Goal: Task Accomplishment & Management: Manage account settings

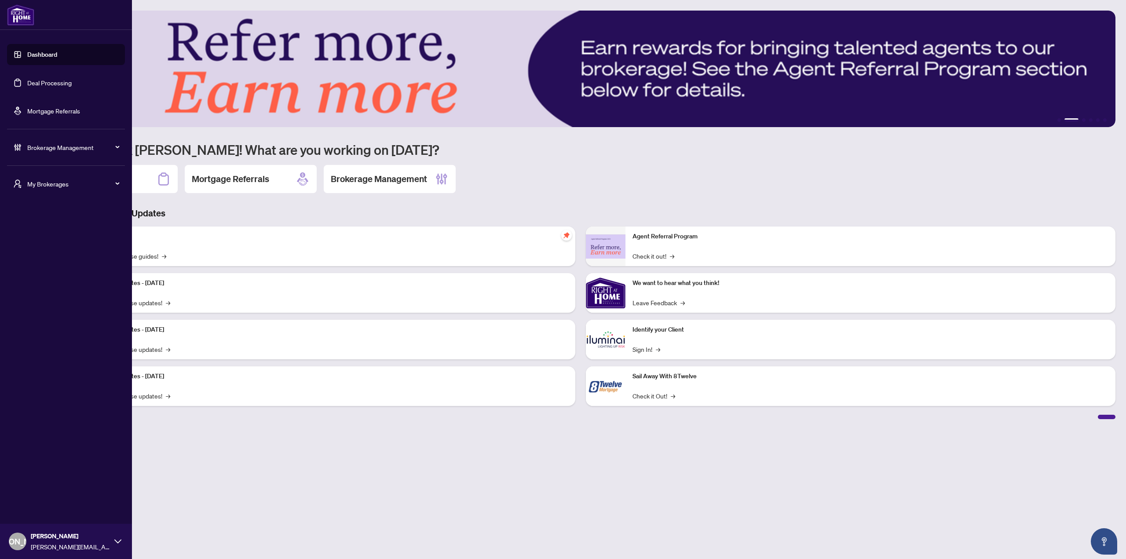
click at [19, 187] on icon "user-switch" at bounding box center [17, 184] width 9 height 9
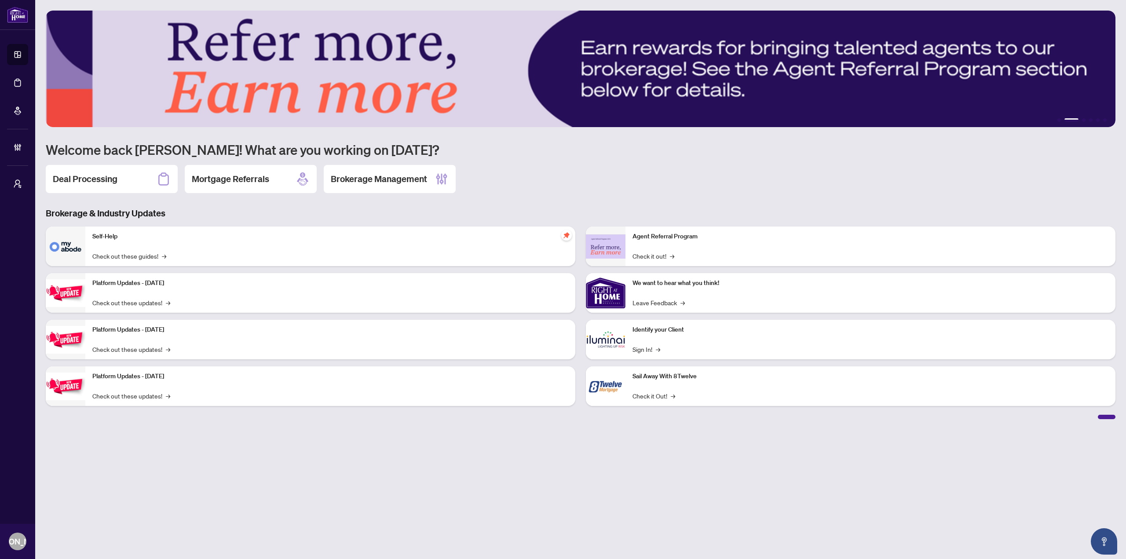
click at [221, 483] on main "1 2 3 4 5 6 Welcome back Joseph! What are you working on today? Deal Processing…" at bounding box center [580, 279] width 1091 height 559
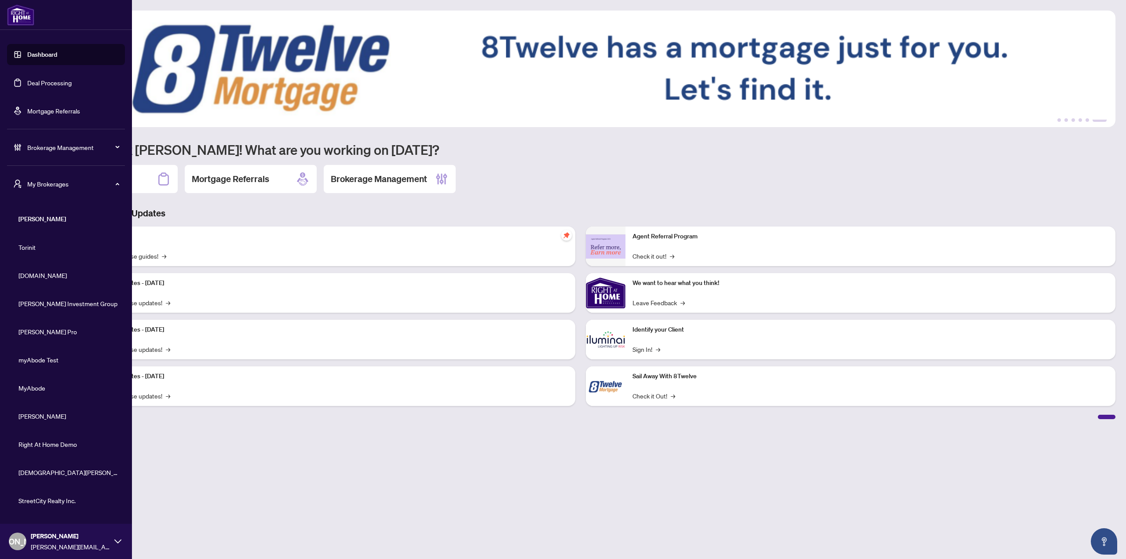
click at [26, 530] on div "JA Joseph Andrada josepha@myabode.ca" at bounding box center [66, 541] width 132 height 35
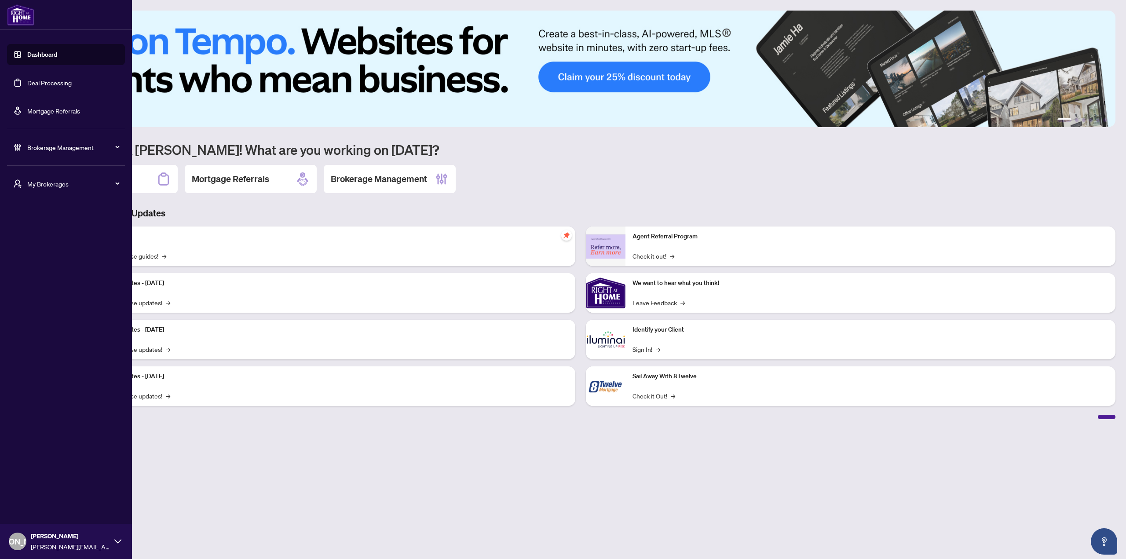
click at [77, 178] on div "My Brokerages" at bounding box center [66, 183] width 118 height 21
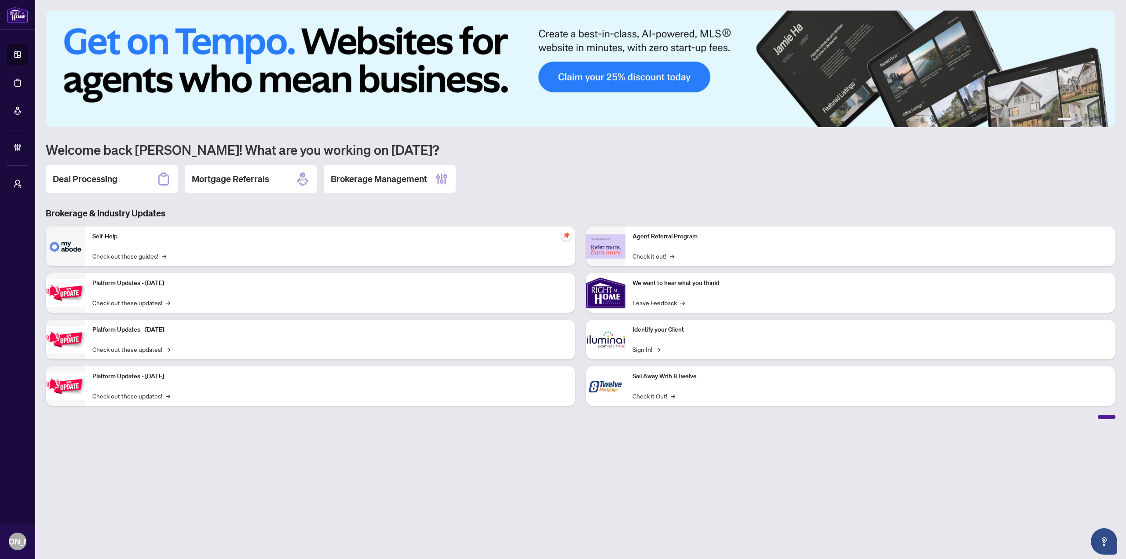
click at [208, 458] on main "1 2 3 4 5 6 Welcome back Joseph! What are you working on today? Deal Processing…" at bounding box center [580, 279] width 1091 height 559
click at [341, 478] on main "1 2 3 4 5 6 Welcome back Joseph! What are you working on today? Deal Processing…" at bounding box center [580, 279] width 1091 height 559
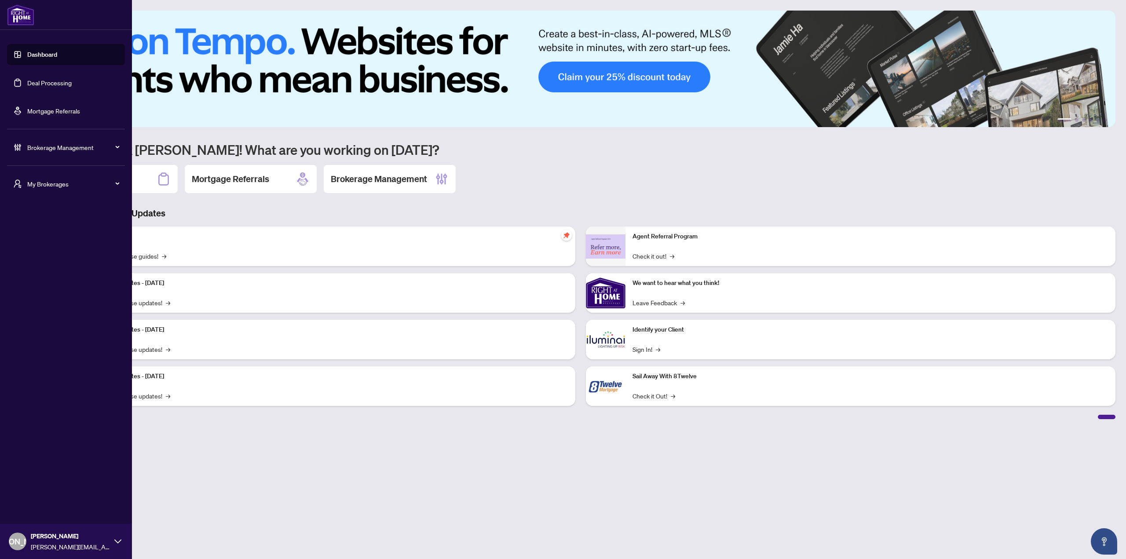
click at [55, 186] on span "My Brokerages" at bounding box center [73, 184] width 92 height 10
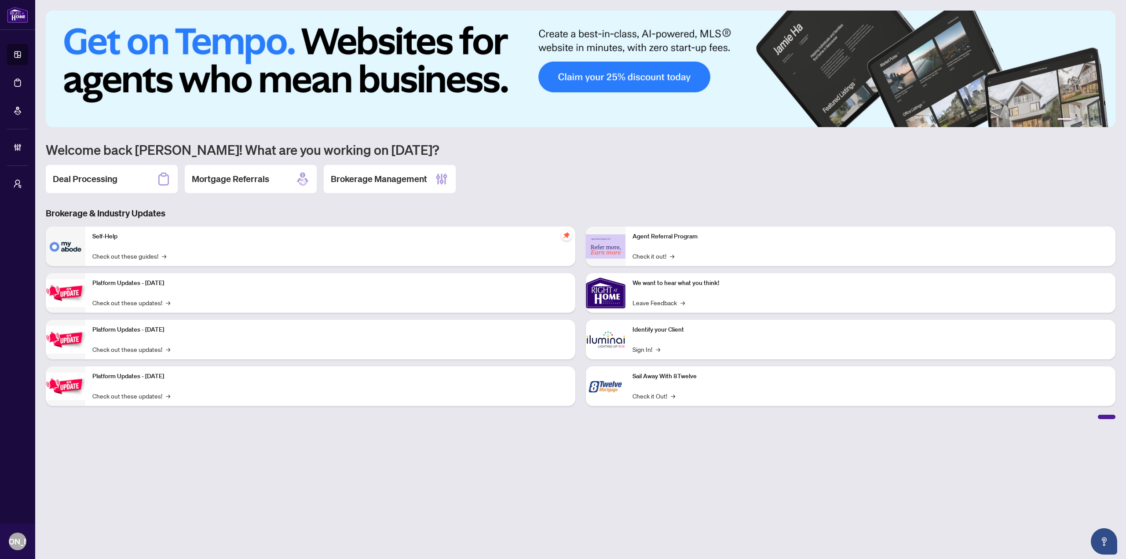
click at [189, 475] on main "1 2 3 4 5 6 Welcome back Joseph! What are you working on today? Deal Processing…" at bounding box center [580, 279] width 1091 height 559
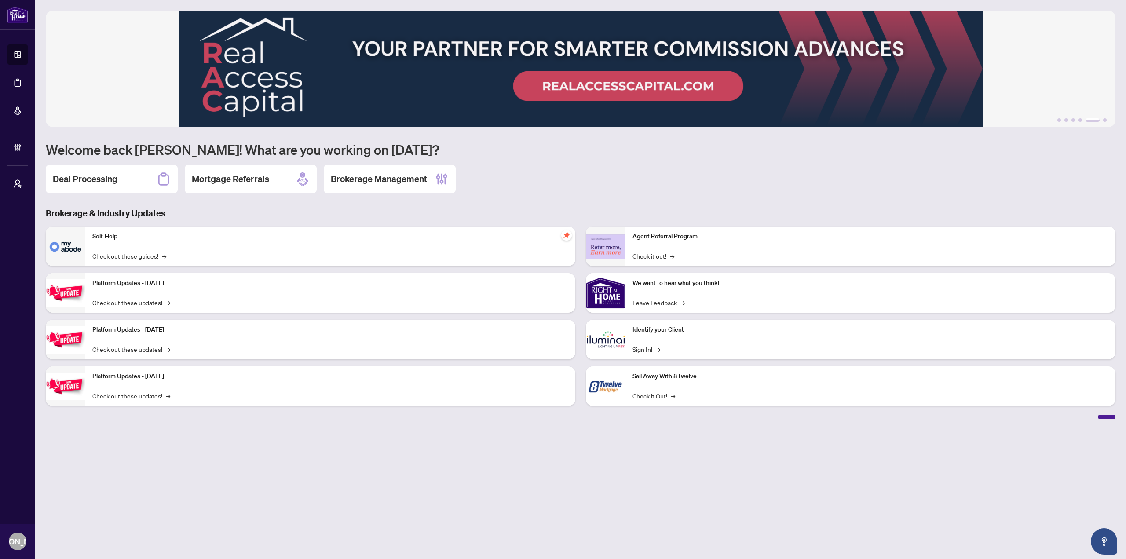
click at [440, 456] on main "1 2 3 4 5 6 Welcome back Joseph! What are you working on today? Deal Processing…" at bounding box center [580, 279] width 1091 height 559
click at [443, 481] on main "1 2 3 4 5 6 Welcome back Joseph! What are you working on today? Deal Processing…" at bounding box center [580, 279] width 1091 height 559
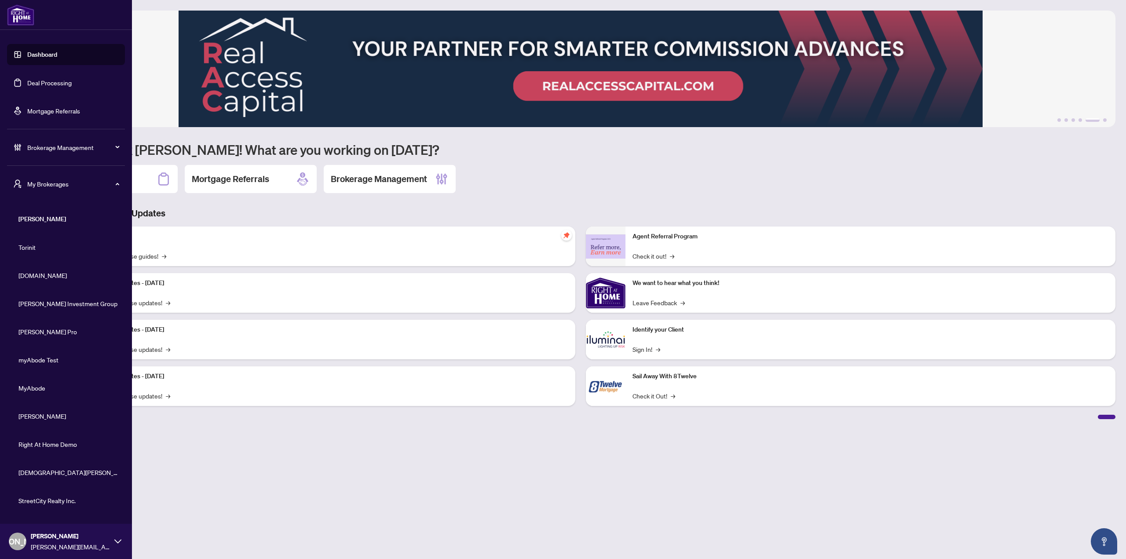
click at [72, 539] on span "Joseph Andrada" at bounding box center [70, 537] width 79 height 10
click at [47, 505] on button "Logout" at bounding box center [66, 507] width 118 height 15
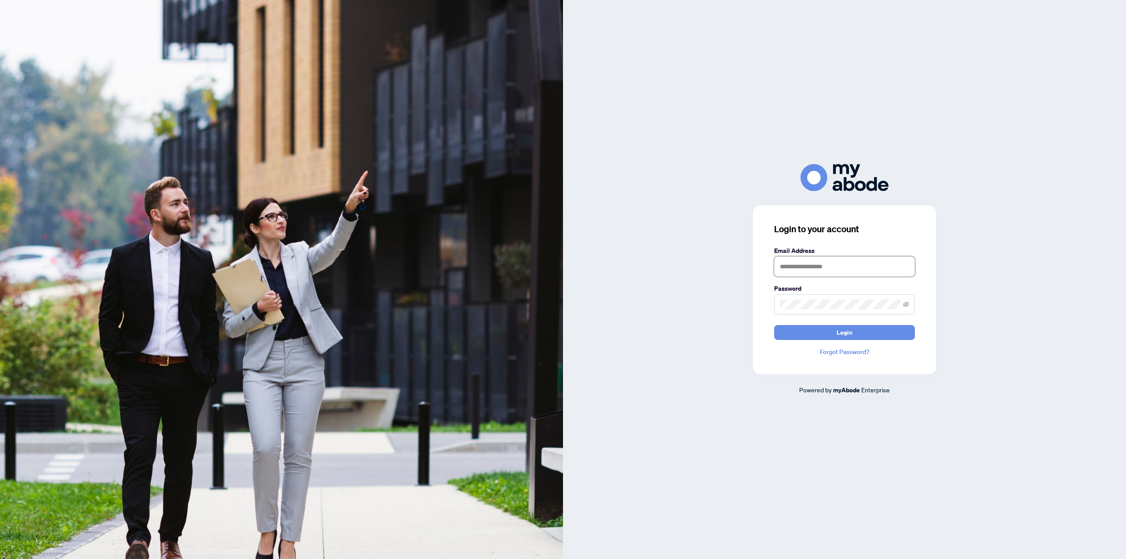
click at [833, 271] on input "text" at bounding box center [844, 267] width 141 height 20
type input "**********"
click at [774, 325] on button "Login" at bounding box center [844, 332] width 141 height 15
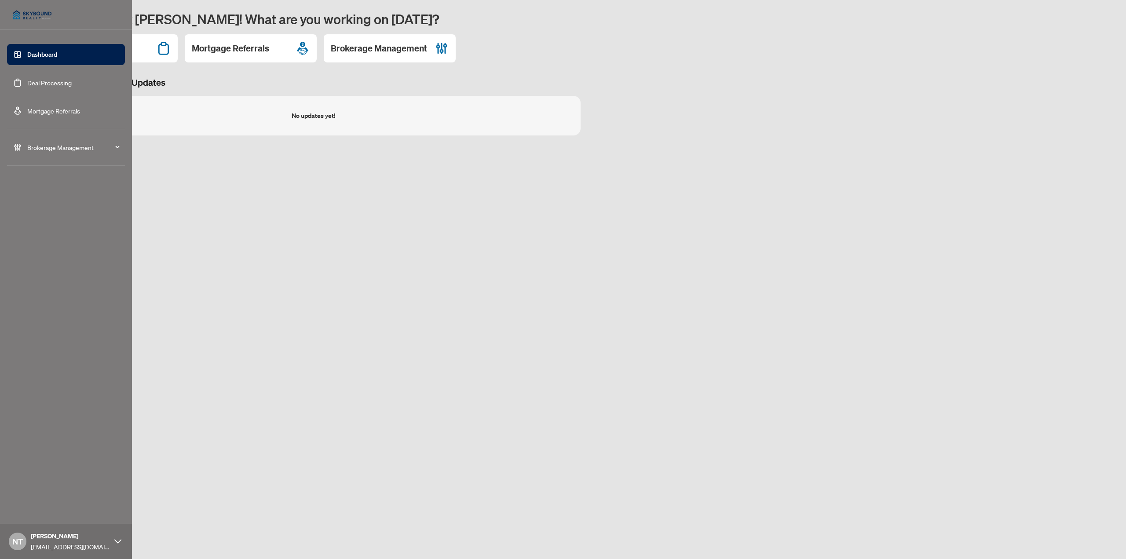
click at [65, 150] on span "Brokerage Management" at bounding box center [73, 148] width 92 height 10
click at [81, 260] on link "Agent Types & Profile Templates" at bounding box center [63, 264] width 90 height 8
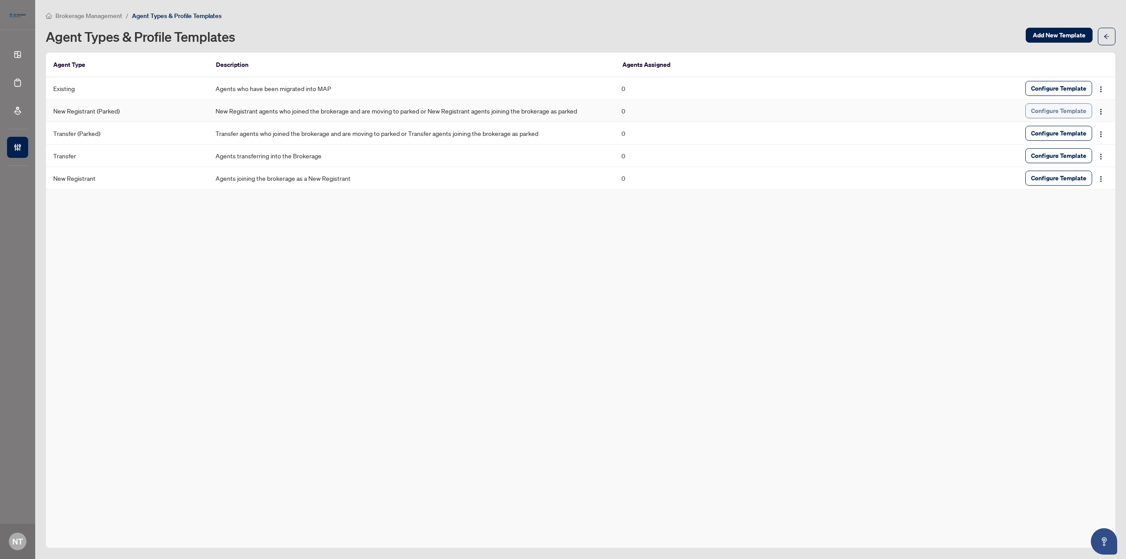
click at [1049, 109] on span "Configure Template" at bounding box center [1058, 111] width 55 height 14
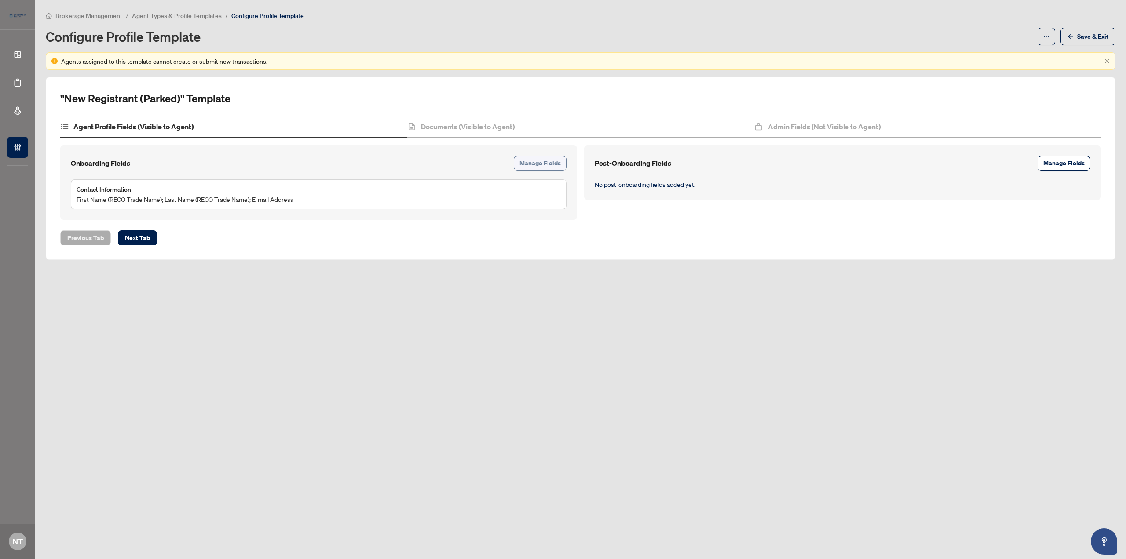
click at [554, 161] on span "Manage Fields" at bounding box center [540, 163] width 41 height 14
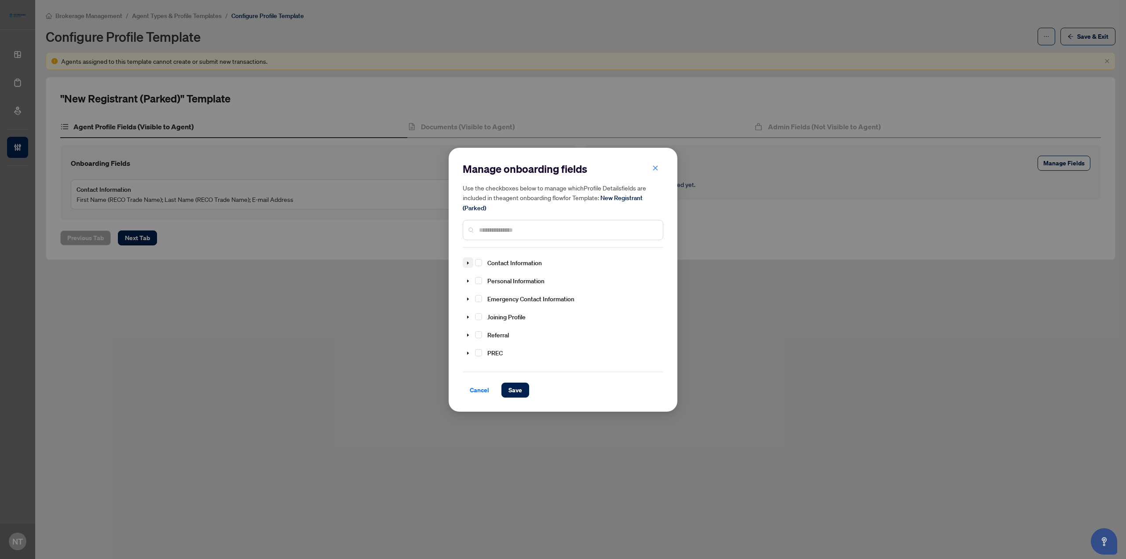
click at [472, 259] on span at bounding box center [468, 262] width 11 height 11
click at [488, 291] on span "Select Primary Phone Number" at bounding box center [489, 289] width 7 height 7
click at [488, 313] on span "Select Home Address" at bounding box center [489, 315] width 7 height 7
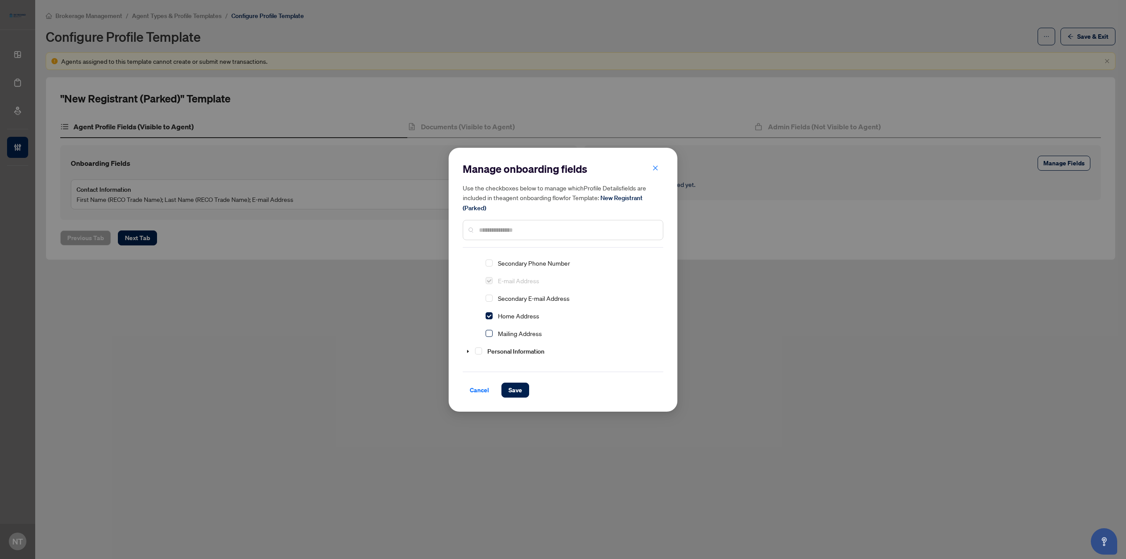
click at [488, 332] on span "Select Mailing Address" at bounding box center [489, 333] width 7 height 7
click at [470, 307] on icon "caret-down" at bounding box center [468, 307] width 4 height 4
click at [489, 284] on div "Date of Birth" at bounding box center [499, 281] width 73 height 16
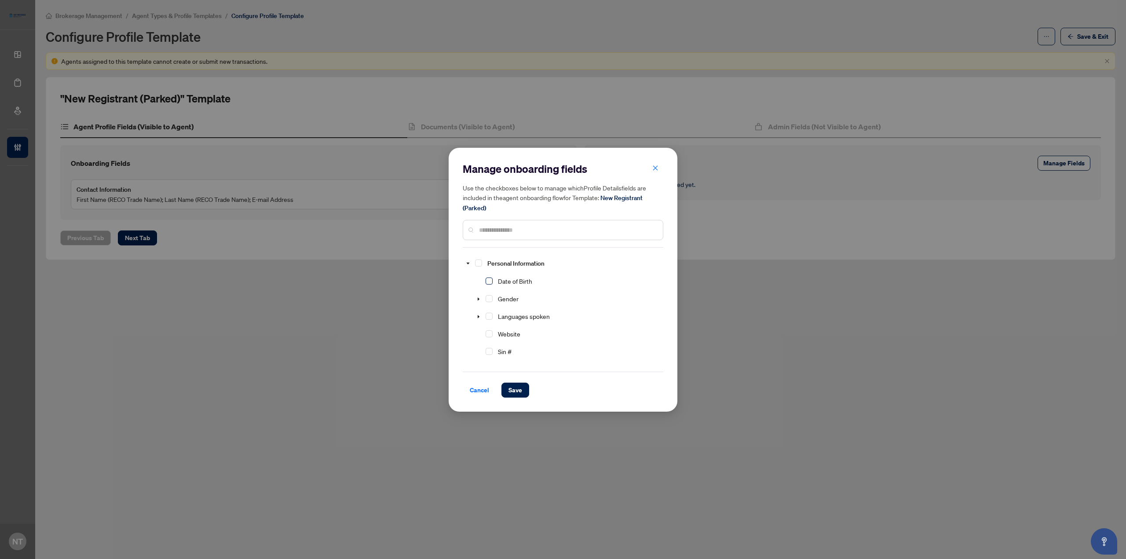
click at [489, 281] on span "Select Date of Birth" at bounding box center [489, 281] width 7 height 7
click at [479, 315] on icon "caret-down" at bounding box center [479, 316] width 2 height 3
click at [479, 315] on icon "caret-down" at bounding box center [478, 316] width 3 height 2
click at [491, 307] on span "Select Sin #" at bounding box center [489, 307] width 7 height 7
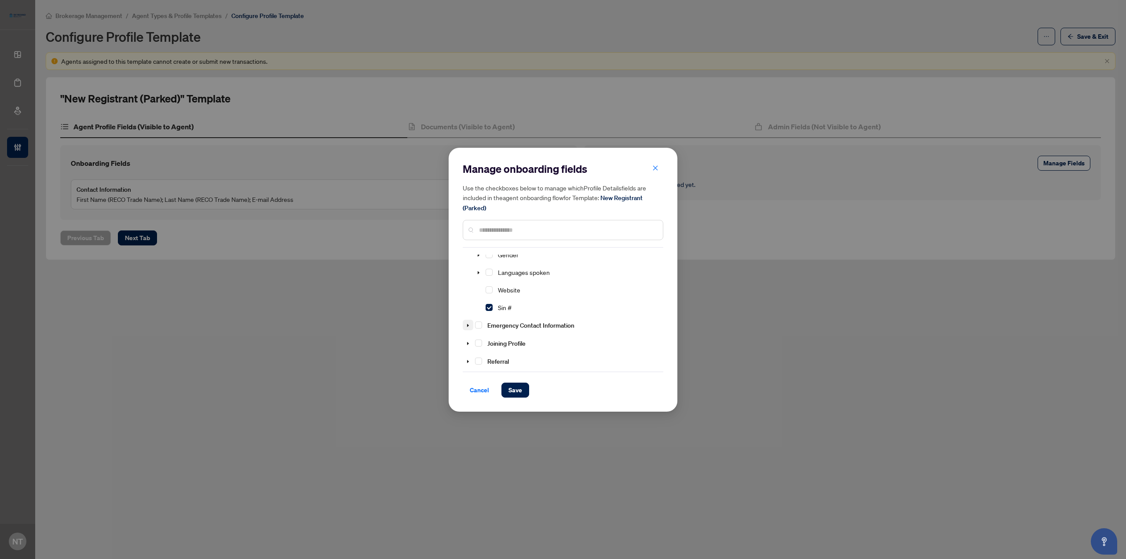
click at [469, 324] on icon "caret-down" at bounding box center [468, 325] width 4 height 4
click at [492, 297] on span "Select Full Name" at bounding box center [489, 299] width 7 height 7
click at [491, 314] on span "Select Primary Phone Number" at bounding box center [489, 316] width 7 height 7
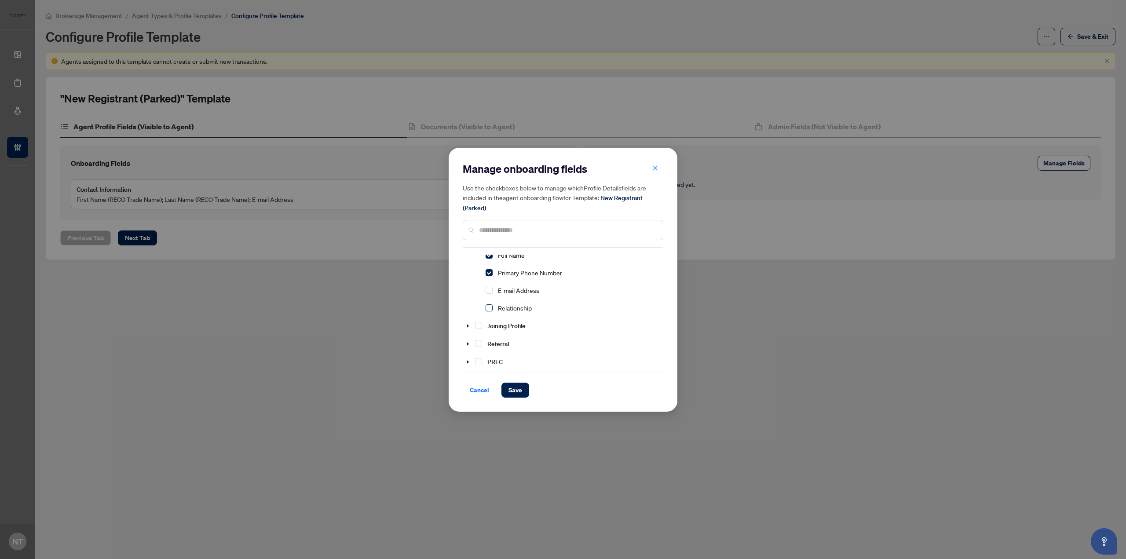
click at [489, 305] on span "Select Relationship" at bounding box center [489, 307] width 7 height 7
click at [490, 331] on span "Select E-mail Address" at bounding box center [489, 334] width 7 height 7
click at [467, 280] on icon "caret-down" at bounding box center [468, 282] width 4 height 4
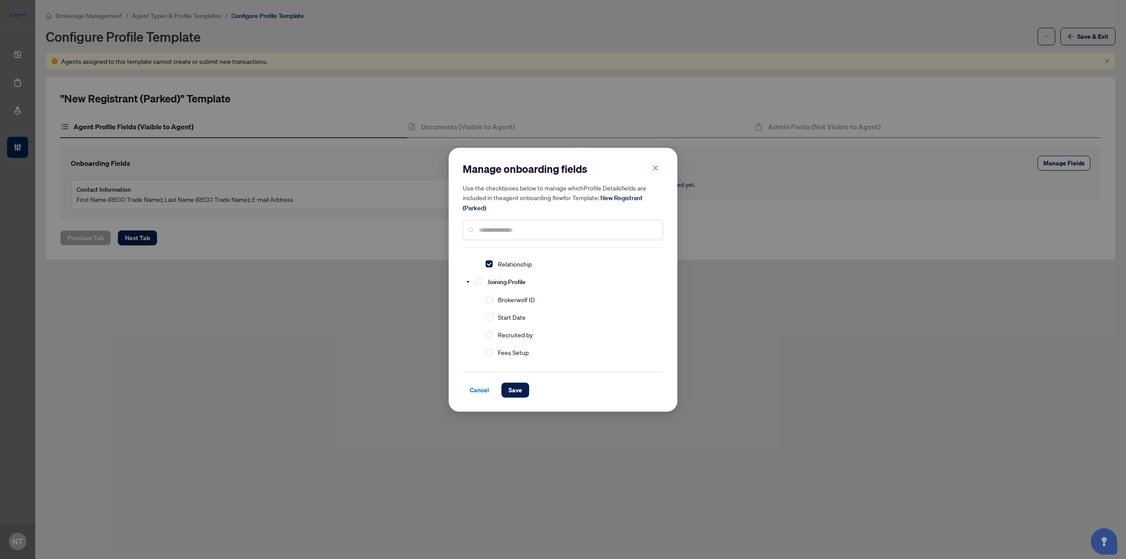
scroll to position [396, 0]
click at [488, 288] on span "Select Recruited by" at bounding box center [489, 290] width 7 height 7
click at [469, 315] on icon "caret-down" at bounding box center [468, 312] width 4 height 4
click at [481, 315] on span "Select Referral" at bounding box center [478, 311] width 7 height 7
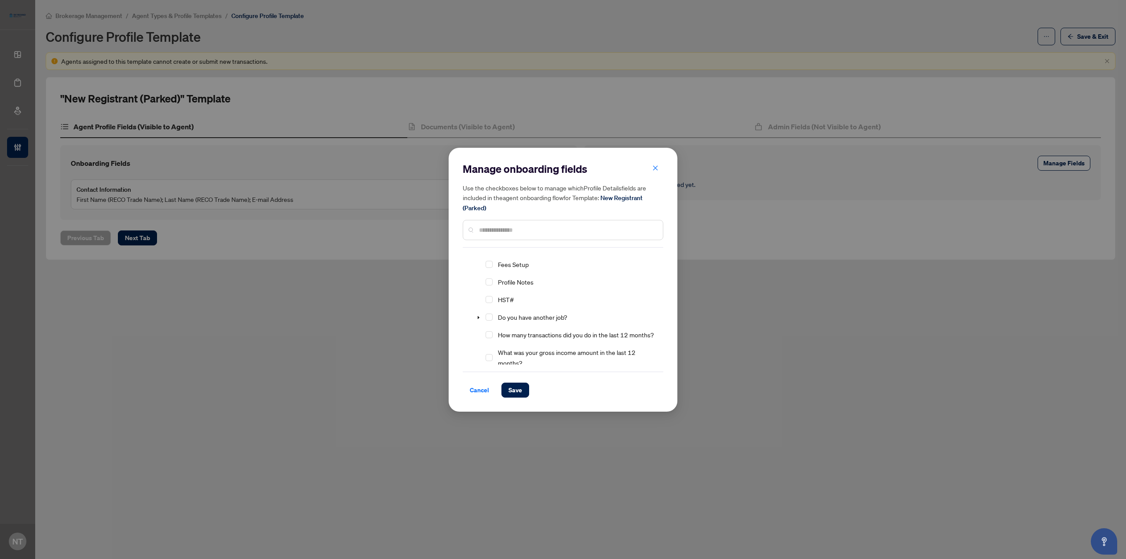
scroll to position [396, 0]
click at [491, 340] on span "Select HST#" at bounding box center [489, 343] width 7 height 7
click at [480, 280] on span "Select PREC" at bounding box center [478, 276] width 7 height 7
click at [468, 278] on icon "caret-down" at bounding box center [468, 276] width 2 height 3
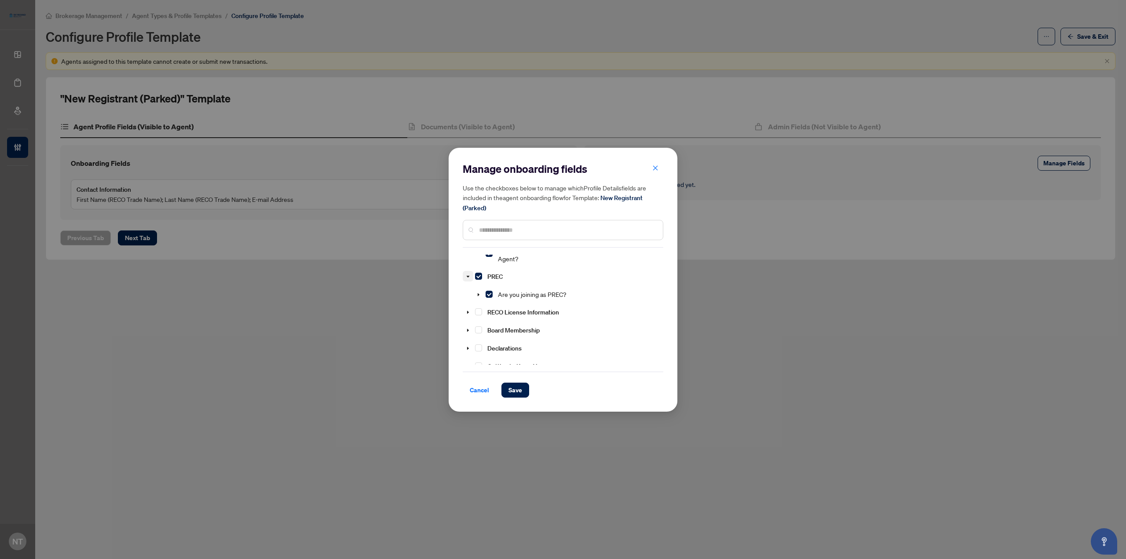
click at [468, 277] on icon "caret-down" at bounding box center [468, 276] width 3 height 2
click at [469, 296] on icon "caret-down" at bounding box center [468, 294] width 2 height 3
click at [491, 316] on span "Select RECO Registration Number" at bounding box center [489, 312] width 7 height 7
click at [487, 334] on span "Select Year Licensed" at bounding box center [489, 329] width 7 height 7
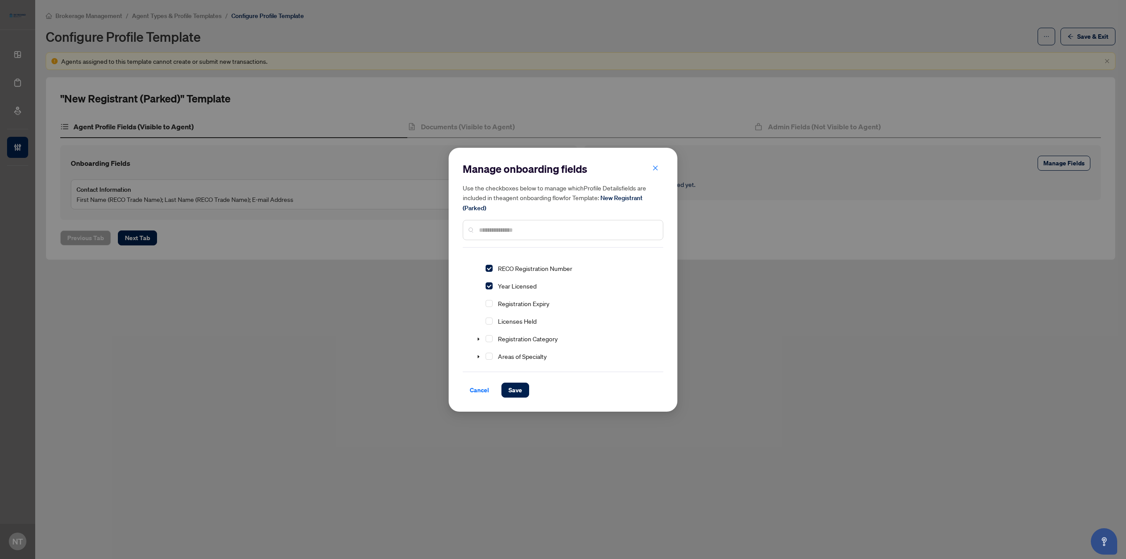
drag, startPoint x: 488, startPoint y: 311, endPoint x: 491, endPoint y: 315, distance: 4.9
click at [488, 307] on span "Select Registration Expiry" at bounding box center [489, 303] width 7 height 7
click at [475, 259] on div "RECO License Information" at bounding box center [513, 250] width 100 height 16
click at [478, 254] on span "Select RECO License Information" at bounding box center [478, 250] width 7 height 7
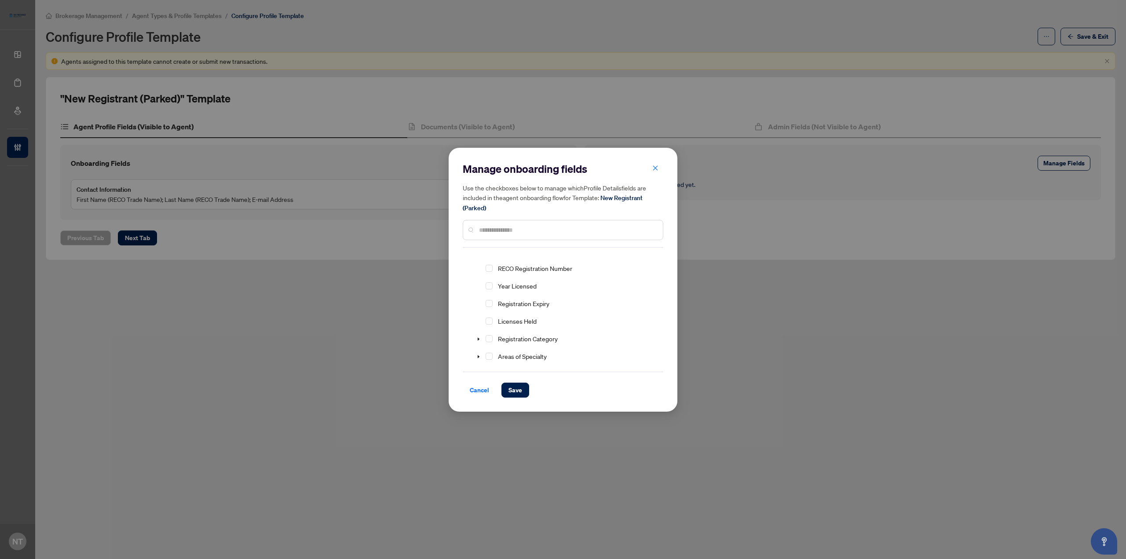
click at [478, 254] on span "Select RECO License Information" at bounding box center [478, 250] width 7 height 7
click at [479, 297] on icon "caret-down" at bounding box center [479, 294] width 2 height 3
click at [478, 298] on span at bounding box center [478, 293] width 11 height 11
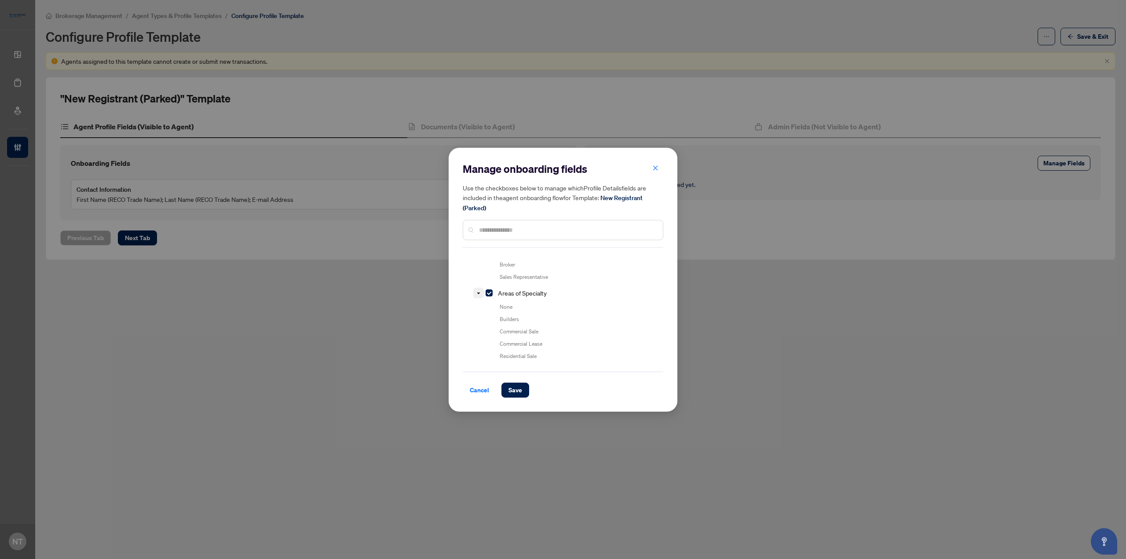
click at [479, 298] on span at bounding box center [478, 293] width 11 height 11
click at [490, 297] on span "Select Areas of Specialty" at bounding box center [489, 293] width 7 height 7
click at [466, 271] on span at bounding box center [468, 266] width 11 height 11
click at [477, 287] on icon "caret-down" at bounding box center [479, 285] width 4 height 4
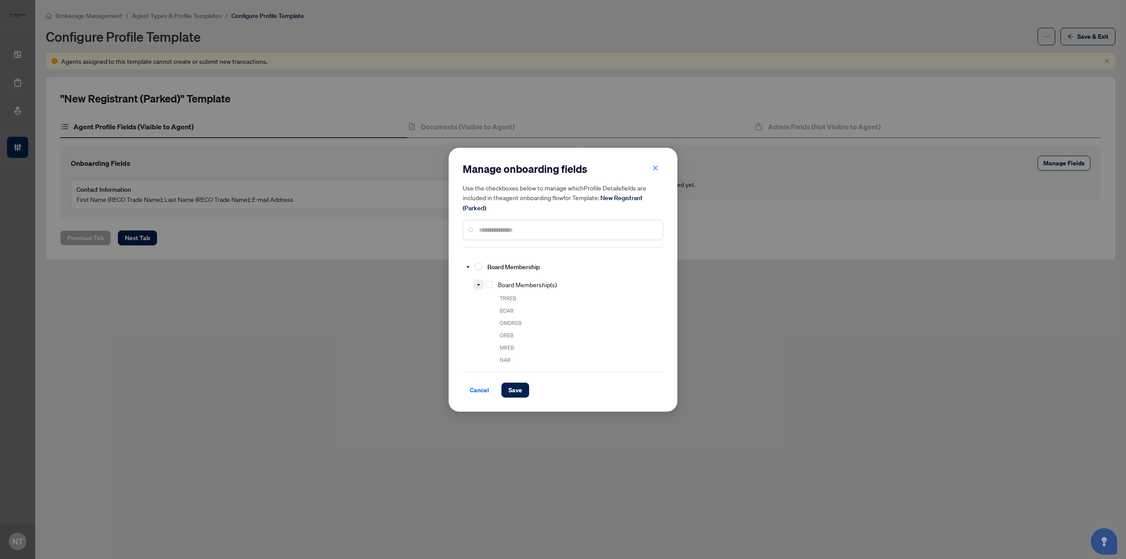
click at [477, 286] on icon "caret-down" at bounding box center [478, 285] width 3 height 2
click at [479, 270] on span "Select Board Membership" at bounding box center [478, 266] width 7 height 7
click at [467, 299] on span at bounding box center [468, 300] width 11 height 11
click at [468, 299] on icon "caret-down" at bounding box center [468, 297] width 4 height 4
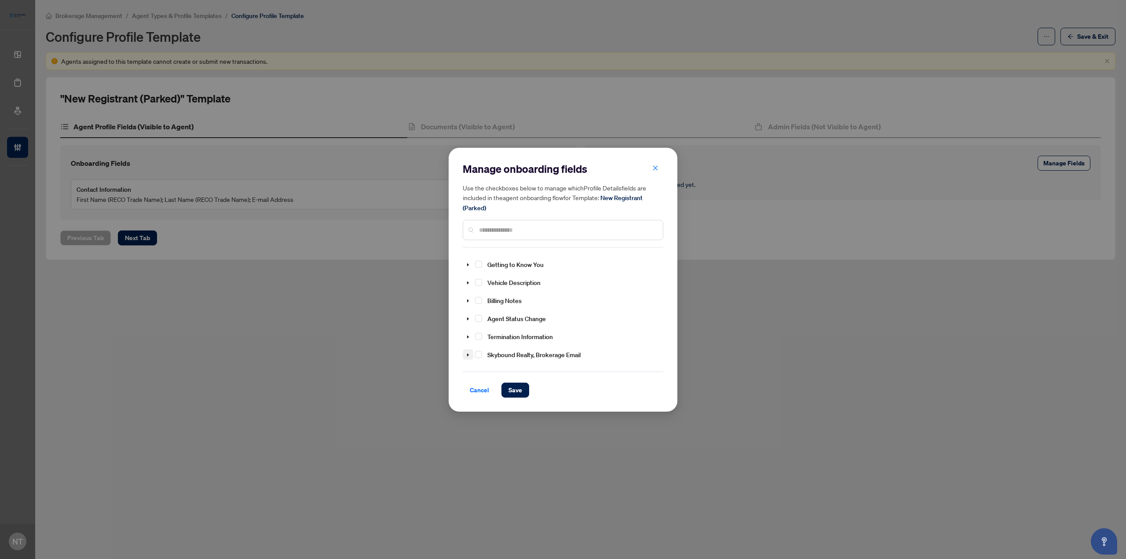
click at [469, 354] on icon "caret-down" at bounding box center [468, 355] width 4 height 4
click at [468, 330] on span at bounding box center [468, 326] width 11 height 11
click at [523, 388] on button "Save" at bounding box center [516, 390] width 28 height 15
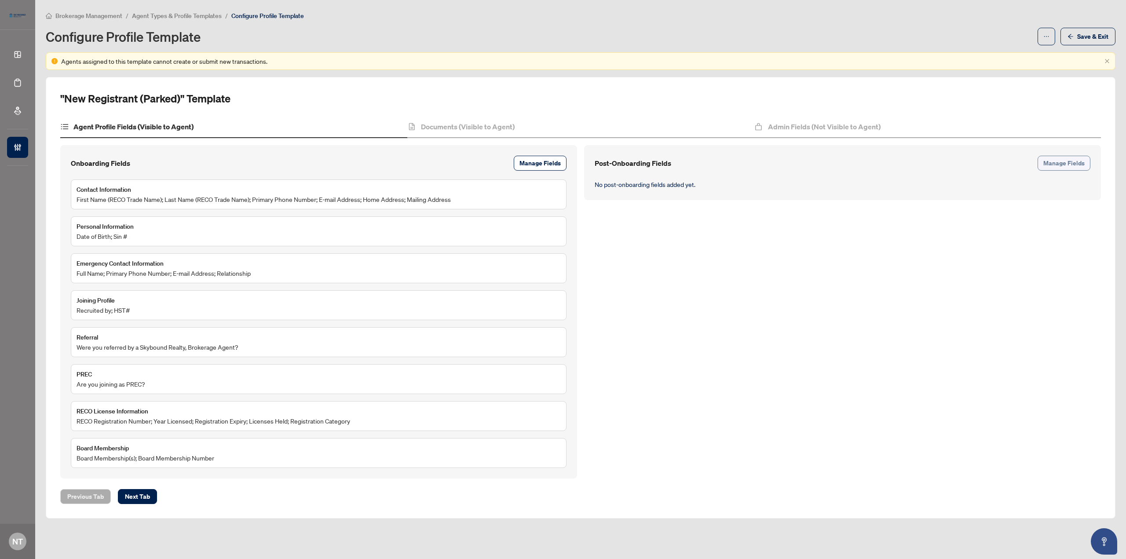
click at [1070, 168] on span "Manage Fields" at bounding box center [1064, 163] width 41 height 14
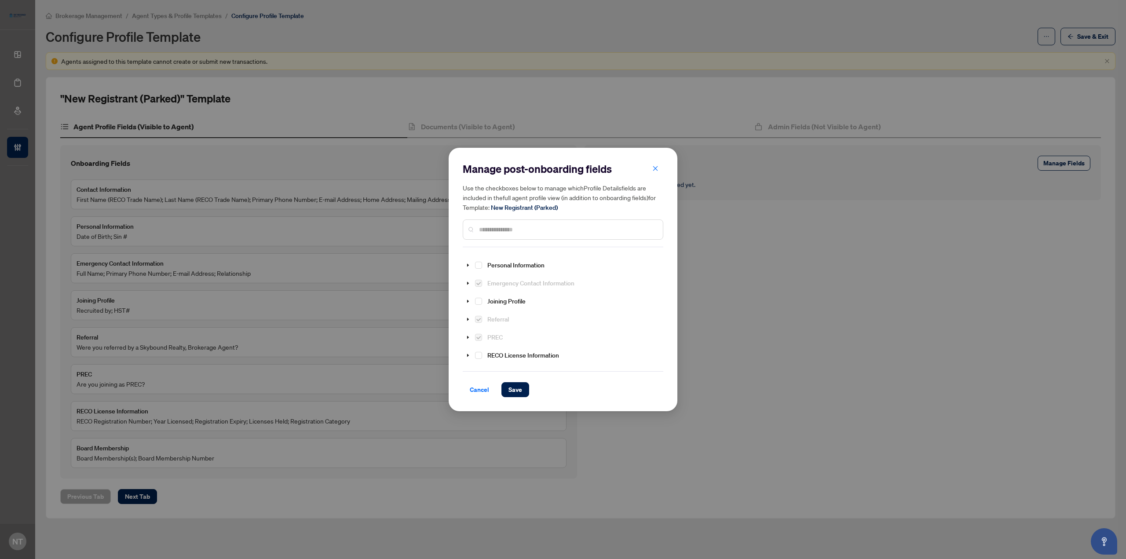
scroll to position [0, 0]
click at [466, 264] on icon "caret-down" at bounding box center [468, 262] width 4 height 4
click at [466, 265] on span at bounding box center [468, 262] width 11 height 11
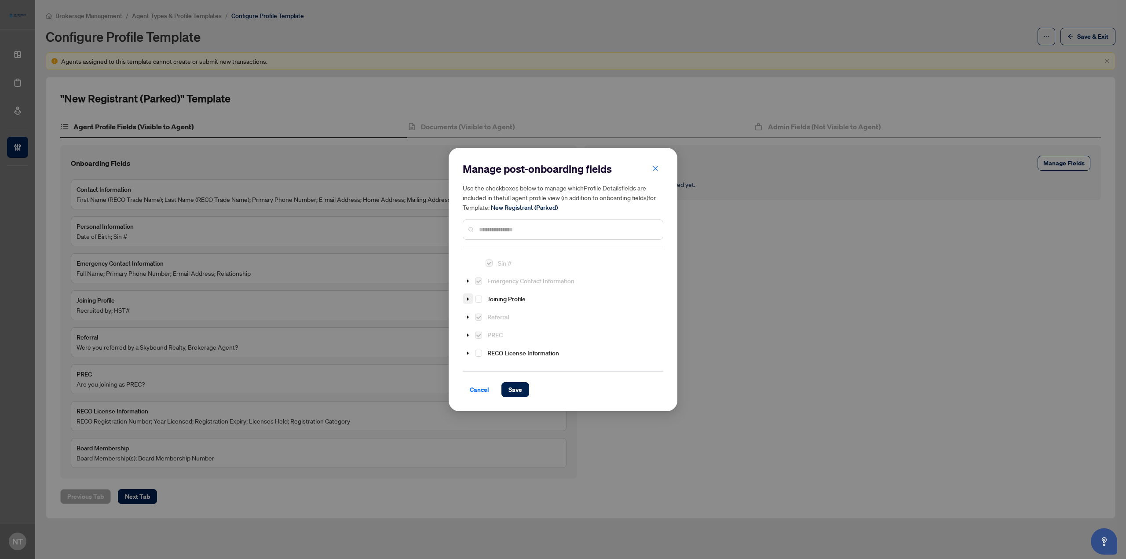
click at [470, 297] on icon "caret-down" at bounding box center [468, 299] width 4 height 4
click at [489, 272] on span "Select Brokerwolf ID" at bounding box center [489, 272] width 7 height 7
click at [491, 289] on span "Select Start Date" at bounding box center [489, 290] width 7 height 7
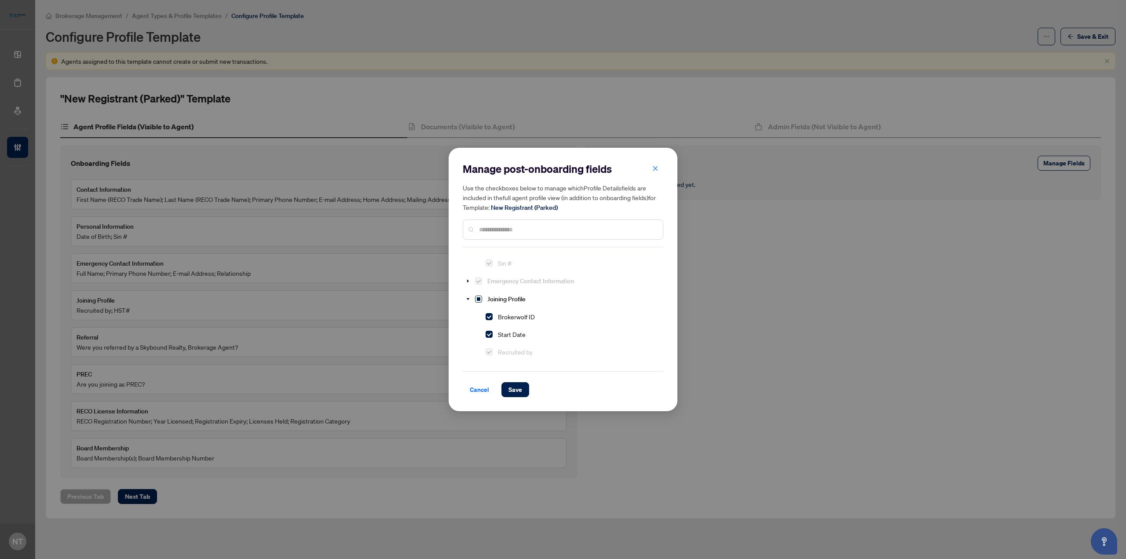
click at [476, 296] on span "Select Joining Profile" at bounding box center [478, 299] width 7 height 7
drag, startPoint x: 475, startPoint y: 295, endPoint x: 479, endPoint y: 298, distance: 5.4
click at [476, 296] on div "Joining Profile" at bounding box center [496, 299] width 66 height 16
click at [481, 299] on span "Select Joining Profile" at bounding box center [478, 299] width 7 height 7
click at [467, 294] on span at bounding box center [468, 298] width 11 height 11
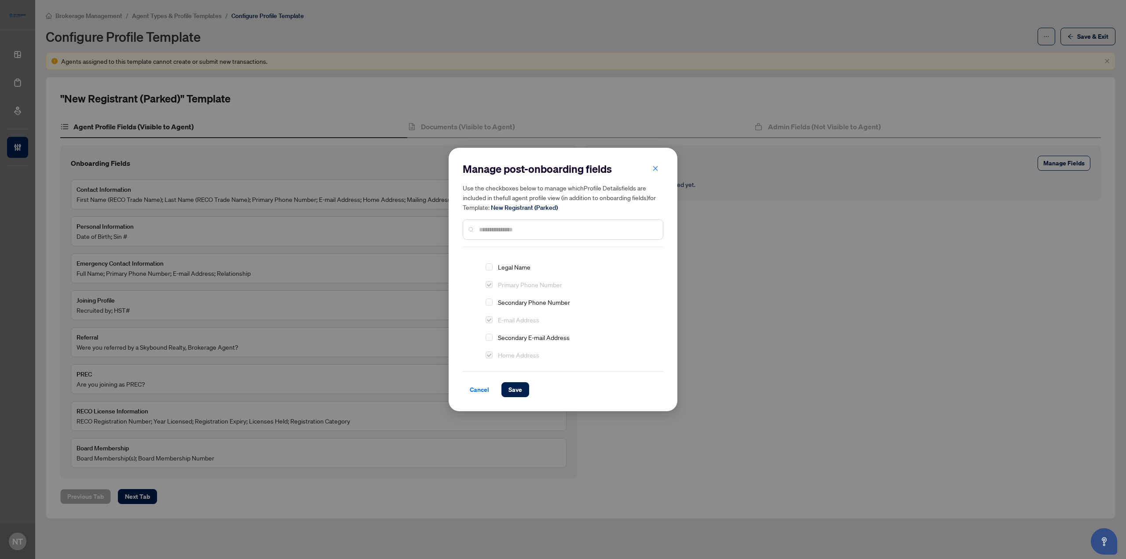
scroll to position [0, 0]
click at [470, 390] on span "Cancel" at bounding box center [479, 390] width 19 height 14
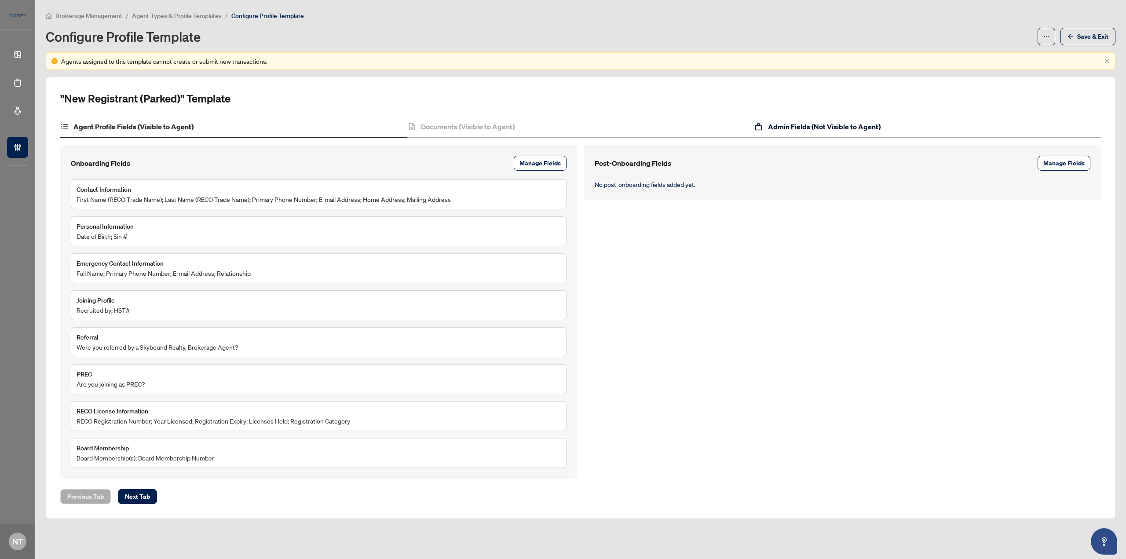
click at [842, 127] on h4 "Admin Fields (Not Visible to Agent)" at bounding box center [824, 126] width 113 height 11
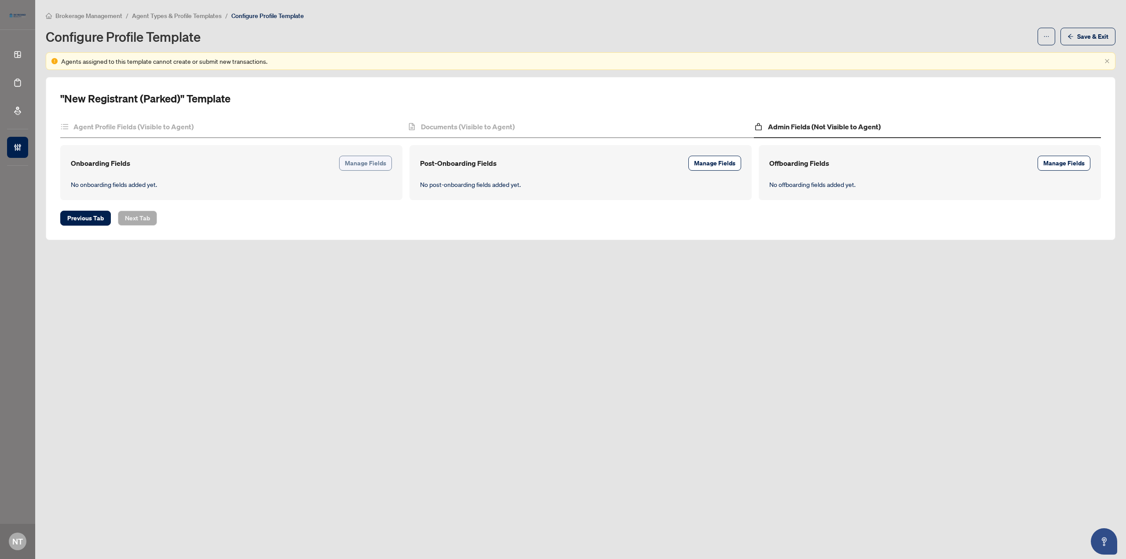
click at [362, 165] on span "Manage Fields" at bounding box center [365, 163] width 41 height 14
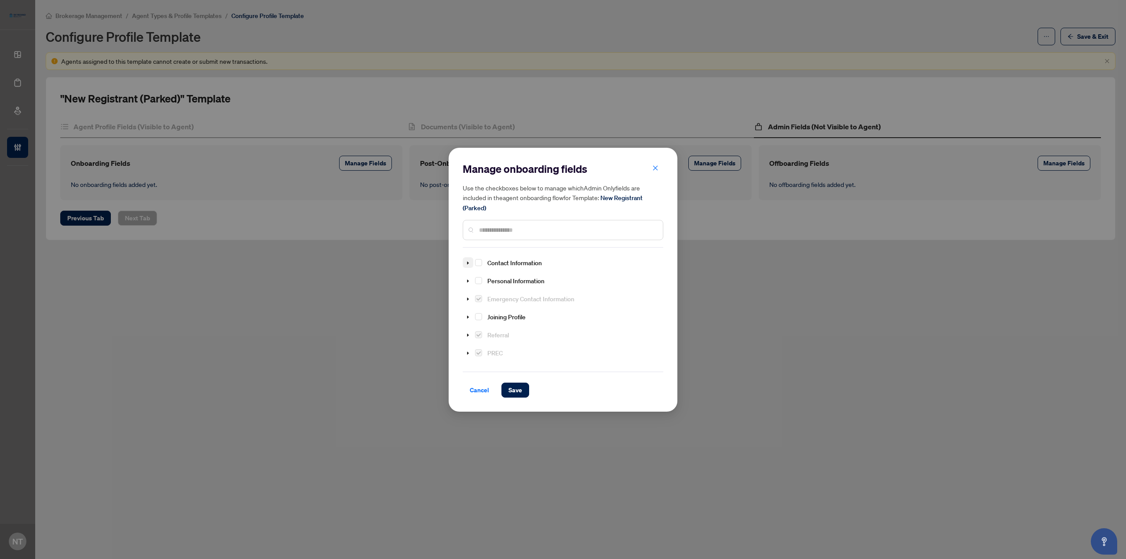
click at [464, 264] on span at bounding box center [468, 262] width 11 height 11
click at [472, 302] on span at bounding box center [468, 307] width 11 height 11
click at [483, 300] on div "Billing Notes" at bounding box center [494, 307] width 62 height 16
click at [482, 304] on span "Select Billing Notes" at bounding box center [478, 307] width 7 height 7
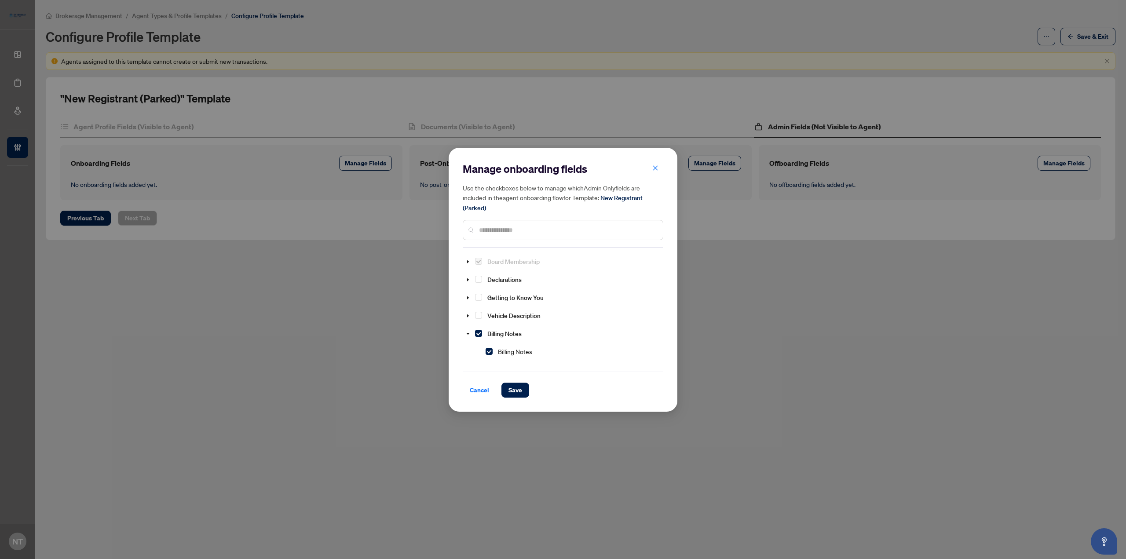
scroll to position [330, 0]
click at [477, 286] on span "Select Billing Notes" at bounding box center [478, 289] width 7 height 7
click at [657, 165] on span "button" at bounding box center [656, 168] width 6 height 14
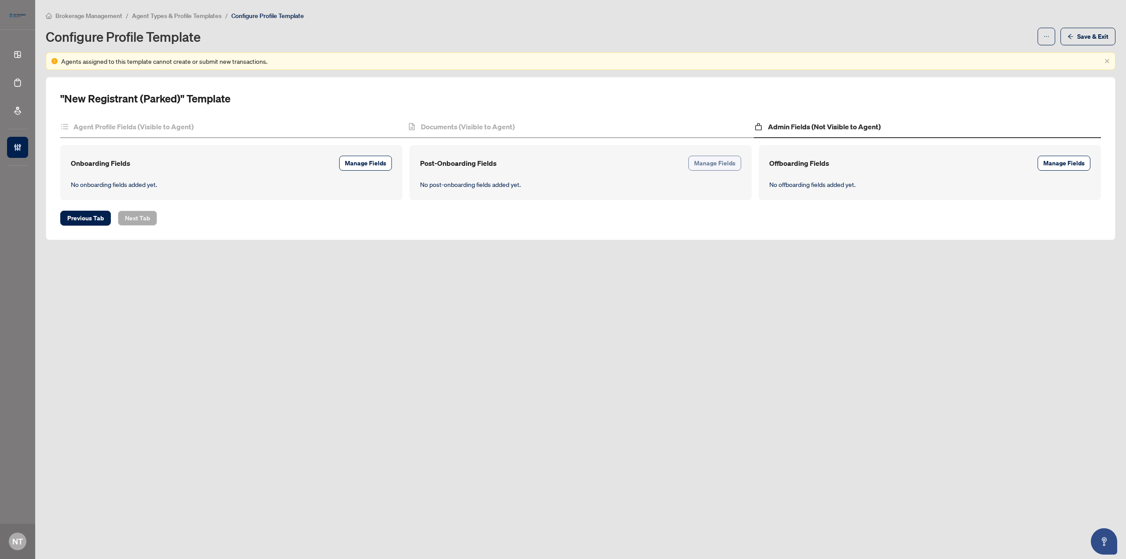
click at [712, 166] on span "Manage Fields" at bounding box center [714, 163] width 41 height 14
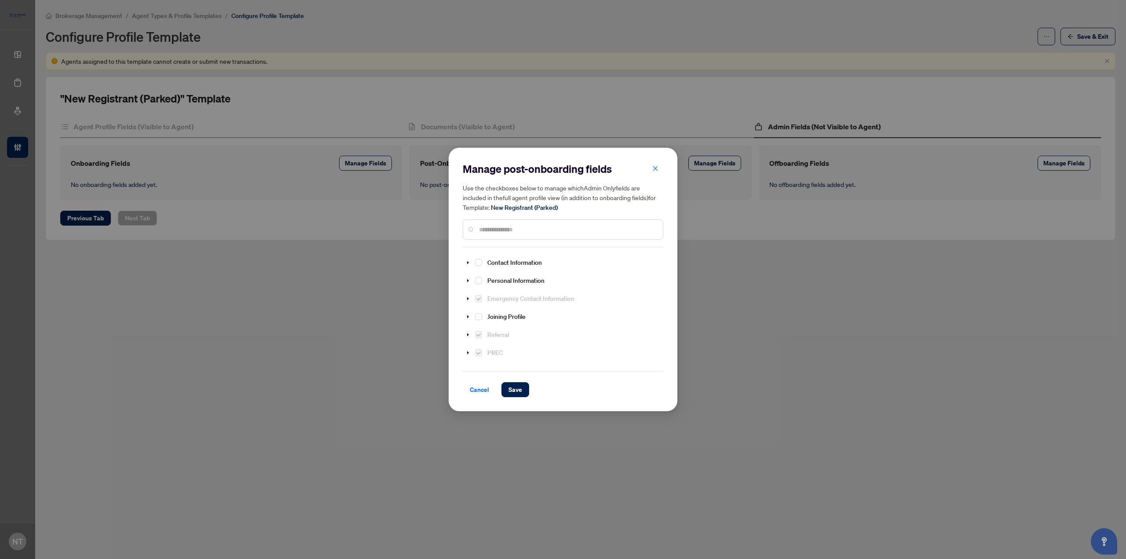
scroll to position [44, 0]
click at [470, 271] on span at bounding box center [468, 272] width 11 height 11
click at [468, 315] on icon "caret-down" at bounding box center [468, 317] width 4 height 4
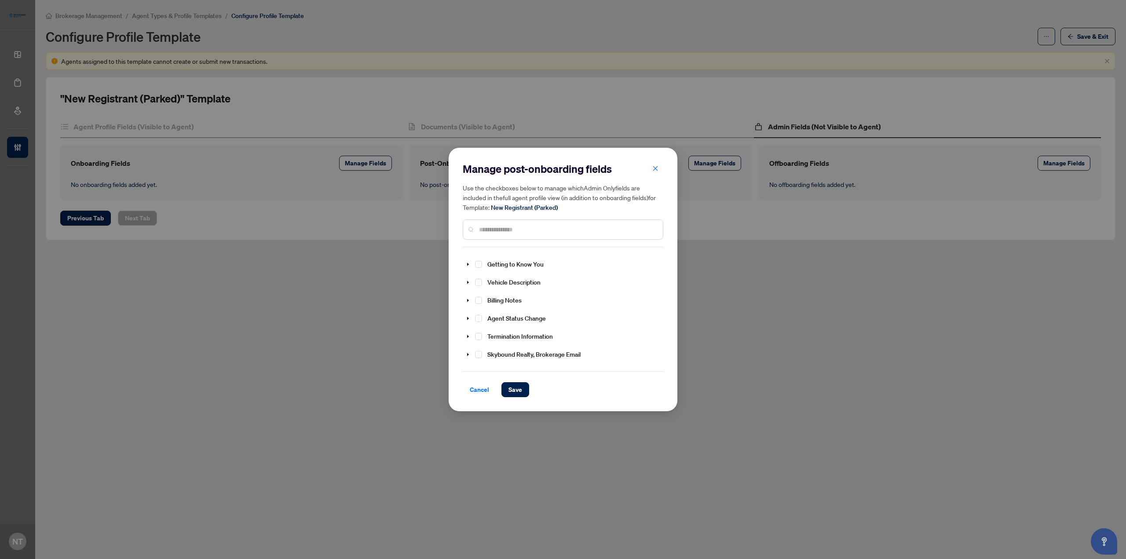
scroll to position [397, 0]
click at [469, 301] on icon "caret-down" at bounding box center [468, 300] width 4 height 4
click at [483, 303] on div "Billing Notes" at bounding box center [494, 296] width 62 height 16
click at [479, 300] on span "Select Billing Notes" at bounding box center [478, 296] width 7 height 7
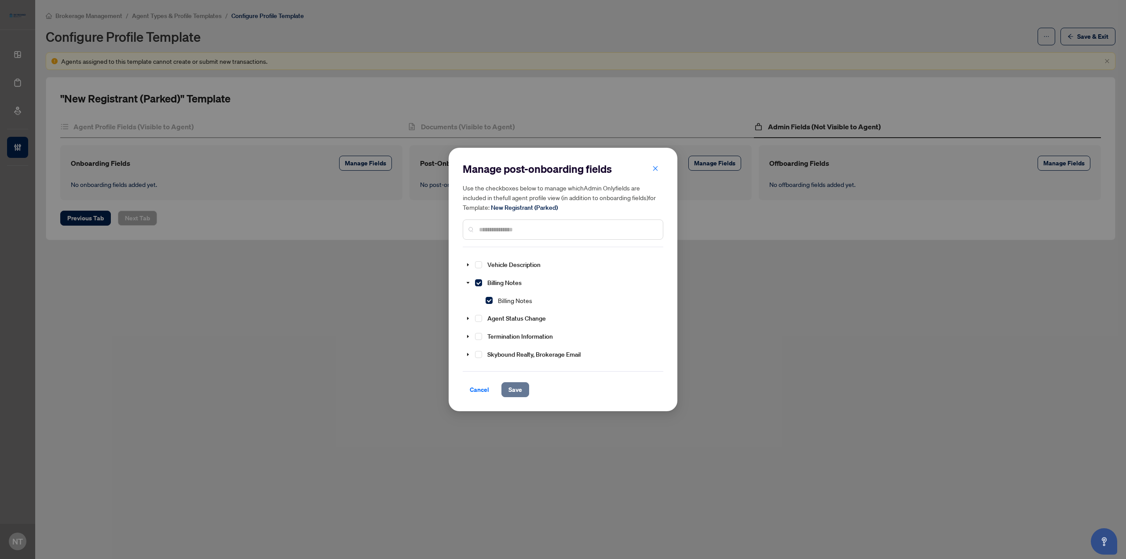
click at [517, 386] on span "Save" at bounding box center [516, 390] width 14 height 14
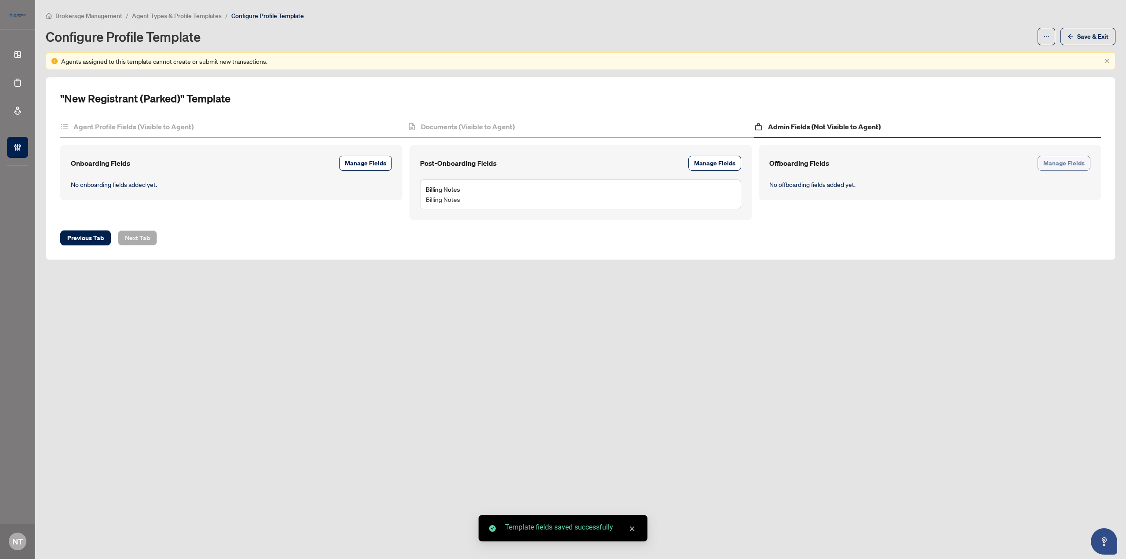
click at [1072, 167] on span "Manage Fields" at bounding box center [1064, 163] width 41 height 14
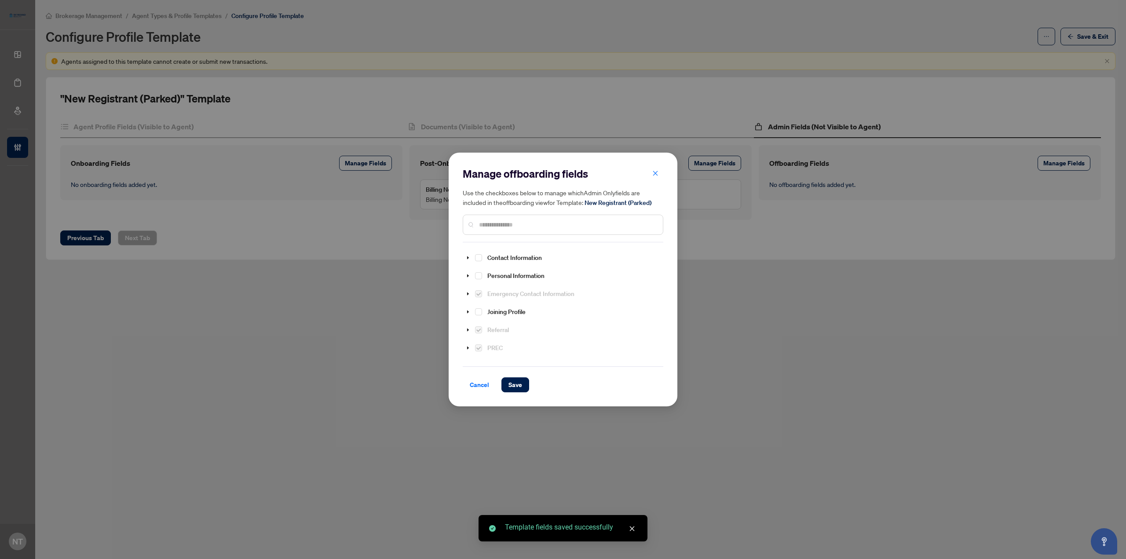
scroll to position [154, 0]
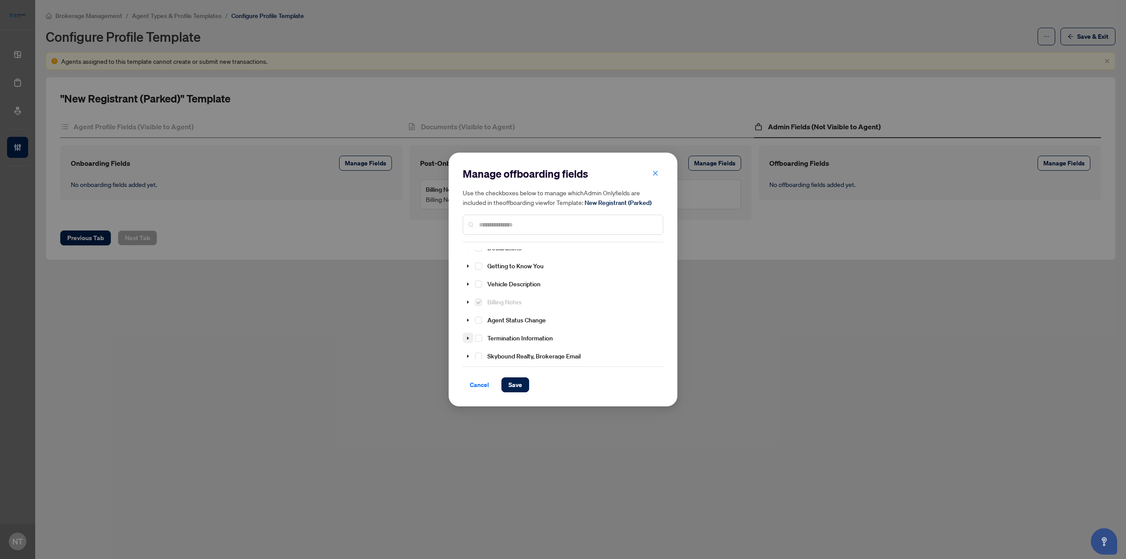
click at [470, 334] on span at bounding box center [468, 338] width 11 height 11
click at [467, 280] on icon "caret-down" at bounding box center [468, 281] width 2 height 3
click at [479, 294] on span at bounding box center [478, 299] width 11 height 11
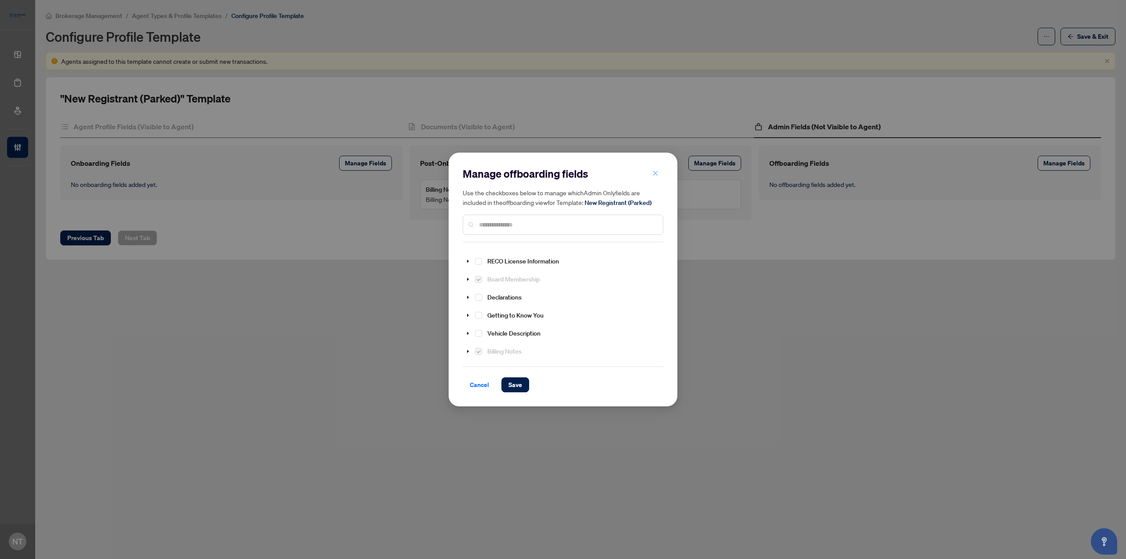
click at [655, 173] on icon "close" at bounding box center [655, 173] width 5 height 5
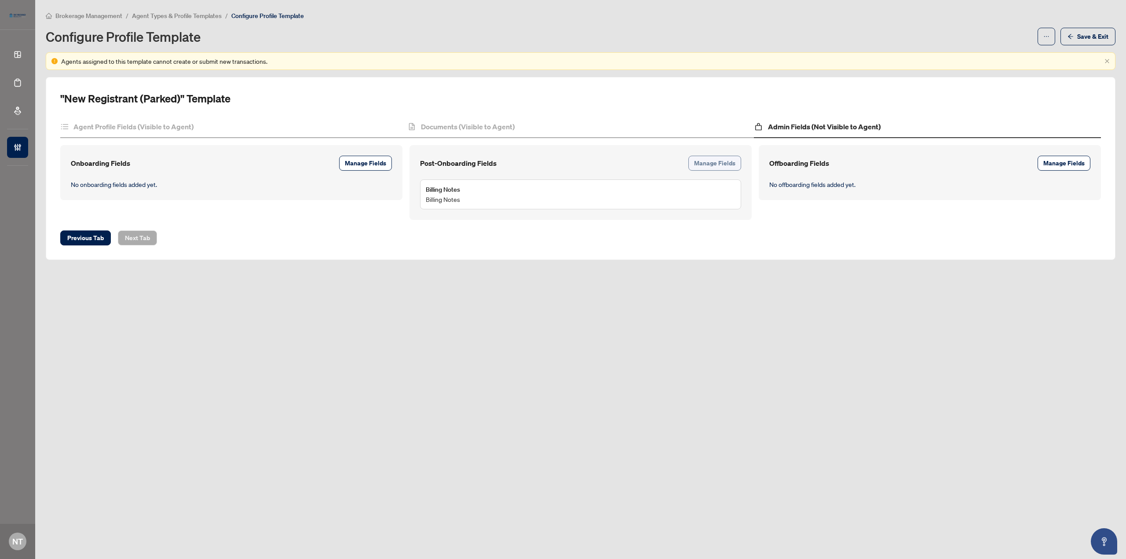
click at [697, 164] on span "Manage Fields" at bounding box center [714, 163] width 41 height 14
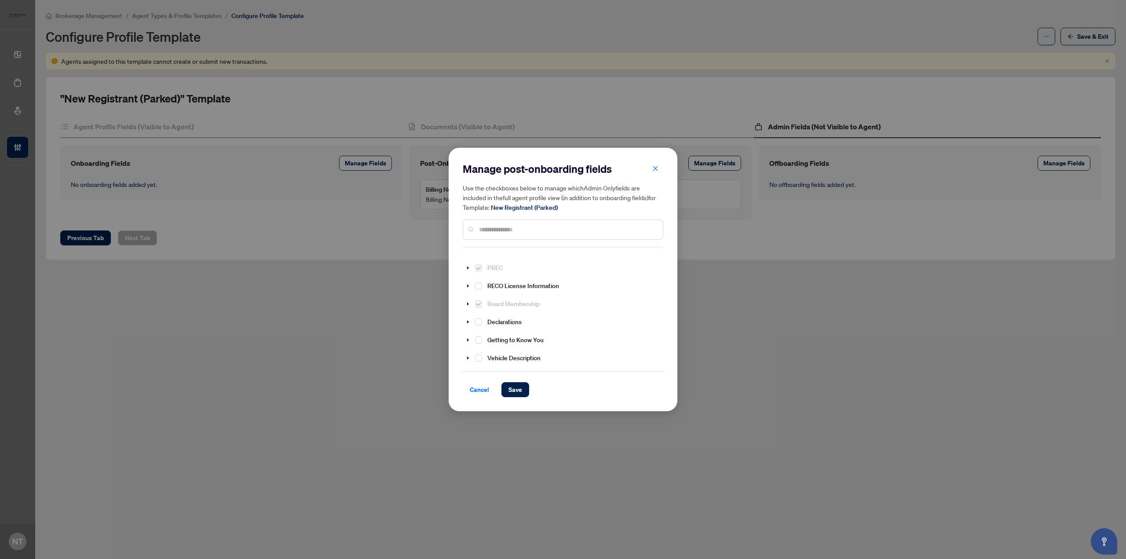
scroll to position [154, 0]
click at [470, 319] on span at bounding box center [468, 324] width 11 height 11
click at [480, 297] on icon "caret-down" at bounding box center [479, 299] width 4 height 4
click at [486, 295] on span "Select Status Change Activity" at bounding box center [489, 298] width 7 height 7
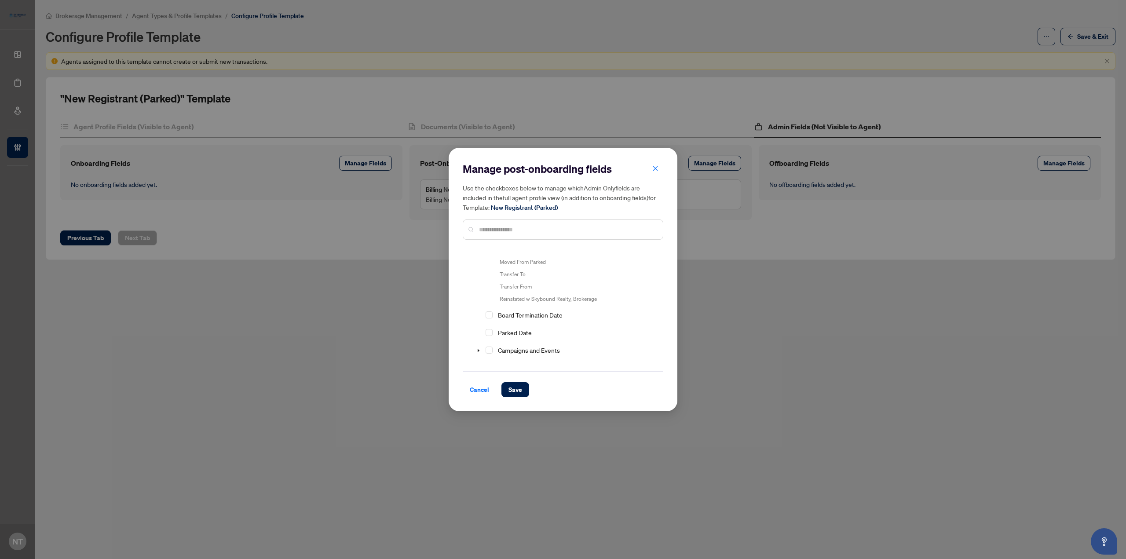
scroll to position [286, 0]
click at [487, 329] on span "Select Parked Date" at bounding box center [489, 332] width 7 height 7
click at [478, 324] on icon "caret-down" at bounding box center [479, 325] width 2 height 3
click at [478, 323] on icon "caret-down" at bounding box center [479, 325] width 4 height 4
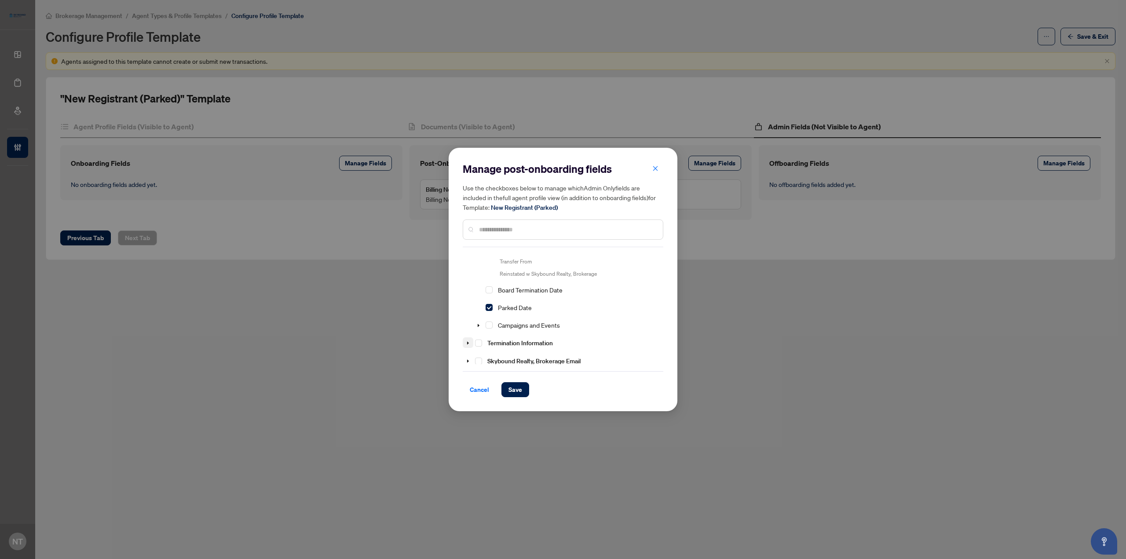
click at [468, 342] on icon "caret-down" at bounding box center [468, 343] width 2 height 3
click at [468, 346] on icon "caret-down" at bounding box center [468, 348] width 4 height 4
click at [520, 385] on span "Save" at bounding box center [516, 390] width 14 height 14
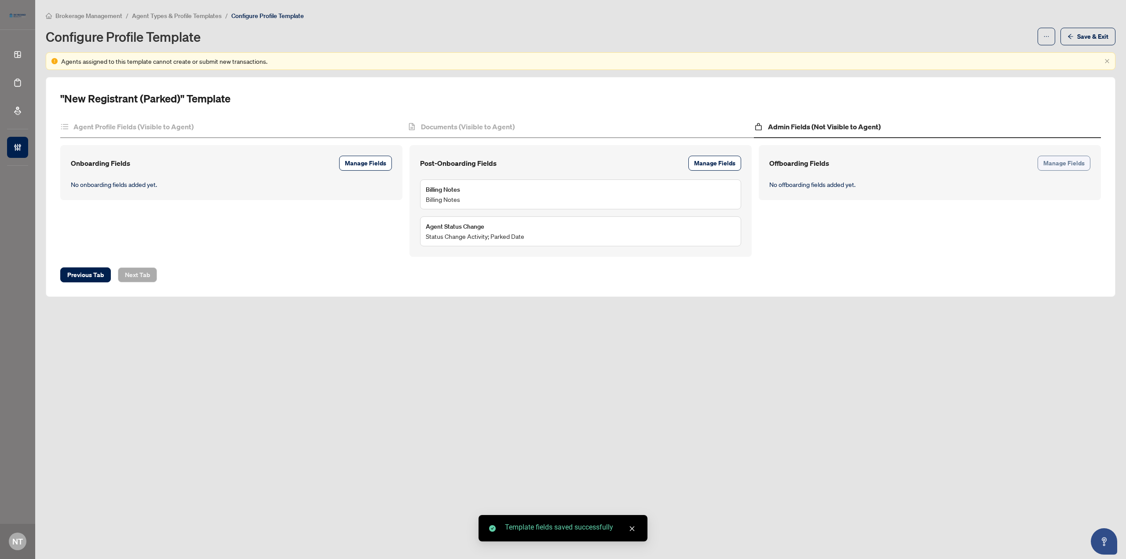
click at [1064, 170] on button "Manage Fields" at bounding box center [1064, 163] width 53 height 15
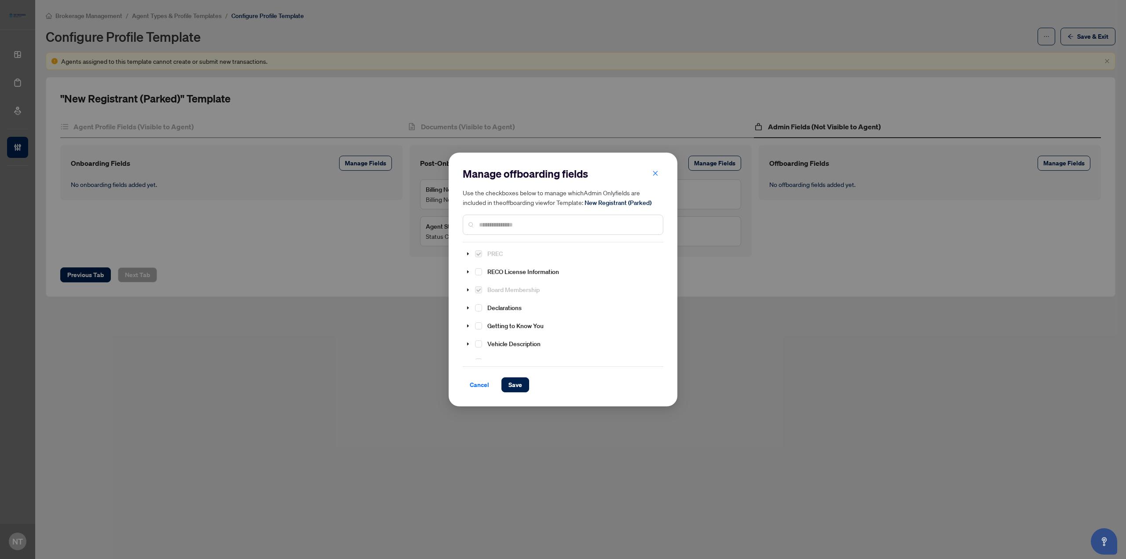
scroll to position [154, 0]
drag, startPoint x: 478, startPoint y: 332, endPoint x: 484, endPoint y: 338, distance: 9.3
click at [478, 335] on span "Select Termination Information" at bounding box center [478, 338] width 7 height 7
click at [517, 381] on span "Save" at bounding box center [516, 385] width 14 height 14
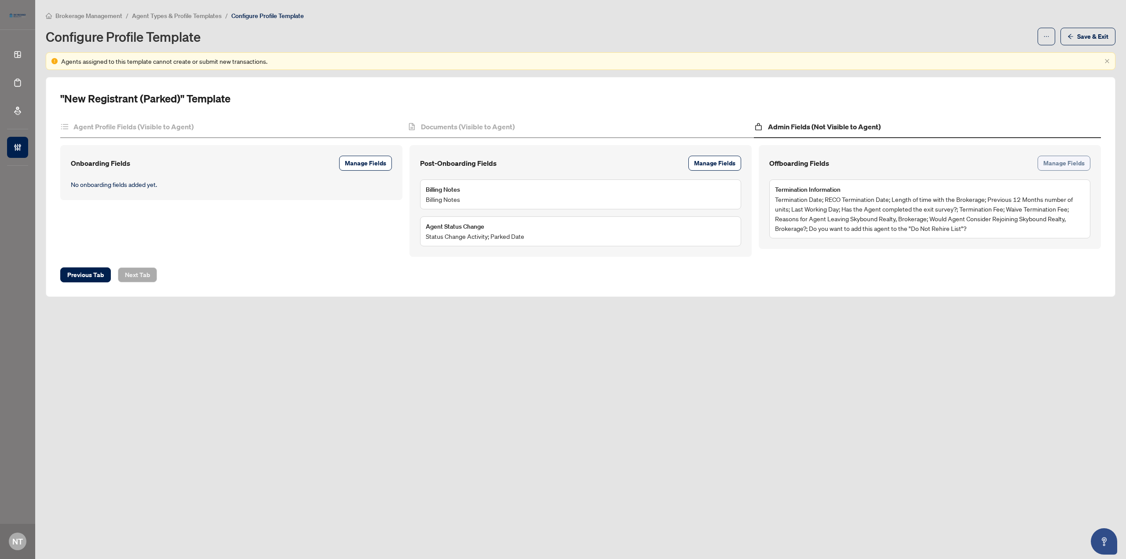
click at [1068, 166] on span "Manage Fields" at bounding box center [1064, 163] width 41 height 14
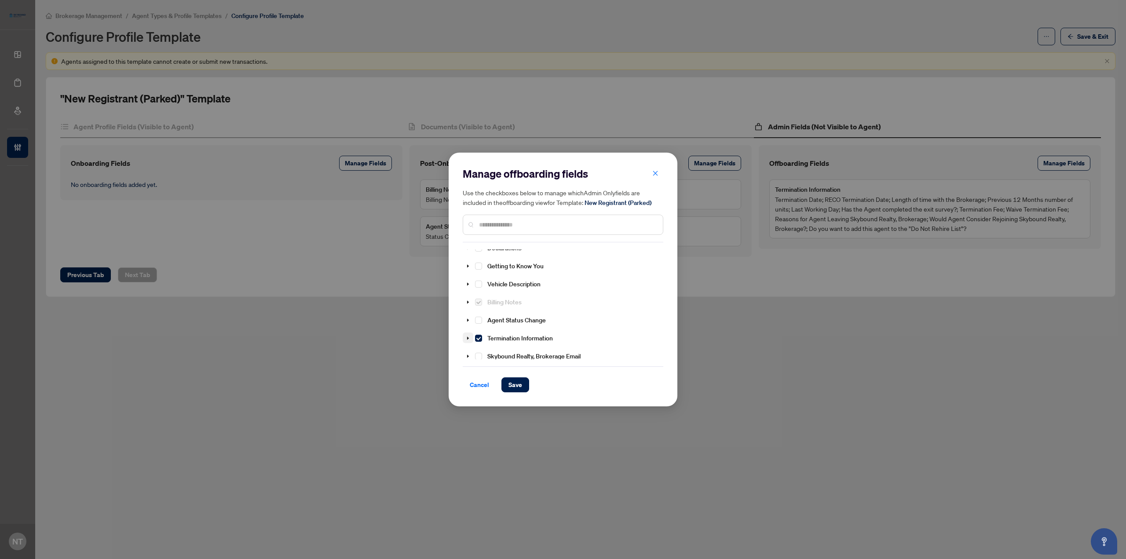
click at [469, 337] on icon "caret-down" at bounding box center [468, 338] width 2 height 3
click at [477, 268] on span at bounding box center [478, 273] width 11 height 11
click at [477, 271] on icon "caret-down" at bounding box center [479, 273] width 4 height 4
click at [490, 270] on span "Select Has the Agent completed the exit survey?" at bounding box center [489, 273] width 7 height 7
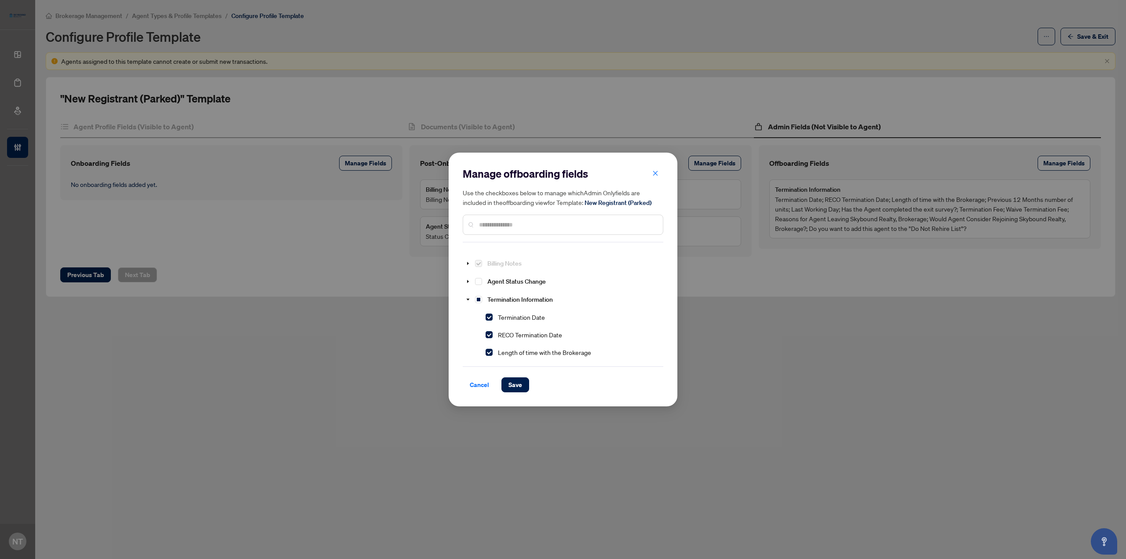
scroll to position [237, 0]
click at [521, 382] on span "Save" at bounding box center [516, 385] width 14 height 14
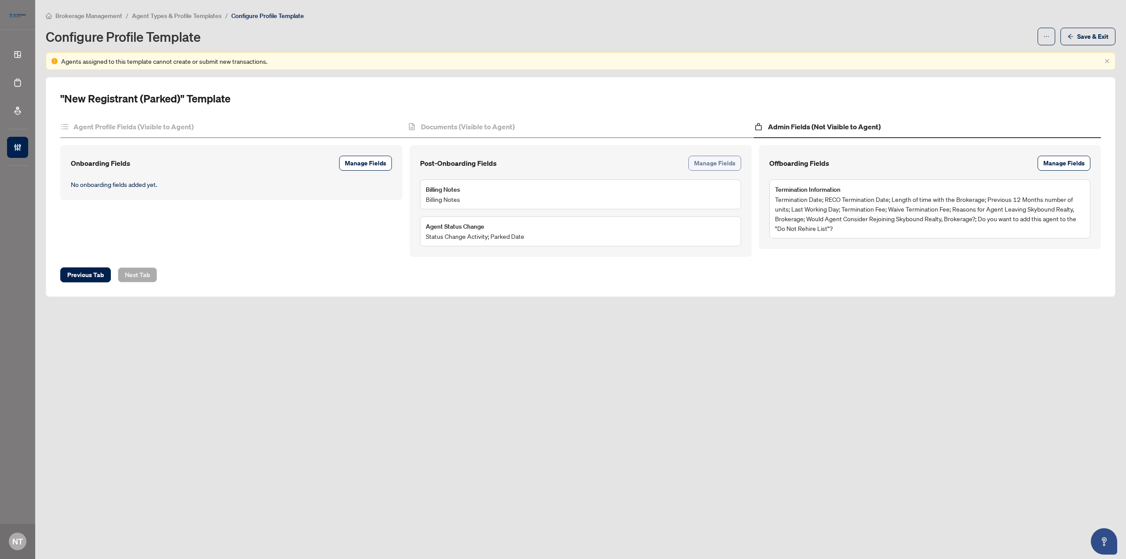
click at [709, 167] on span "Manage Fields" at bounding box center [714, 163] width 41 height 14
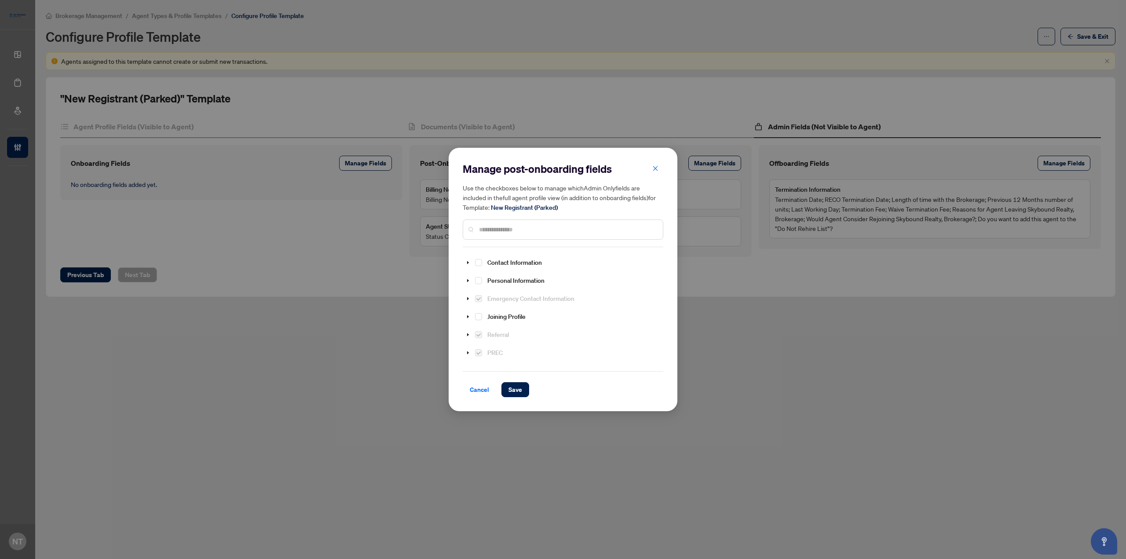
scroll to position [44, 0]
click at [465, 271] on span at bounding box center [468, 272] width 11 height 11
click at [489, 290] on span "Select Brokerwolf ID" at bounding box center [489, 290] width 7 height 7
click at [491, 308] on span "Select Start Date" at bounding box center [489, 307] width 7 height 7
click at [508, 388] on button "Save" at bounding box center [516, 389] width 28 height 15
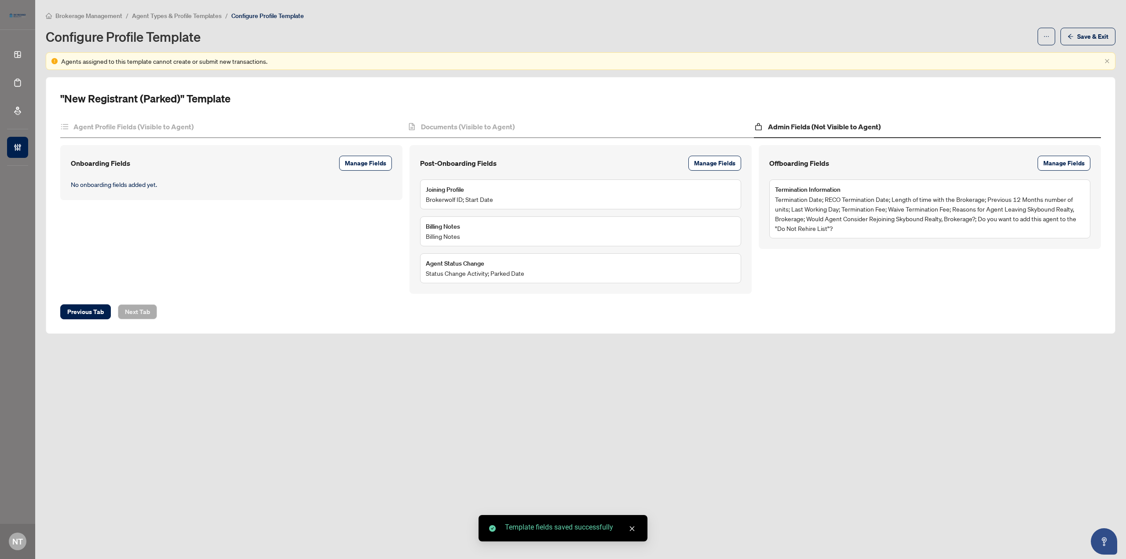
click at [596, 377] on main "Brokerage Management / Agent Types & Profile Templates / Configure Profile Temp…" at bounding box center [580, 279] width 1091 height 559
click at [494, 120] on div "Documents (Visible to Agent)" at bounding box center [580, 127] width 347 height 22
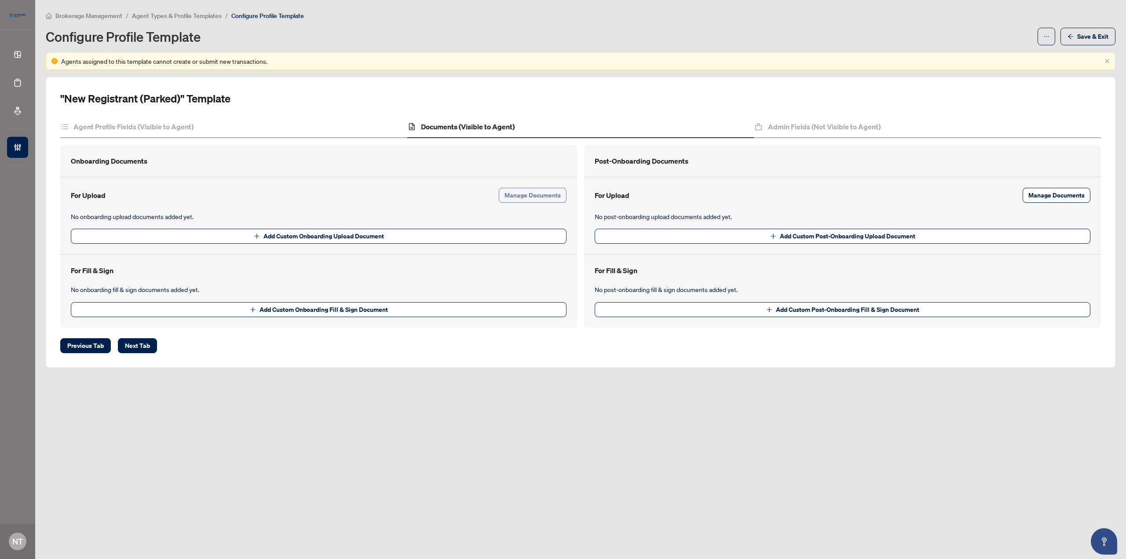
click at [528, 197] on span "Manage Documents" at bounding box center [533, 195] width 56 height 14
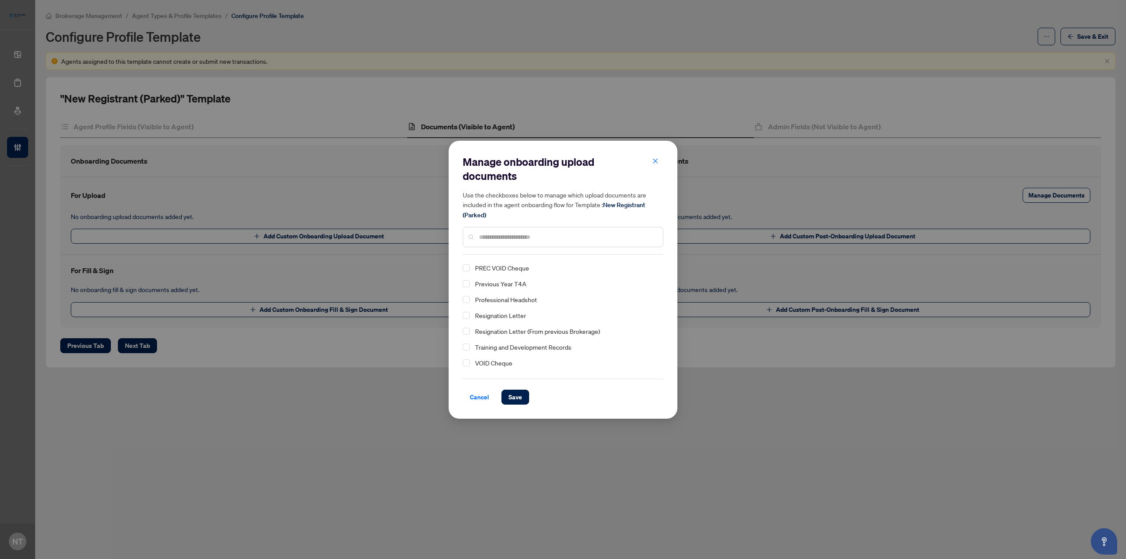
scroll to position [172, 0]
click at [465, 315] on span "Select Resignation Letter (From previous Brokerage)" at bounding box center [466, 317] width 7 height 7
click at [521, 402] on span "Save" at bounding box center [516, 397] width 14 height 14
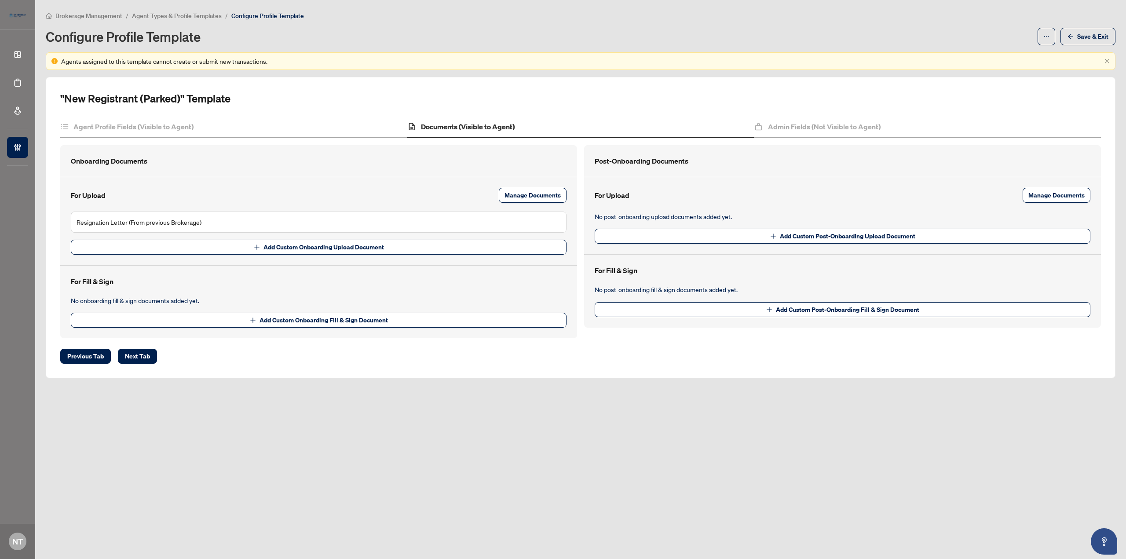
click at [595, 28] on div "Configure Profile Template Save & Exit" at bounding box center [581, 37] width 1070 height 18
click at [834, 29] on div "Configure Profile Template" at bounding box center [539, 36] width 987 height 14
click at [1095, 39] on span "Save & Exit" at bounding box center [1093, 36] width 31 height 14
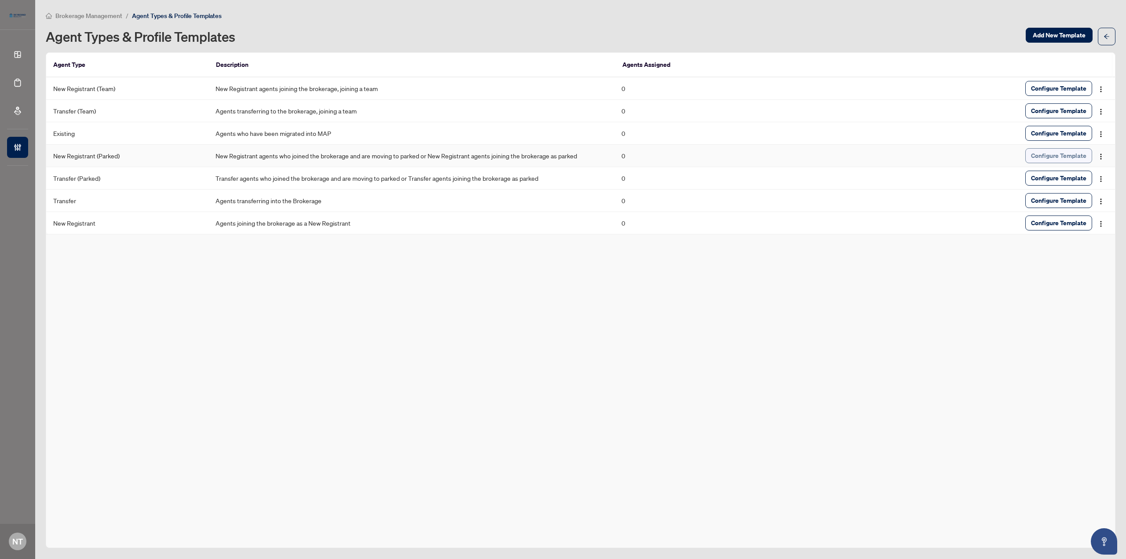
click at [1059, 155] on span "Configure Template" at bounding box center [1058, 156] width 55 height 14
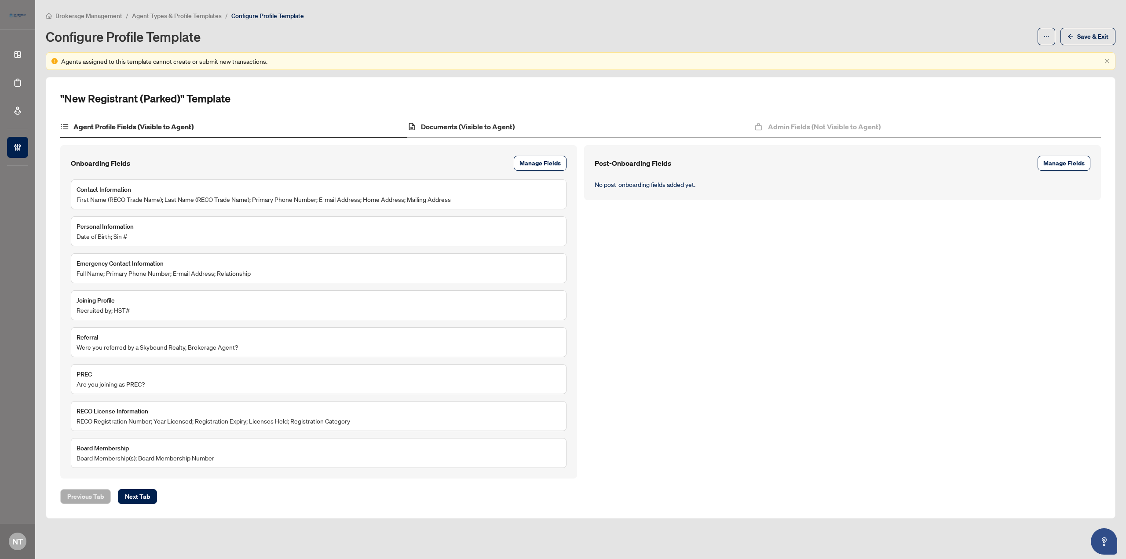
click at [517, 131] on div "Documents (Visible to Agent)" at bounding box center [580, 127] width 347 height 22
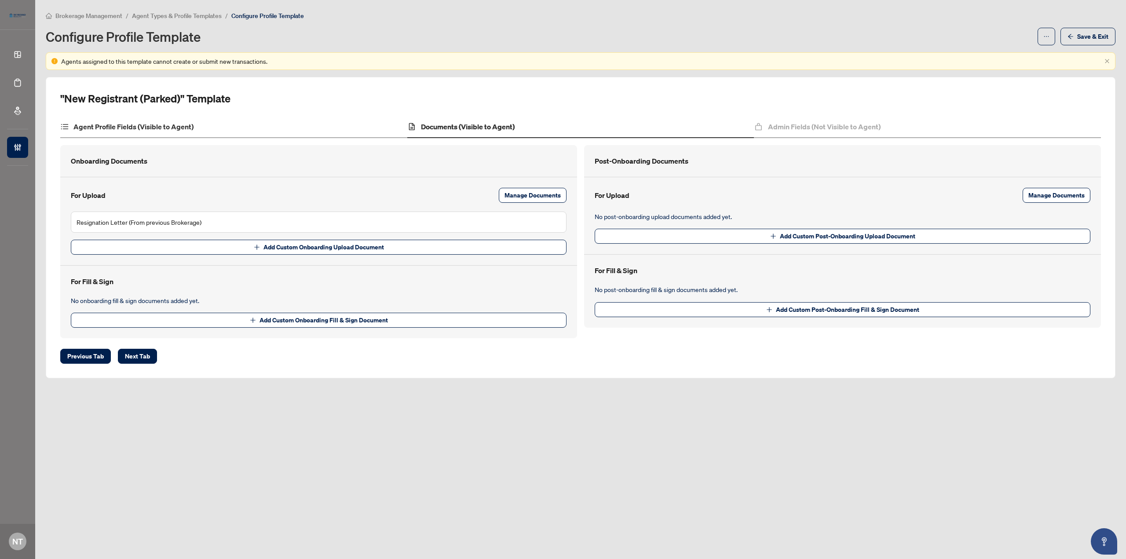
click at [223, 124] on div "Agent Profile Fields (Visible to Agent)" at bounding box center [233, 127] width 347 height 22
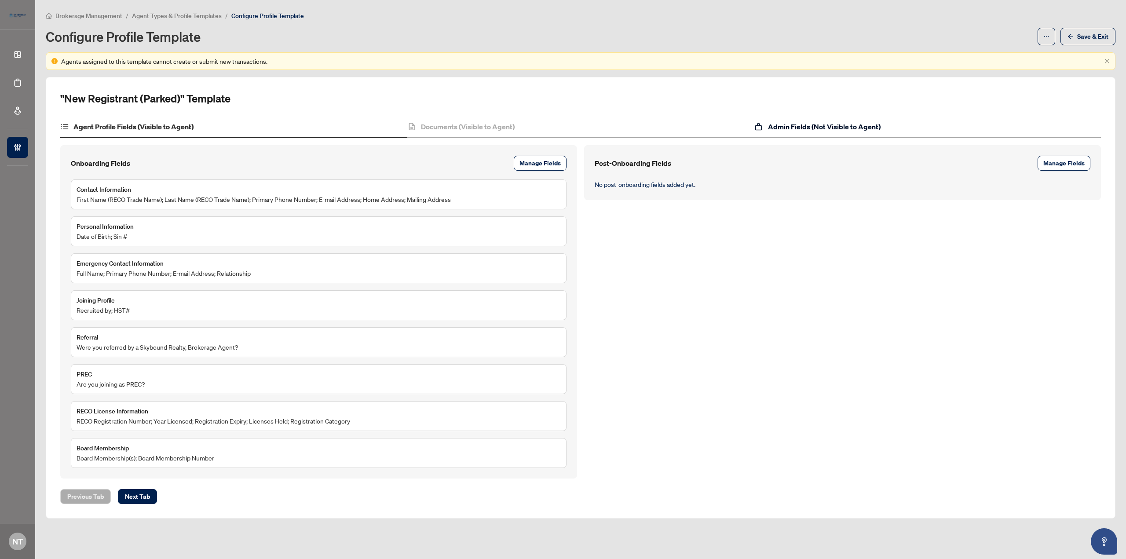
click at [785, 122] on h4 "Admin Fields (Not Visible to Agent)" at bounding box center [824, 126] width 113 height 11
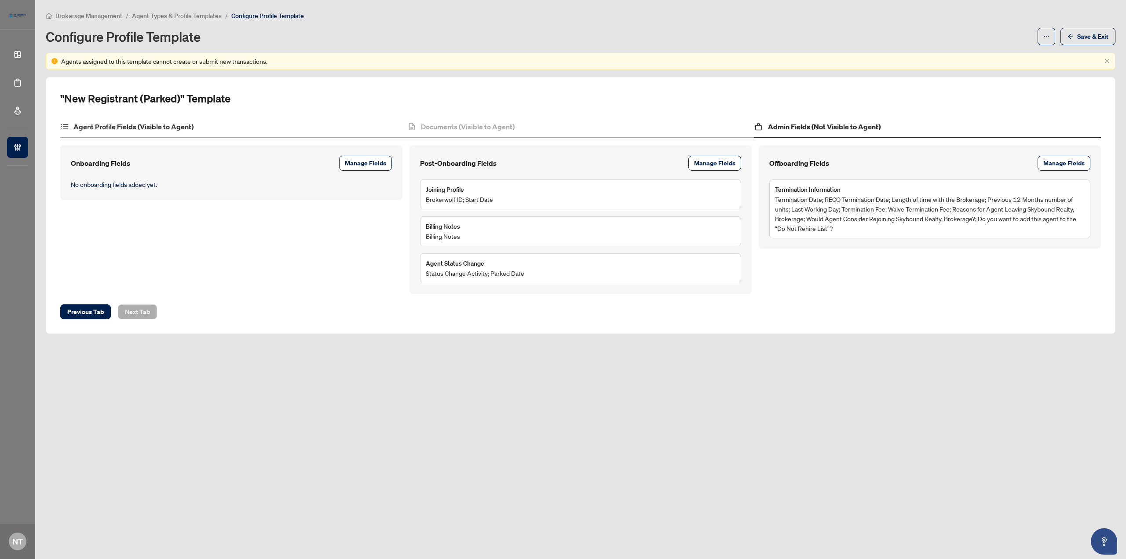
click at [225, 132] on div "Agent Profile Fields (Visible to Agent)" at bounding box center [233, 127] width 347 height 22
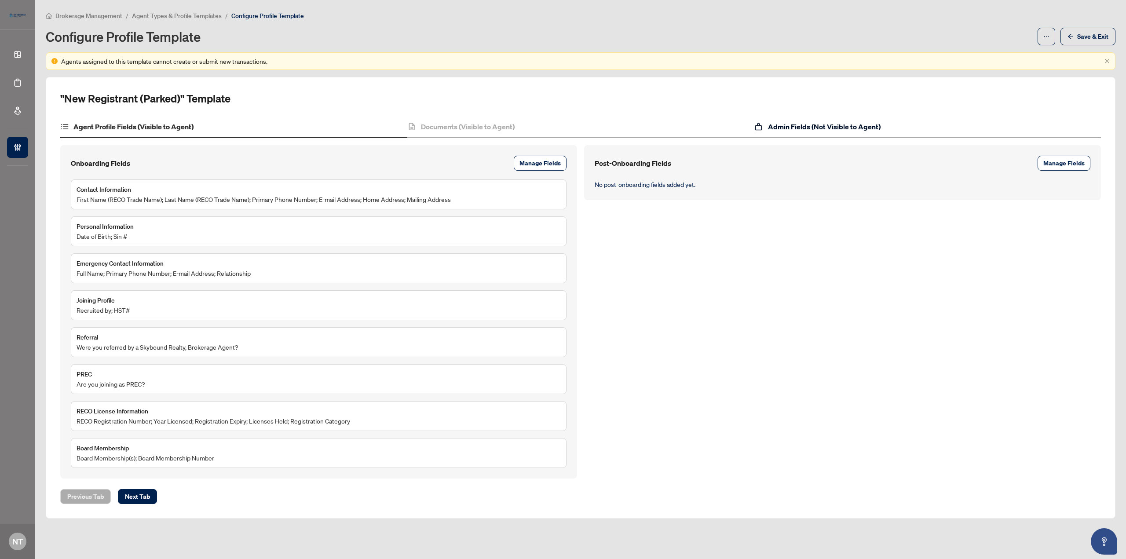
click at [867, 121] on h4 "Admin Fields (Not Visible to Agent)" at bounding box center [824, 126] width 113 height 11
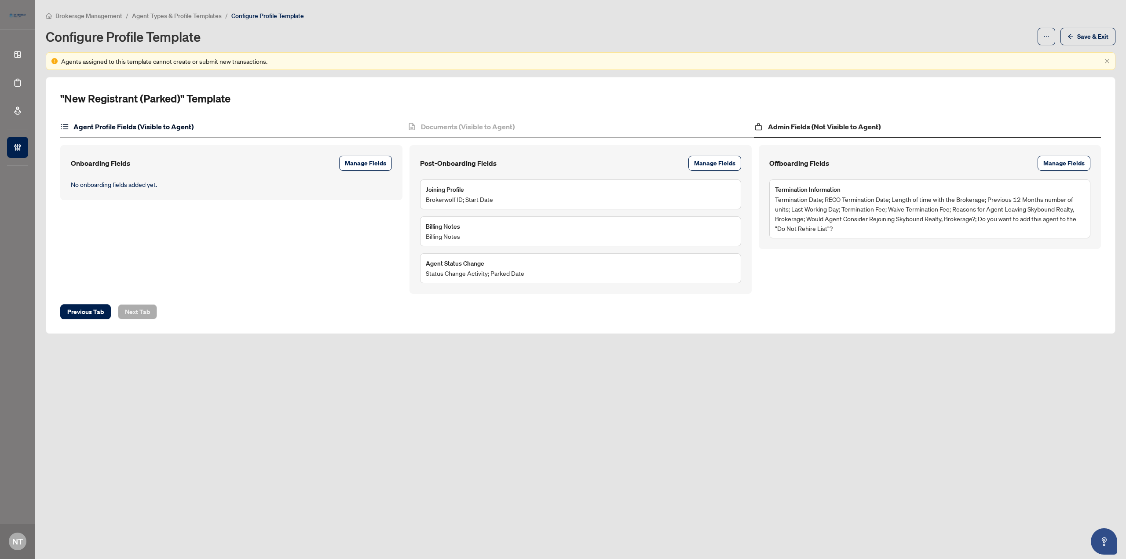
click at [151, 131] on h4 "Agent Profile Fields (Visible to Agent)" at bounding box center [133, 126] width 120 height 11
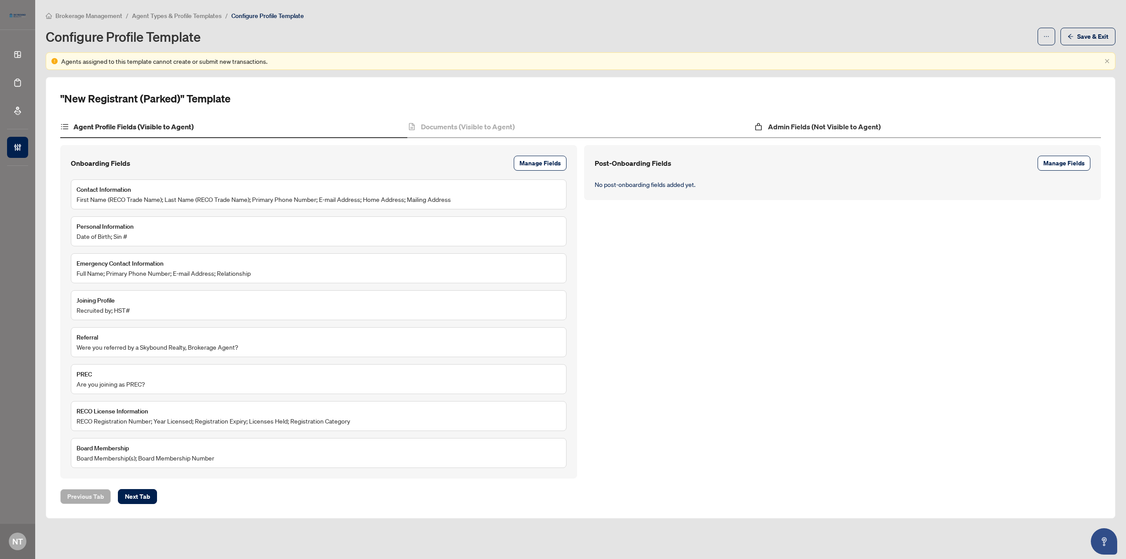
click at [894, 126] on div "Admin Fields (Not Visible to Agent)" at bounding box center [927, 127] width 347 height 22
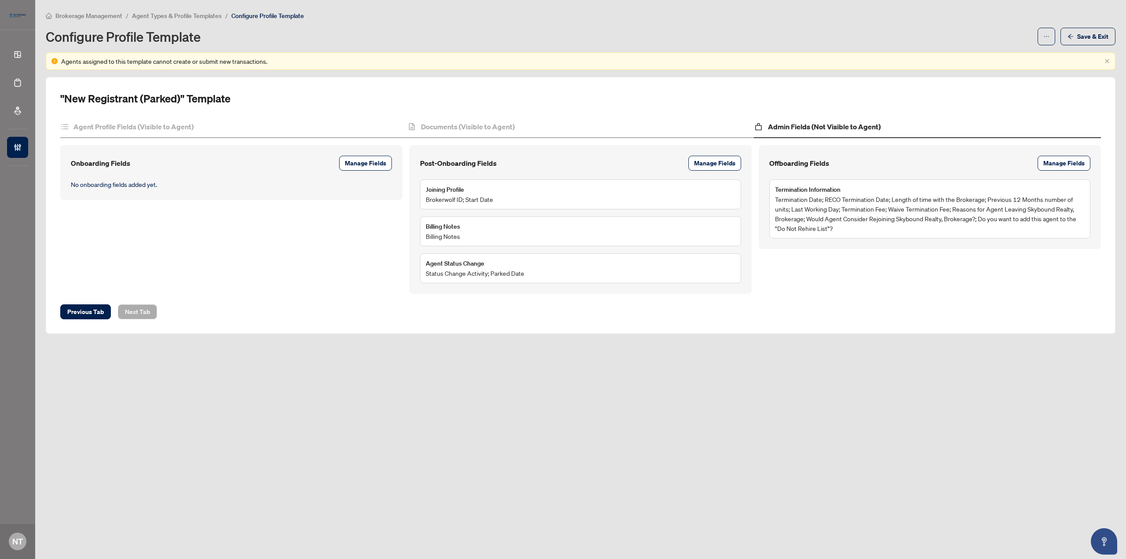
click at [504, 114] on div ""New Registrant (Parked)" Template Agent Profile Fields (Visible to Agent) Docu…" at bounding box center [580, 206] width 1041 height 228
click at [510, 122] on h4 "Documents (Visible to Agent)" at bounding box center [468, 126] width 94 height 11
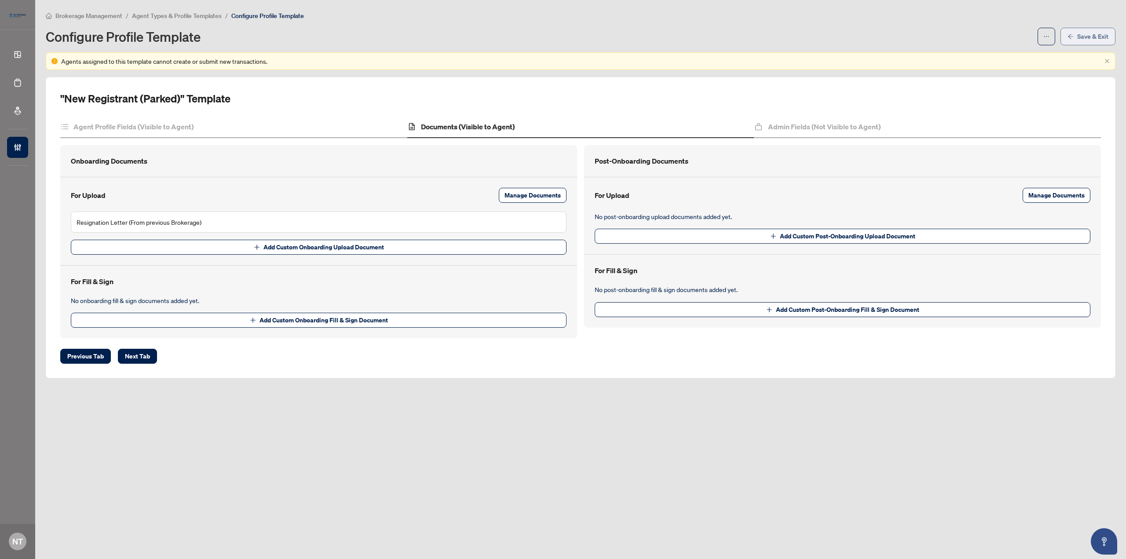
click at [1087, 34] on span "Save & Exit" at bounding box center [1093, 36] width 31 height 14
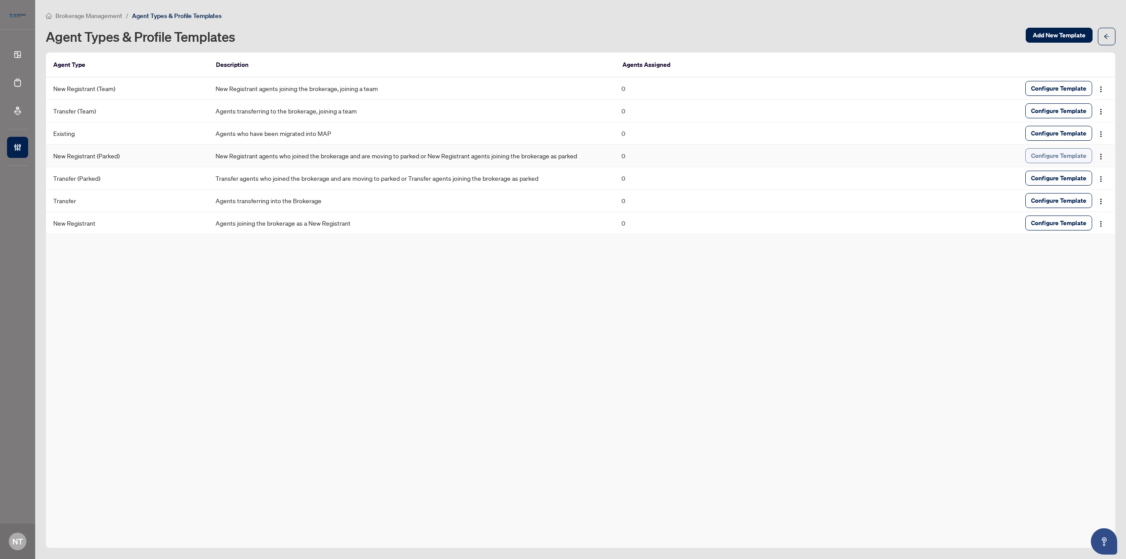
click at [1064, 153] on span "Configure Template" at bounding box center [1058, 156] width 55 height 14
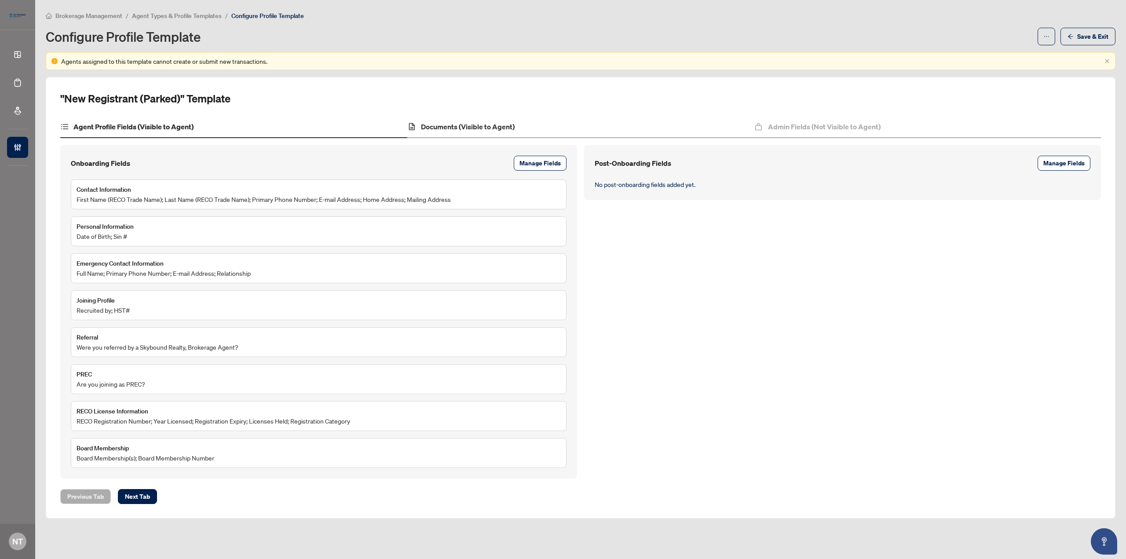
click at [517, 135] on div "Documents (Visible to Agent)" at bounding box center [580, 127] width 347 height 22
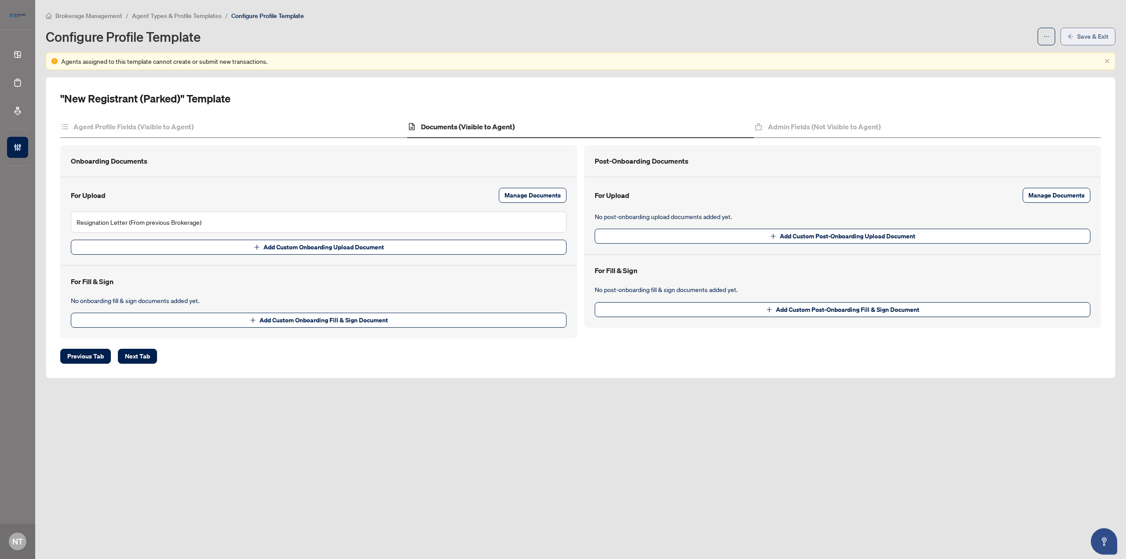
click at [1111, 29] on button "Save & Exit" at bounding box center [1088, 37] width 55 height 18
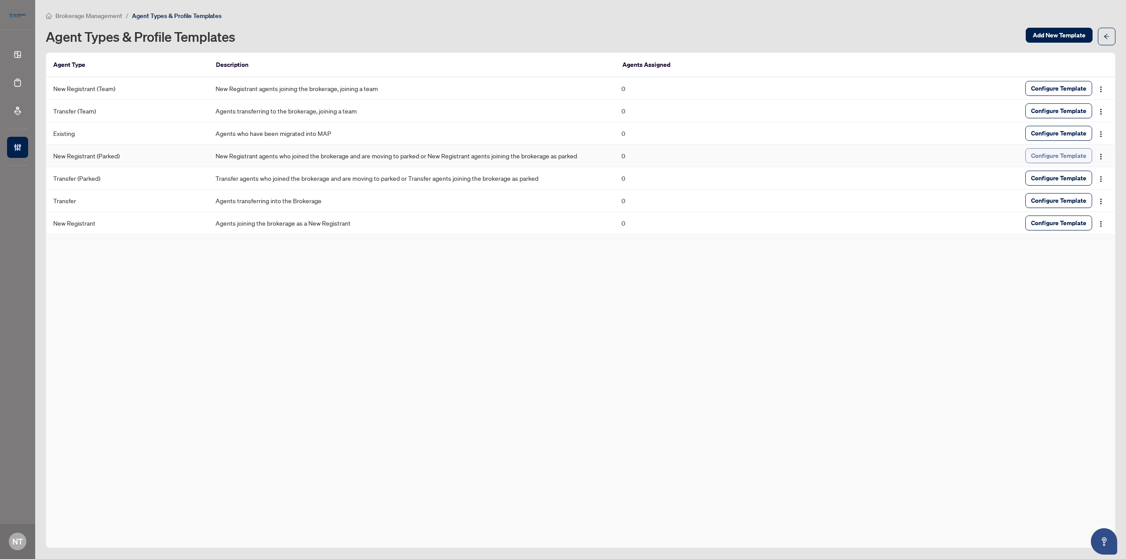
click at [1059, 159] on span "Configure Template" at bounding box center [1058, 156] width 55 height 14
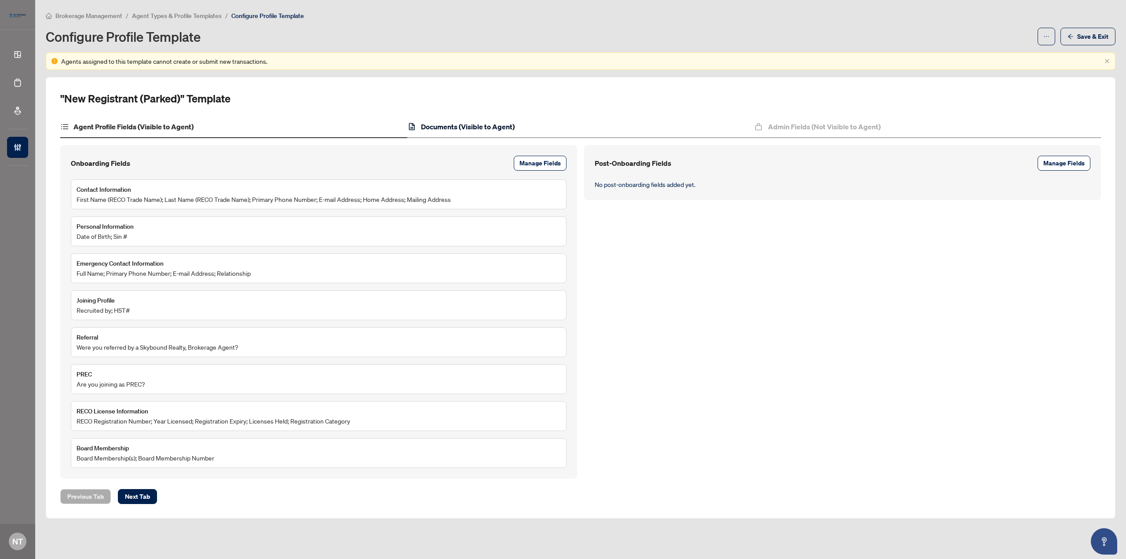
click at [481, 125] on h4 "Documents (Visible to Agent)" at bounding box center [468, 126] width 94 height 11
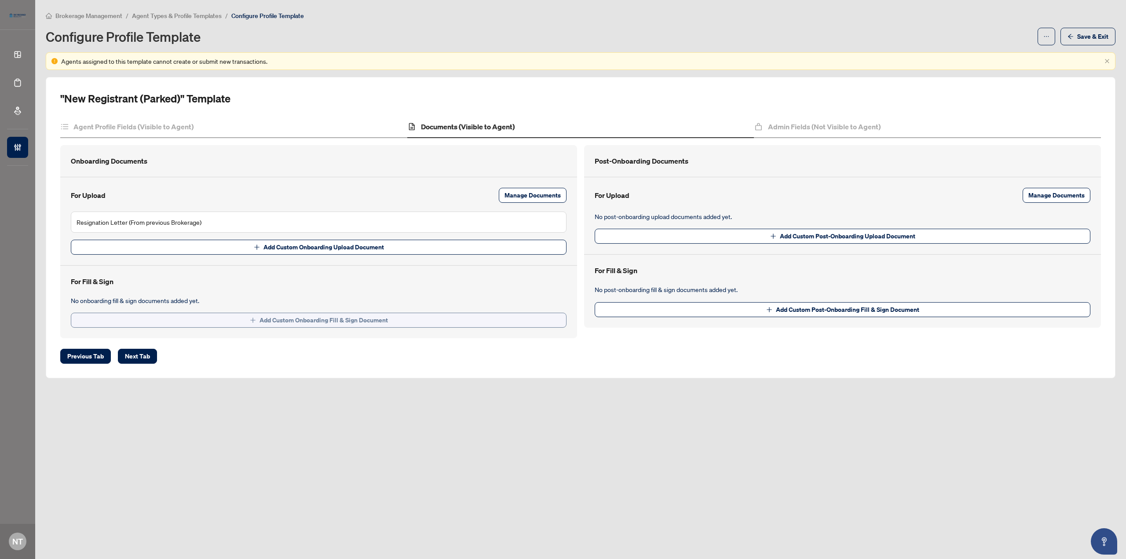
click at [369, 315] on span "Add Custom Onboarding Fill & Sign Document" at bounding box center [324, 320] width 128 height 14
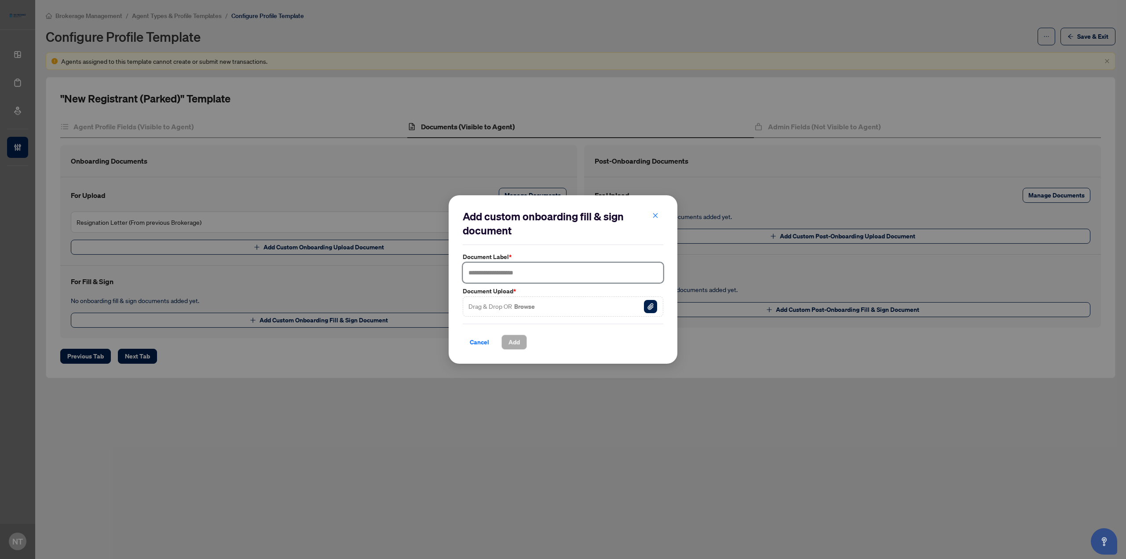
click at [537, 276] on input "text" at bounding box center [563, 273] width 201 height 20
type input "**********"
click at [529, 305] on button "Browse" at bounding box center [524, 306] width 22 height 11
click at [518, 346] on span "Add" at bounding box center [514, 342] width 11 height 14
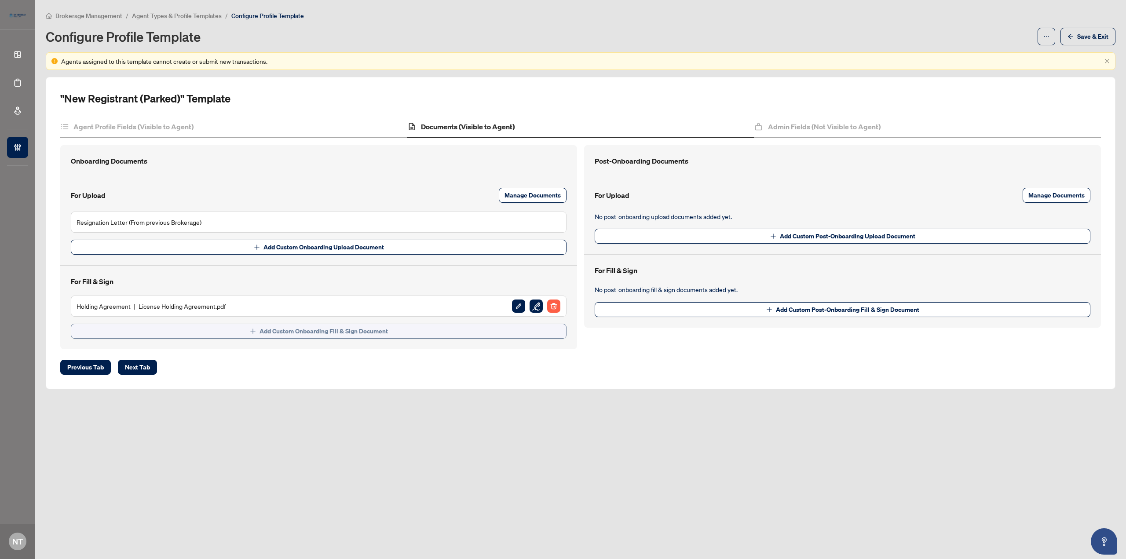
click at [242, 333] on button "Add Custom Onboarding Fill & Sign Document" at bounding box center [319, 331] width 496 height 15
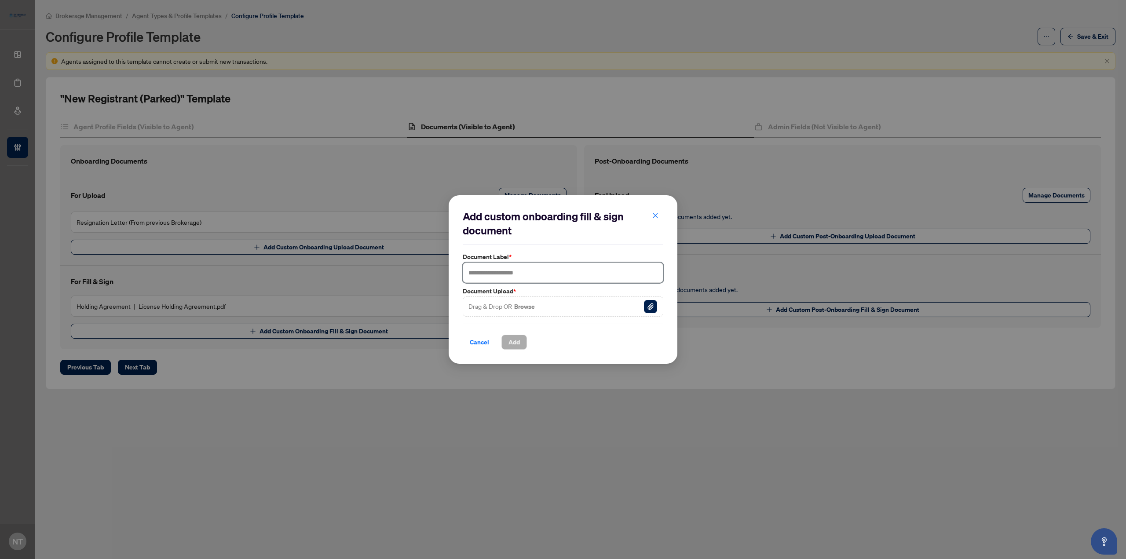
click at [496, 269] on input "text" at bounding box center [563, 273] width 201 height 20
click at [528, 310] on button "Browse" at bounding box center [524, 306] width 22 height 11
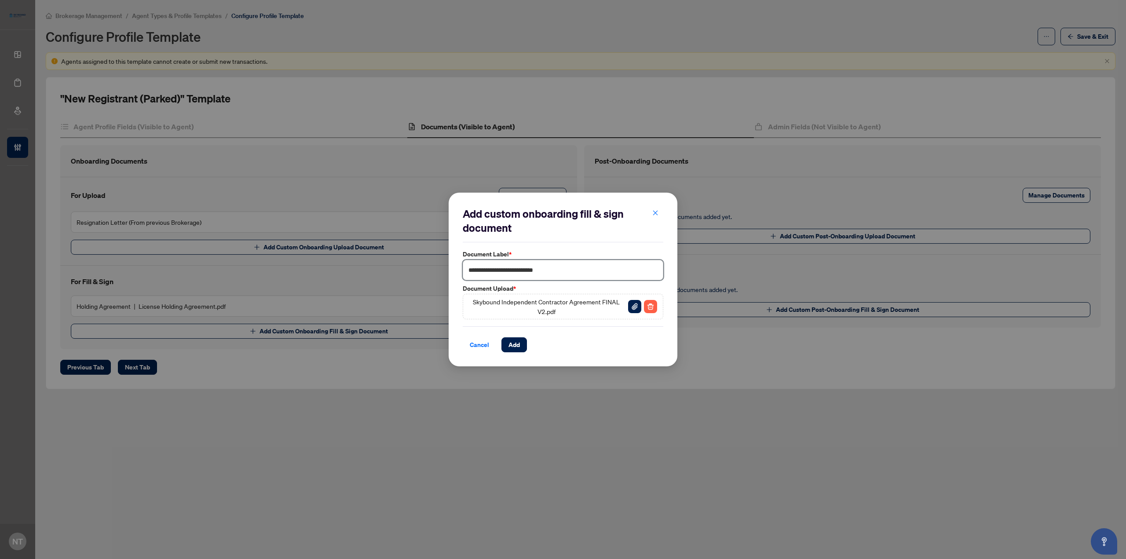
click at [589, 267] on input "**********" at bounding box center [563, 270] width 201 height 20
type input "**********"
click at [512, 346] on span "Add" at bounding box center [514, 345] width 11 height 14
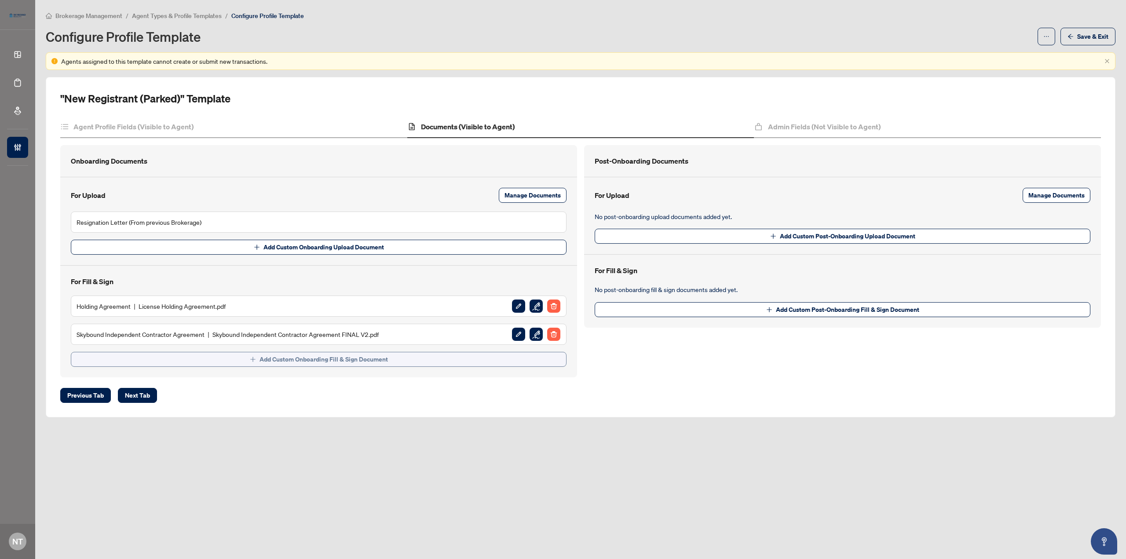
click at [435, 361] on button "Add Custom Onboarding Fill & Sign Document" at bounding box center [319, 359] width 496 height 15
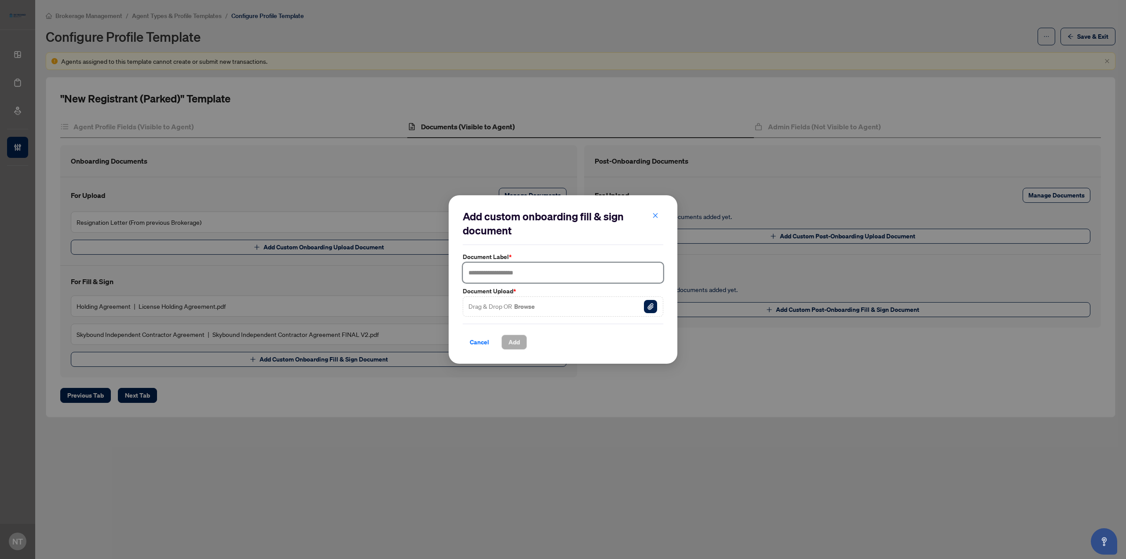
click at [501, 268] on input "text" at bounding box center [563, 273] width 201 height 20
type input "*"
click at [517, 305] on button "Browse" at bounding box center [524, 306] width 22 height 11
click at [501, 274] on input "**********" at bounding box center [563, 273] width 201 height 20
type input "**********"
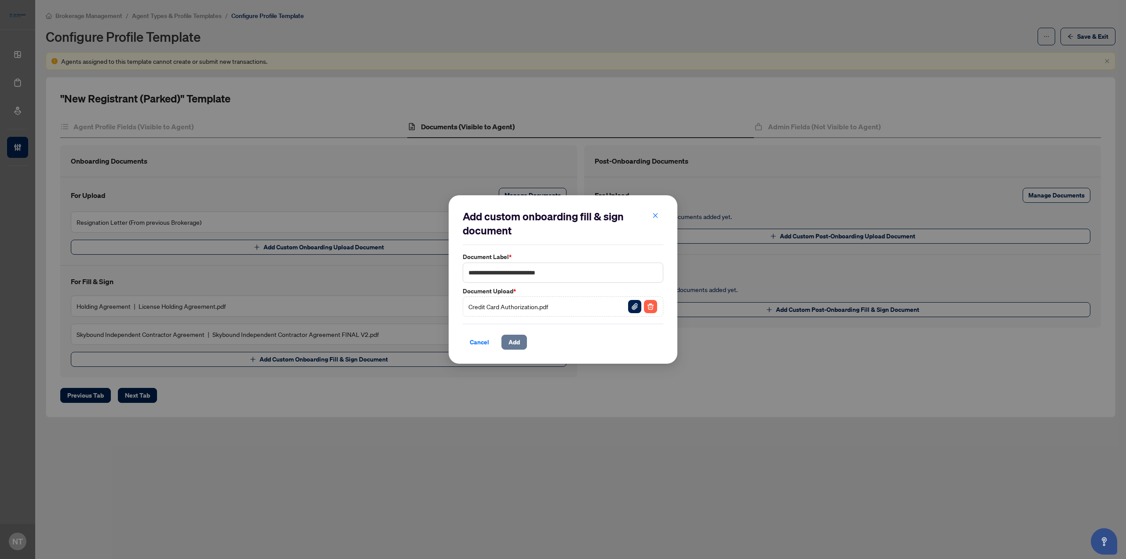
click at [519, 338] on span "Add" at bounding box center [514, 342] width 11 height 14
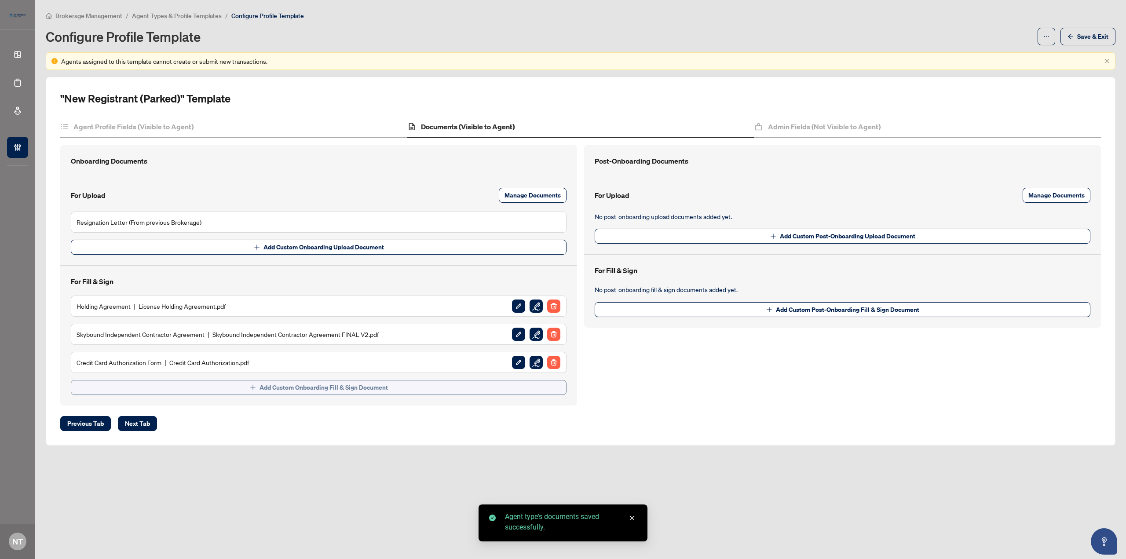
click at [401, 384] on button "Add Custom Onboarding Fill & Sign Document" at bounding box center [319, 387] width 496 height 15
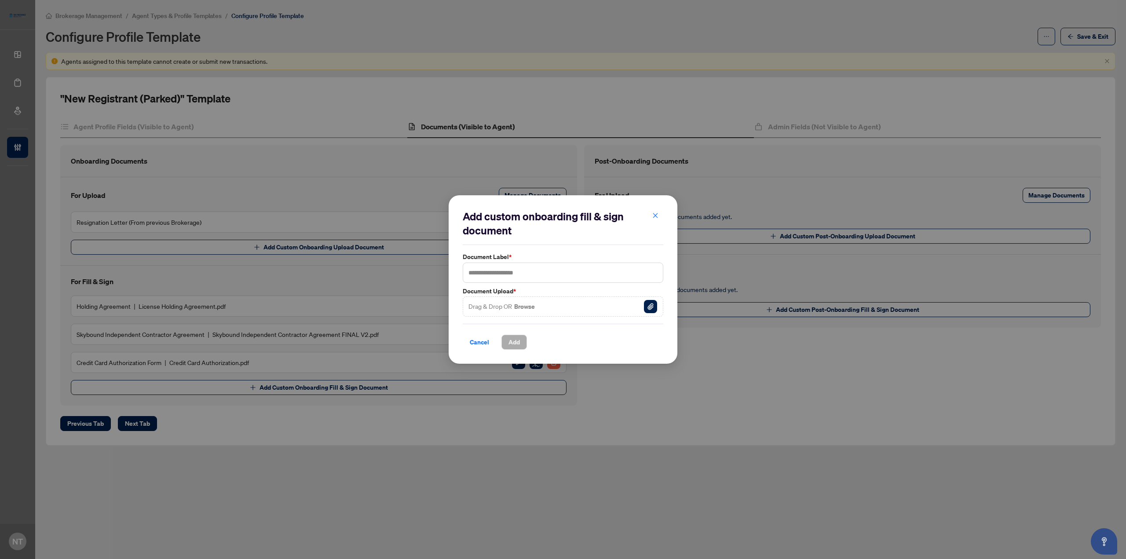
click at [529, 304] on button "Browse" at bounding box center [524, 306] width 22 height 11
click at [515, 266] on input "text" at bounding box center [563, 273] width 201 height 20
type input "**********"
click at [520, 340] on span "Add" at bounding box center [514, 342] width 11 height 14
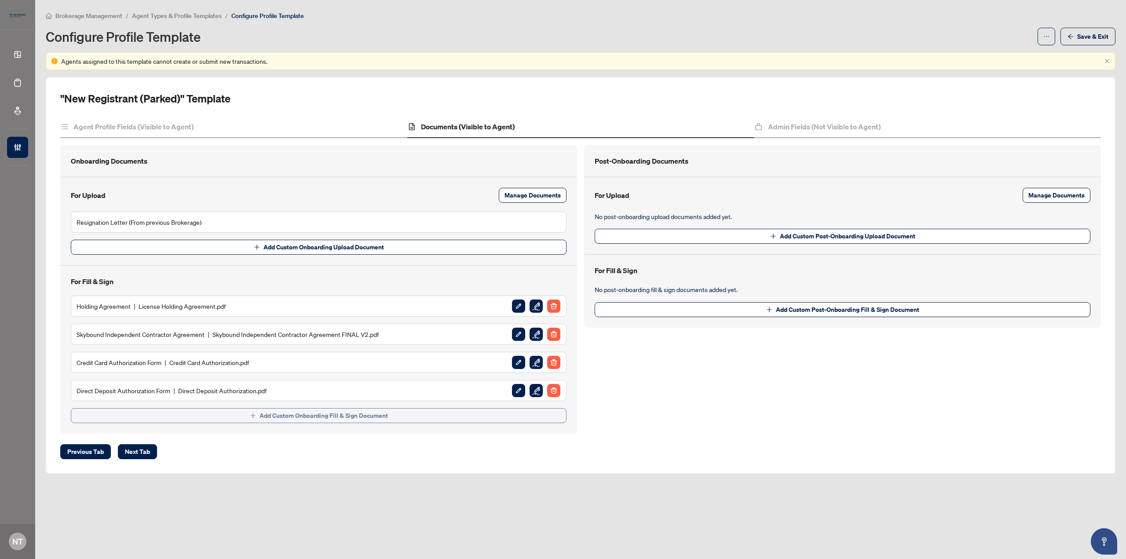
click at [361, 414] on span "Add Custom Onboarding Fill & Sign Document" at bounding box center [324, 416] width 128 height 14
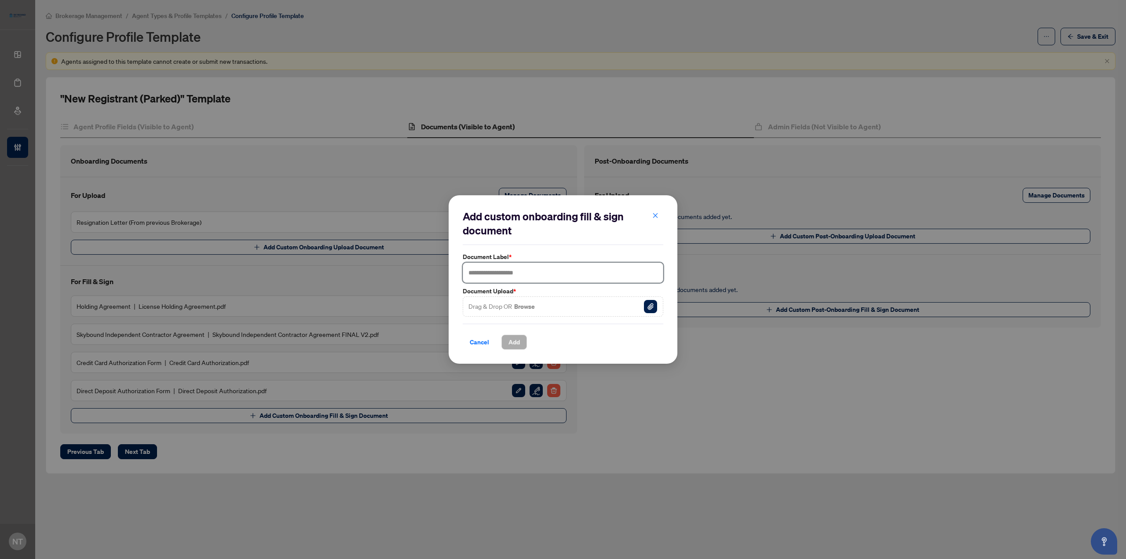
click at [501, 277] on input "text" at bounding box center [563, 273] width 201 height 20
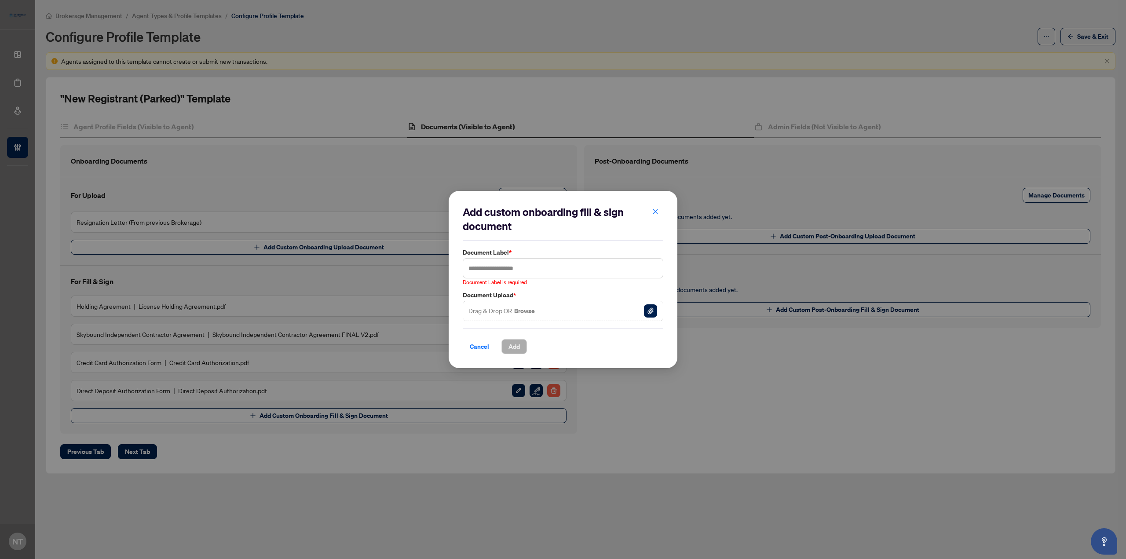
click at [529, 308] on button "Browse" at bounding box center [524, 310] width 22 height 11
click at [513, 272] on input "text" at bounding box center [563, 268] width 201 height 20
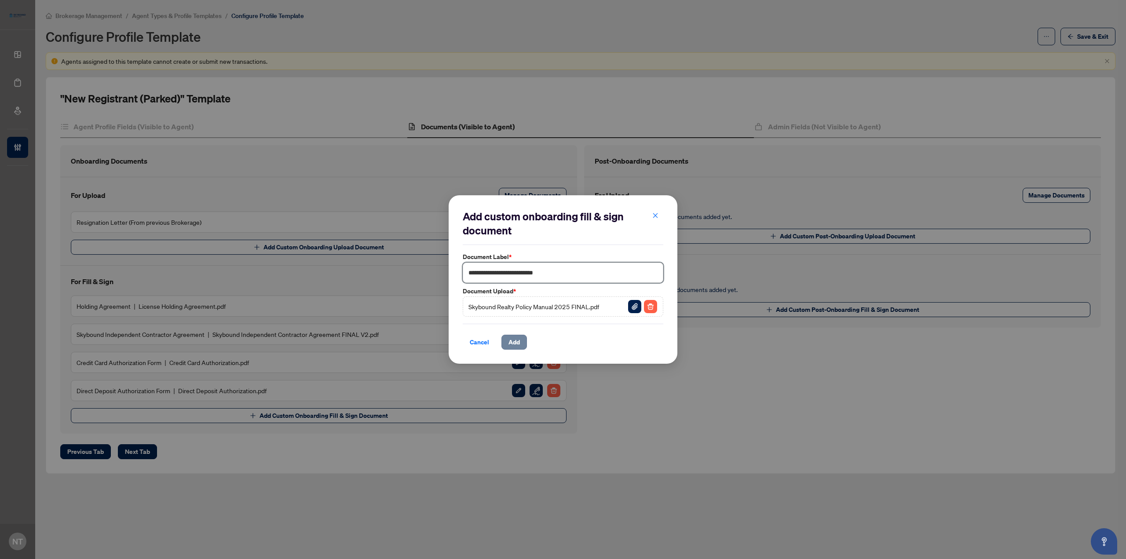
type input "**********"
click at [513, 345] on span "Add" at bounding box center [514, 342] width 11 height 14
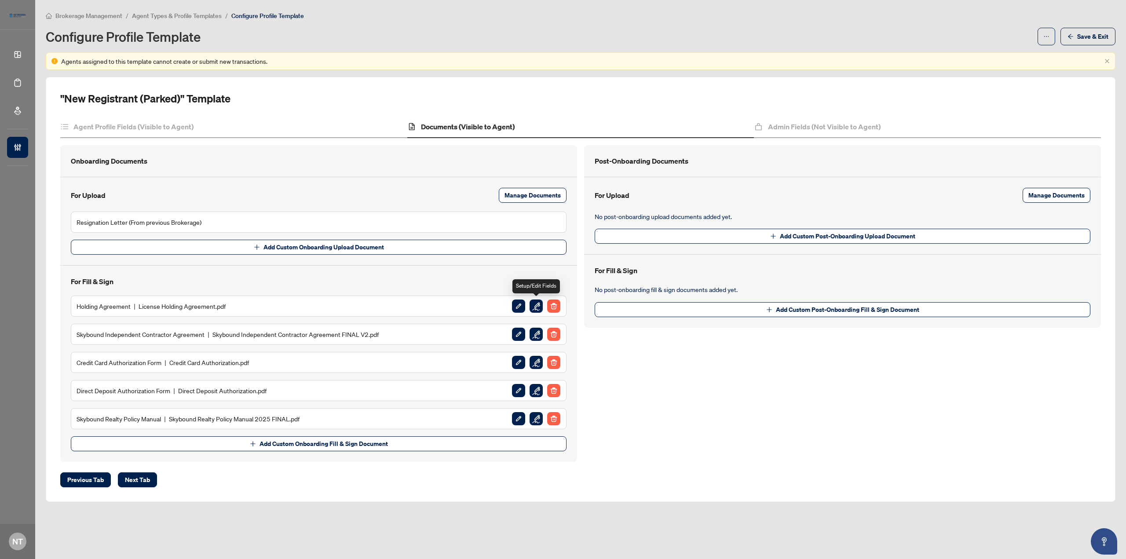
click at [536, 308] on img "button" at bounding box center [536, 306] width 13 height 13
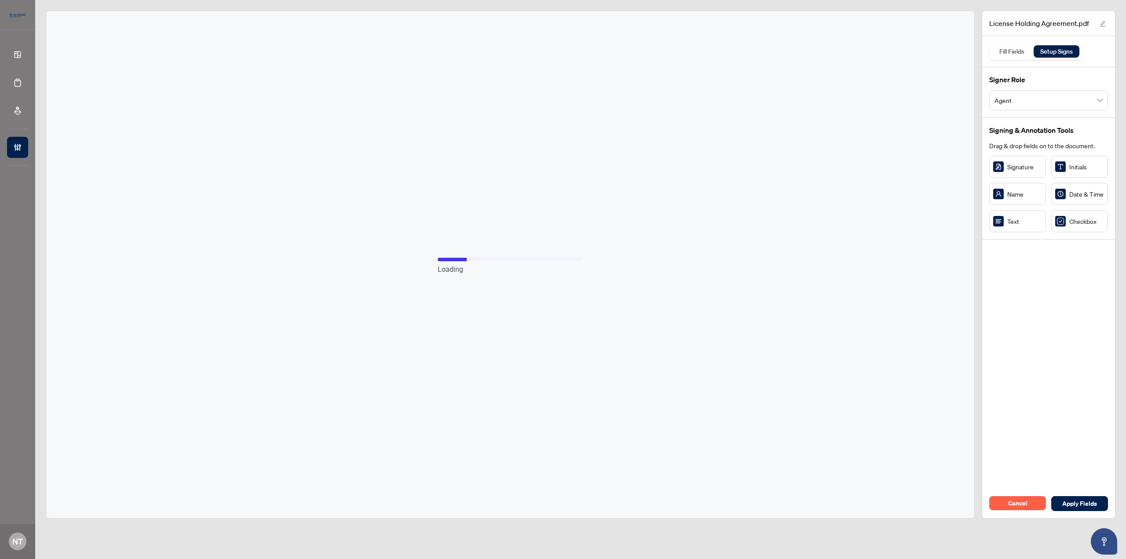
click at [1093, 103] on span "Agent" at bounding box center [1049, 100] width 108 height 17
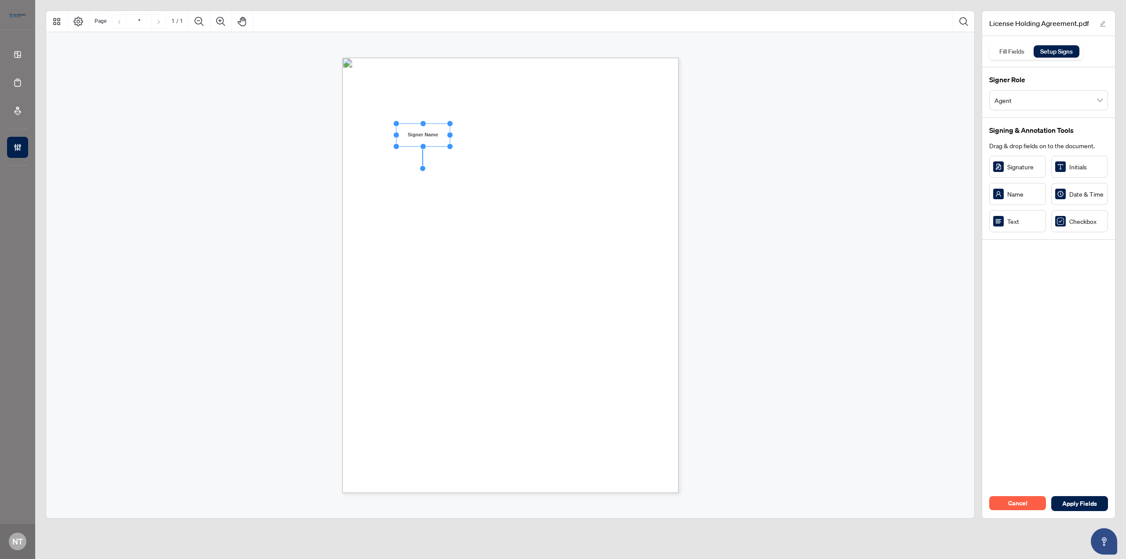
click at [521, 183] on div "LICENSE HOLDING AGREEMENT I, ___________________________________, hereby reques…" at bounding box center [552, 330] width 421 height 545
click at [496, 198] on span "agreement without first reinstating my MLS® board membership." at bounding box center [457, 197] width 151 height 7
drag, startPoint x: 436, startPoint y: 400, endPoint x: 441, endPoint y: 399, distance: 5.6
click at [438, 400] on div "LICENSE HOLDING AGREEMENT I, ___________________________________, hereby reques…" at bounding box center [552, 330] width 421 height 545
click at [455, 395] on div "LICENSE HOLDING AGREEMENT I, ___________________________________, hereby reques…" at bounding box center [552, 330] width 421 height 545
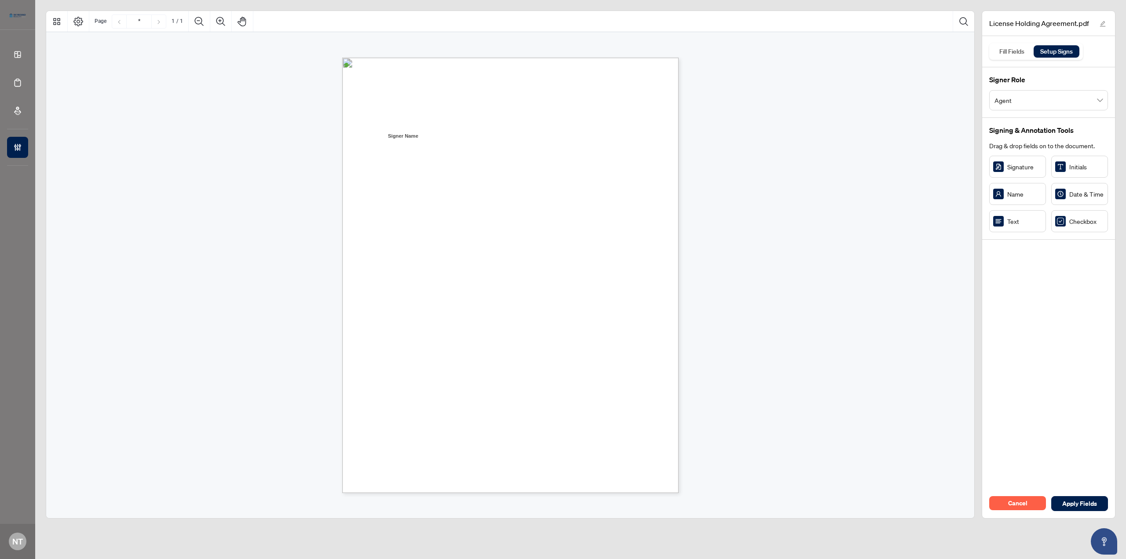
click at [440, 401] on div "LICENSE HOLDING AGREEMENT I, ___________________________________, hereby reques…" at bounding box center [552, 330] width 421 height 545
drag, startPoint x: 440, startPoint y: 401, endPoint x: 433, endPoint y: 401, distance: 7.0
click at [434, 401] on div "LICENSE HOLDING AGREEMENT I, ___________________________________, hereby reques…" at bounding box center [552, 330] width 421 height 545
click at [425, 399] on div "LICENSE HOLDING AGREEMENT I, ___________________________________, hereby reques…" at bounding box center [552, 330] width 421 height 545
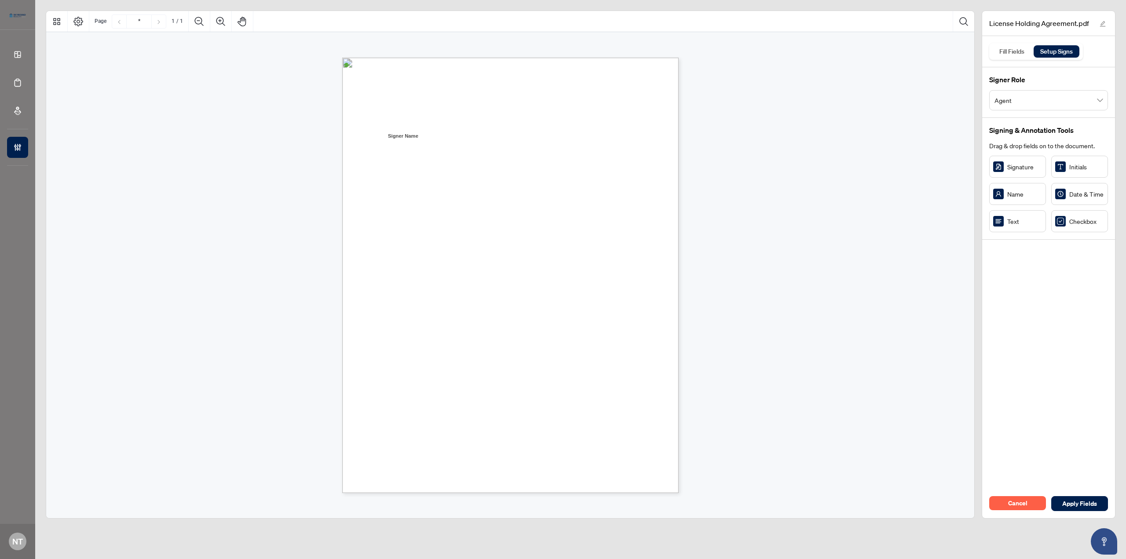
click at [450, 393] on div "LICENSE HOLDING AGREEMENT I, ___________________________________, hereby reques…" at bounding box center [552, 330] width 421 height 545
click at [440, 394] on div "LICENSE HOLDING AGREEMENT I, ___________________________________, hereby reques…" at bounding box center [552, 330] width 421 height 545
click at [423, 399] on div "LICENSE HOLDING AGREEMENT I, ___________________________________, hereby reques…" at bounding box center [552, 330] width 421 height 545
click at [1007, 497] on button "Cancel" at bounding box center [1018, 503] width 57 height 14
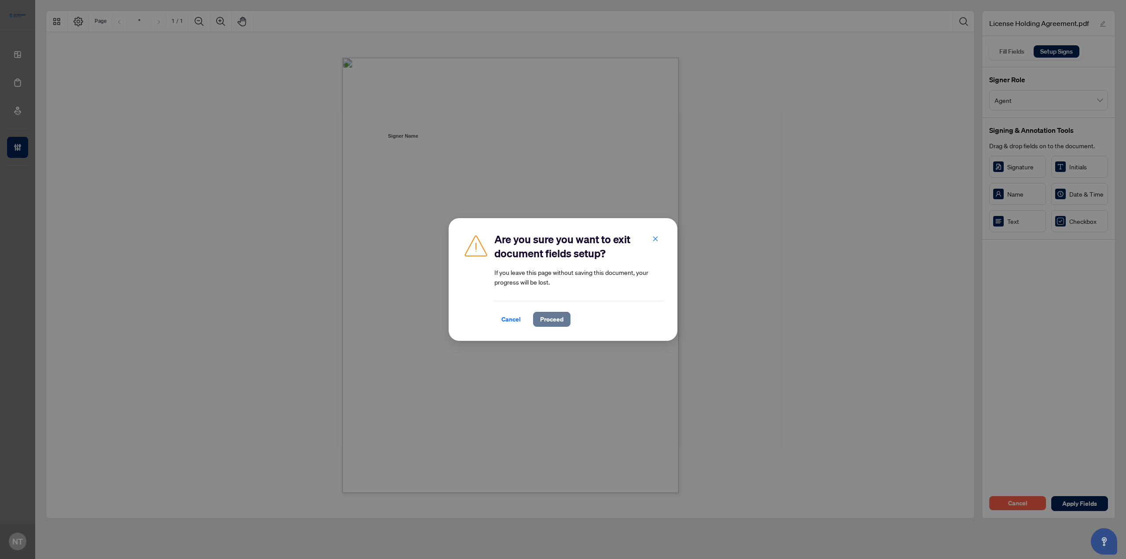
click at [553, 319] on span "Proceed" at bounding box center [551, 319] width 23 height 14
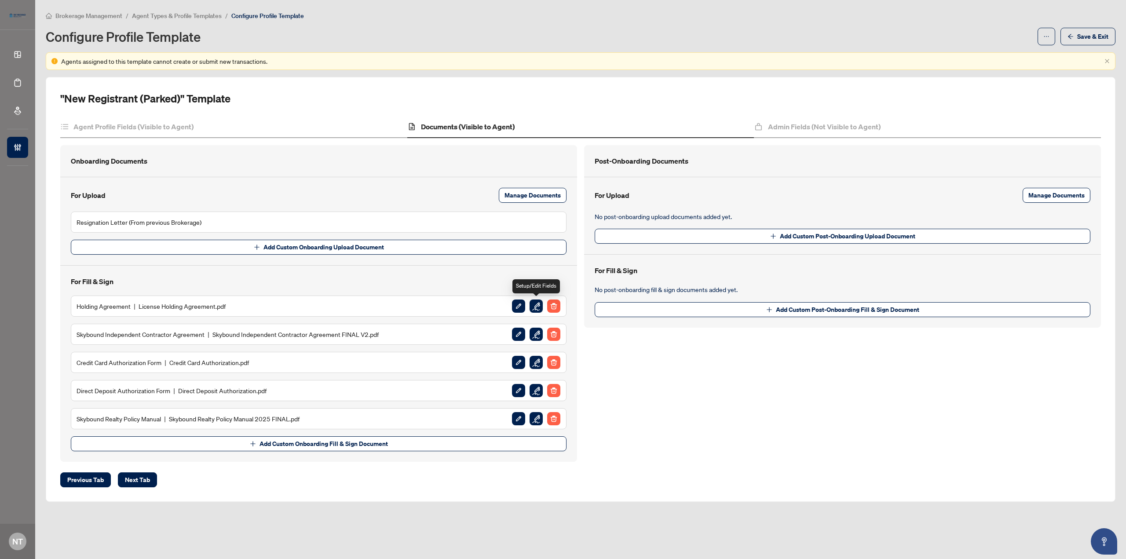
click at [534, 305] on img "button" at bounding box center [536, 306] width 13 height 13
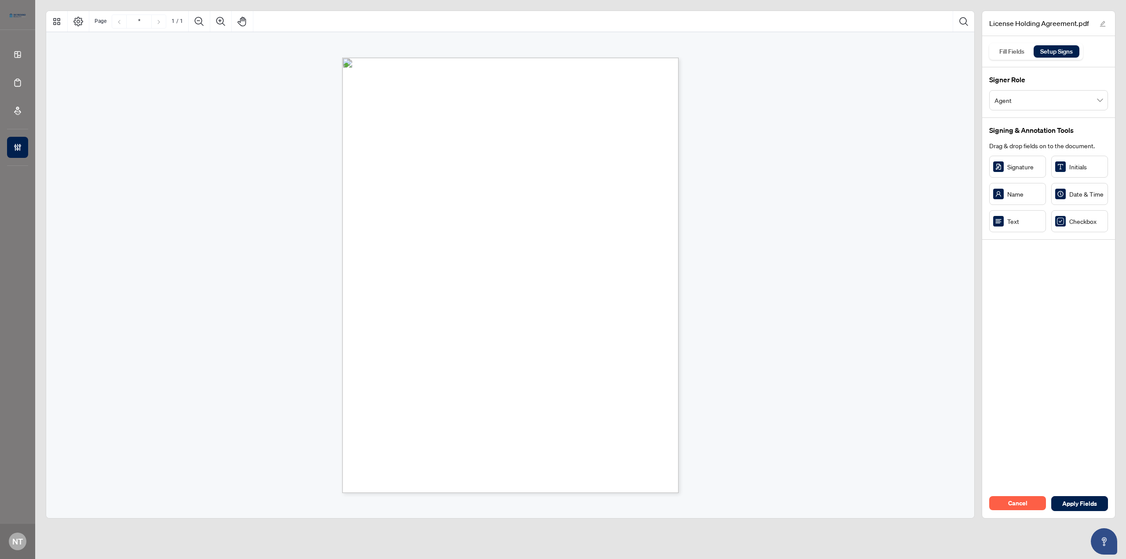
drag, startPoint x: 1001, startPoint y: 168, endPoint x: 438, endPoint y: 397, distance: 608.2
click at [438, 397] on div "LICENSE HOLDING AGREEMENT I, ___________________________________, hereby reques…" at bounding box center [552, 330] width 421 height 545
drag, startPoint x: 438, startPoint y: 397, endPoint x: 602, endPoint y: 371, distance: 166.2
click at [602, 371] on div "LICENSE HOLDING AGREEMENT I, ___________________________________, hereby reques…" at bounding box center [552, 330] width 421 height 545
drag, startPoint x: 451, startPoint y: 418, endPoint x: 476, endPoint y: 411, distance: 25.5
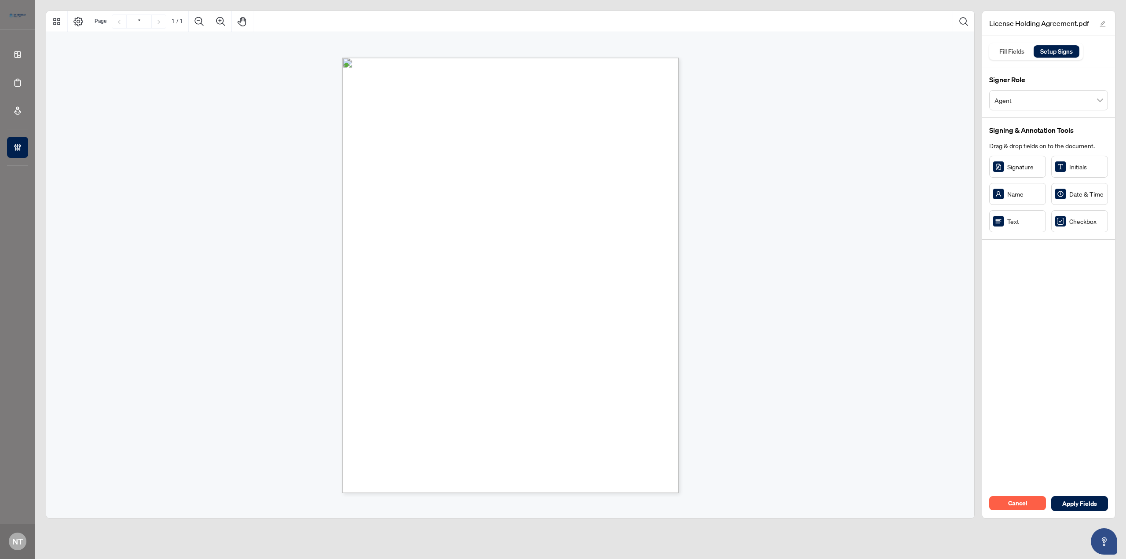
click at [475, 411] on div "LICENSE HOLDING AGREEMENT I, ___________________________________, hereby reques…" at bounding box center [552, 330] width 421 height 545
click at [479, 408] on span "Signature: ___________________________" at bounding box center [432, 406] width 94 height 7
drag, startPoint x: 461, startPoint y: 416, endPoint x: 487, endPoint y: 409, distance: 26.9
click at [461, 416] on div "LICENSE HOLDING AGREEMENT I, ___________________________________, hereby reques…" at bounding box center [552, 330] width 421 height 545
drag, startPoint x: 873, startPoint y: 323, endPoint x: 986, endPoint y: 456, distance: 174.5
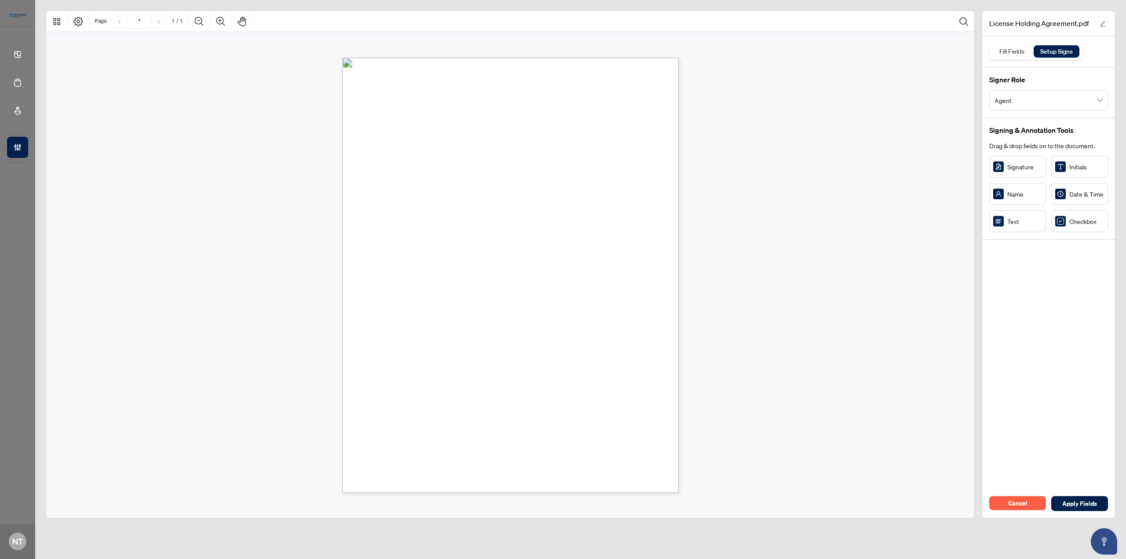
click at [873, 323] on div "LICENSE HOLDING AGREEMENT I, ___________________________________, hereby reques…" at bounding box center [510, 254] width 928 height 444
click at [1019, 504] on span "Cancel" at bounding box center [1017, 503] width 19 height 14
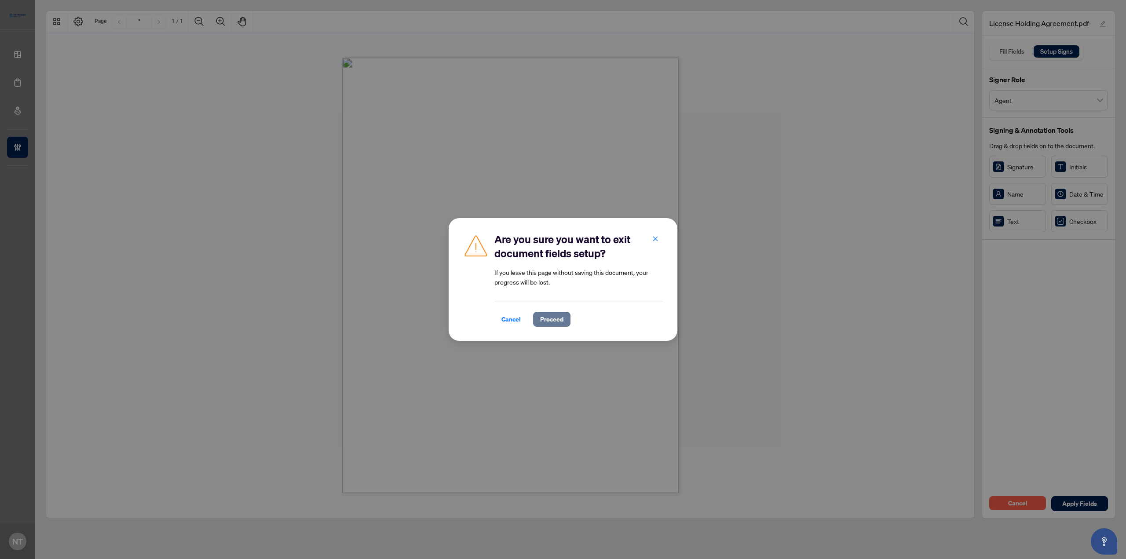
click at [557, 313] on span "Proceed" at bounding box center [551, 319] width 23 height 14
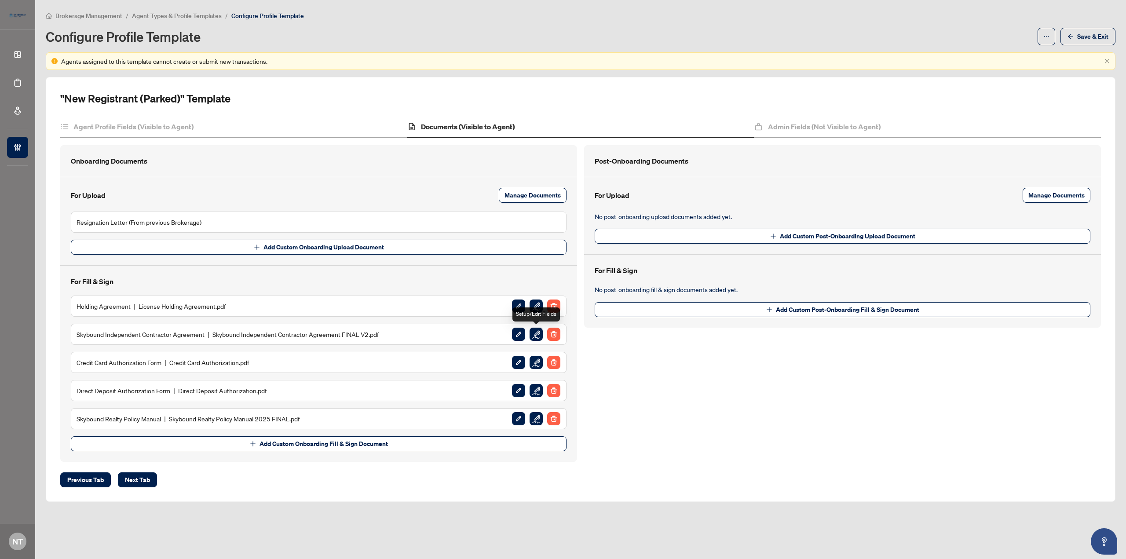
click at [540, 333] on img "button" at bounding box center [536, 334] width 13 height 13
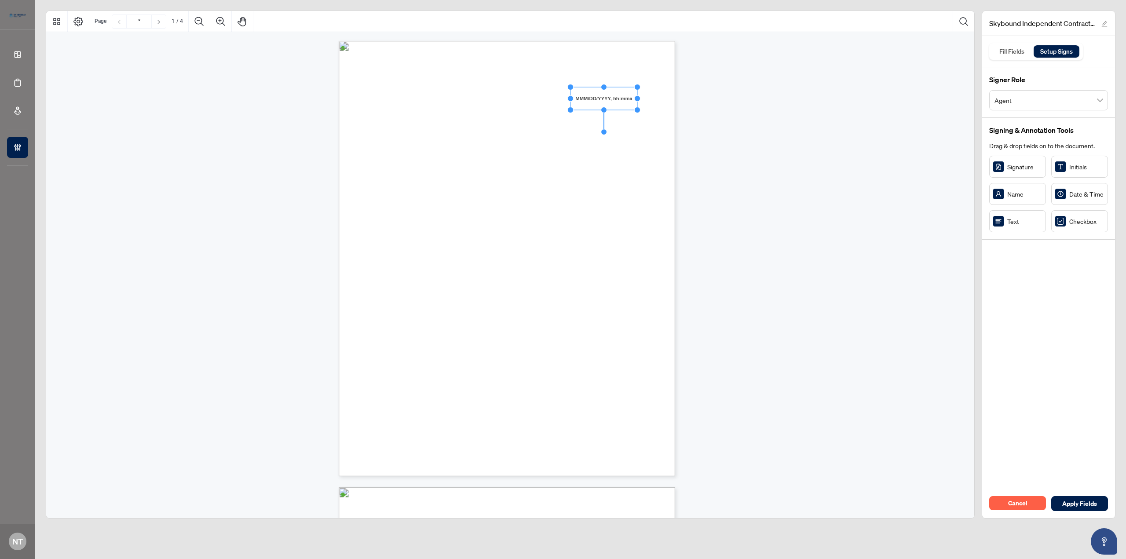
click at [636, 183] on div "INDEPENDENT CONTRACTOR (BROKER/SALESPERSON) AGREEMENT This Independent Contract…" at bounding box center [549, 313] width 421 height 545
click at [529, 166] on span "NOW THEREFORE in consideration of the premises and the mutual covenants, terms,…" at bounding box center [486, 165] width 219 height 7
click at [1084, 191] on span "Date & Time" at bounding box center [1087, 194] width 35 height 10
drag, startPoint x: 1084, startPoint y: 191, endPoint x: 689, endPoint y: 227, distance: 396.3
click at [689, 227] on div "Skybound Independent Contractor Agreement FINAL V2.pdf Fill Fields Setup Signs …" at bounding box center [580, 265] width 1077 height 508
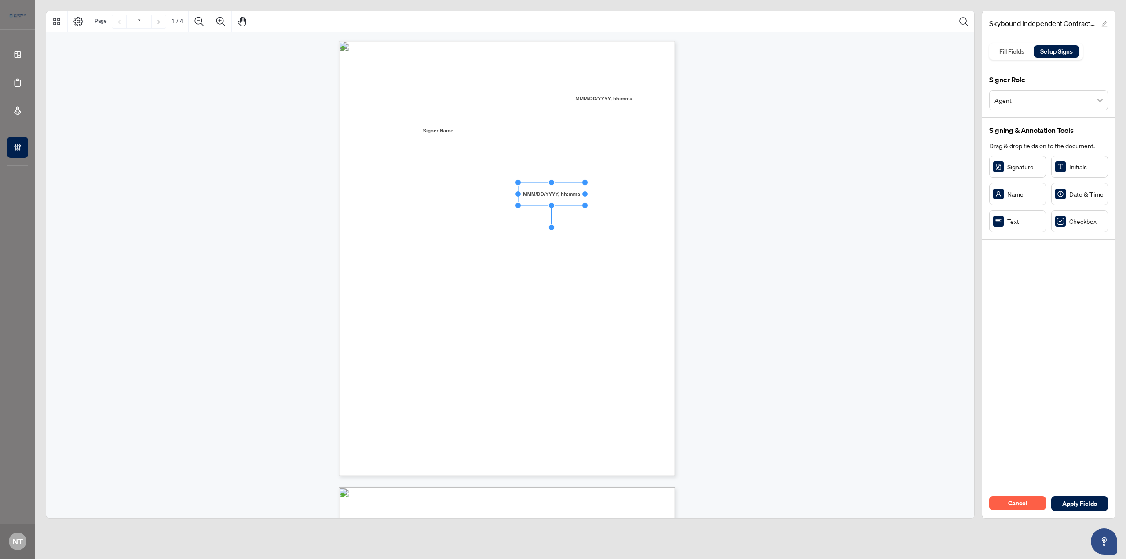
drag, startPoint x: 514, startPoint y: 441, endPoint x: 536, endPoint y: 434, distance: 23.1
click at [536, 434] on div "INDEPENDENT CONTRACTOR (BROKER/SALESPERSON) AGREEMENT This Independent Contract…" at bounding box center [549, 313] width 421 height 545
click at [528, 346] on span "non-compliance shall be the sole responsibility of the Contractor." at bounding box center [456, 345] width 141 height 7
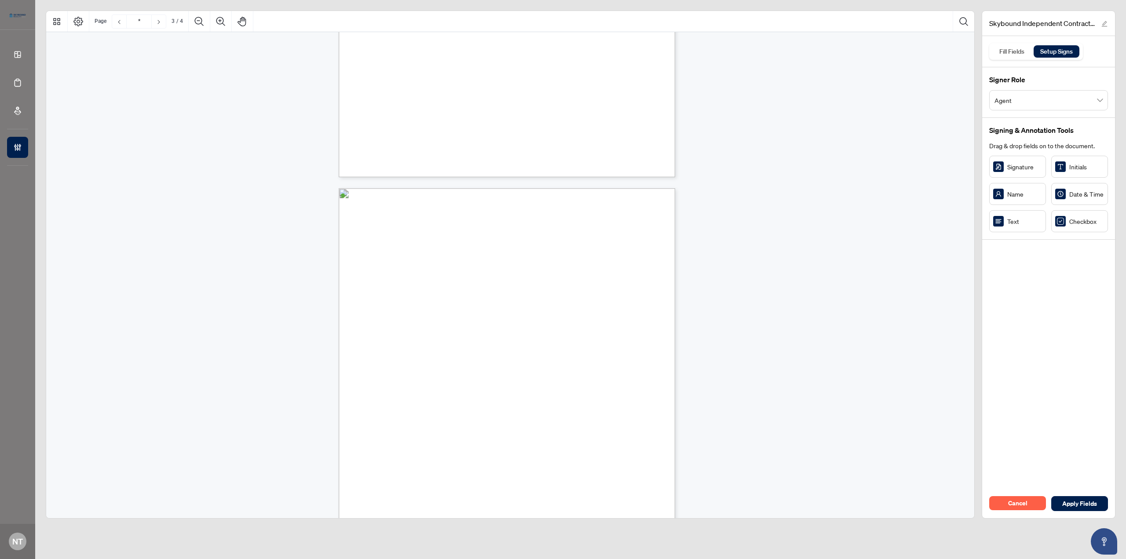
type input "*"
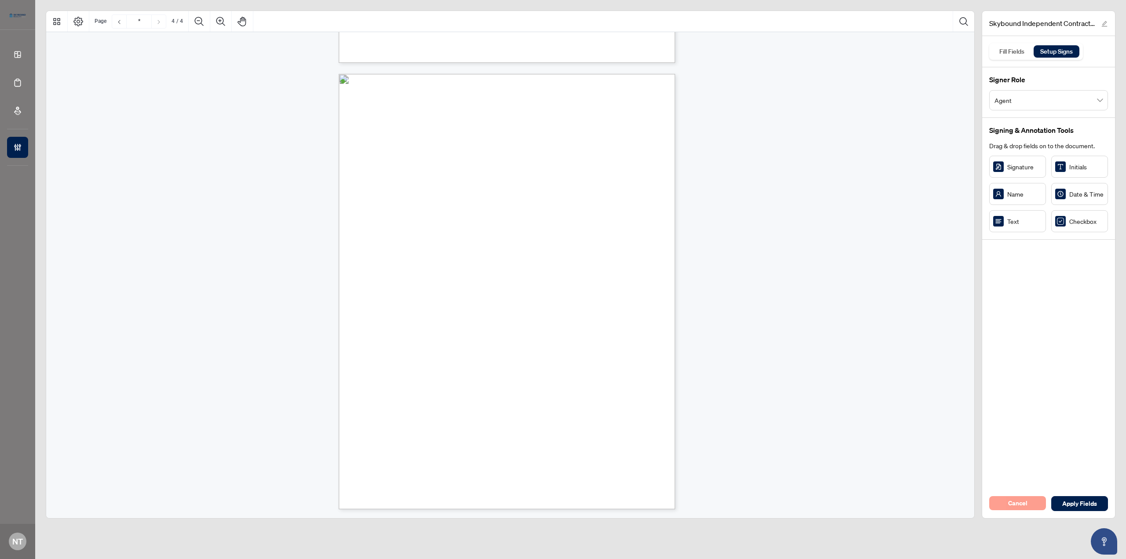
click at [1028, 506] on button "Cancel" at bounding box center [1018, 503] width 57 height 14
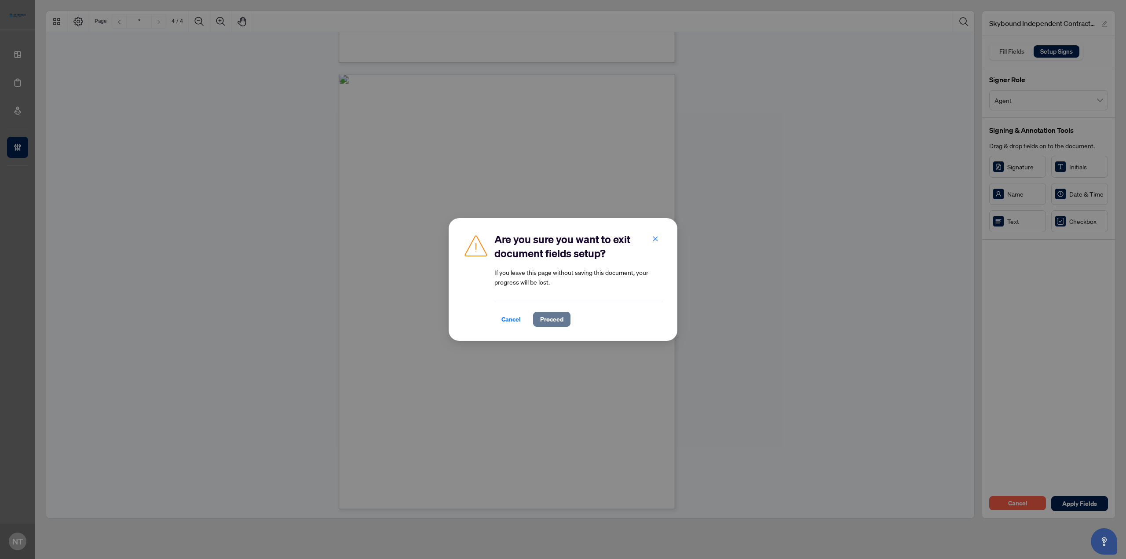
click at [558, 323] on span "Proceed" at bounding box center [551, 319] width 23 height 14
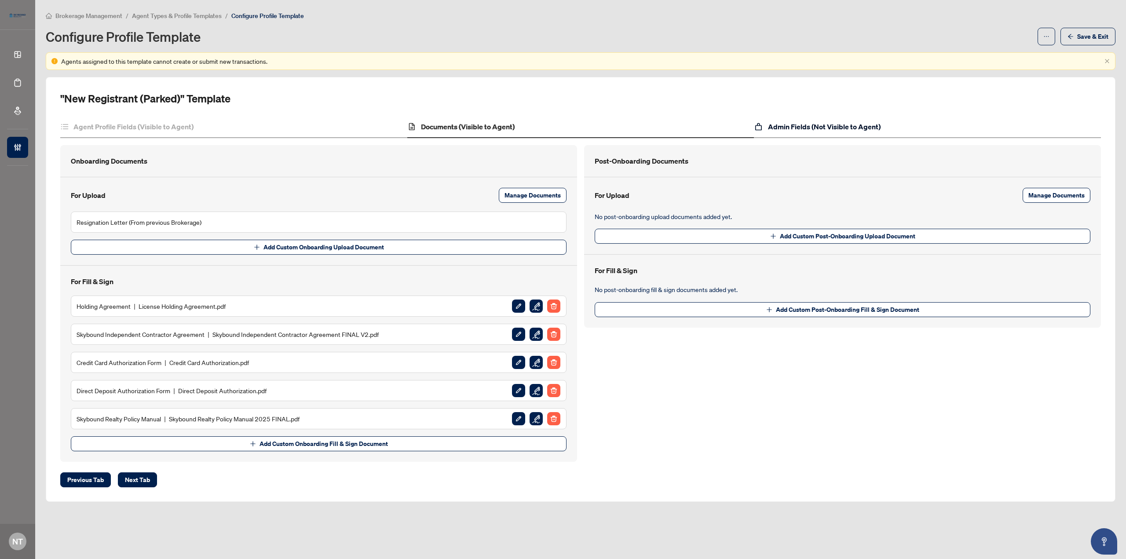
click at [846, 122] on h4 "Admin Fields (Not Visible to Agent)" at bounding box center [824, 126] width 113 height 11
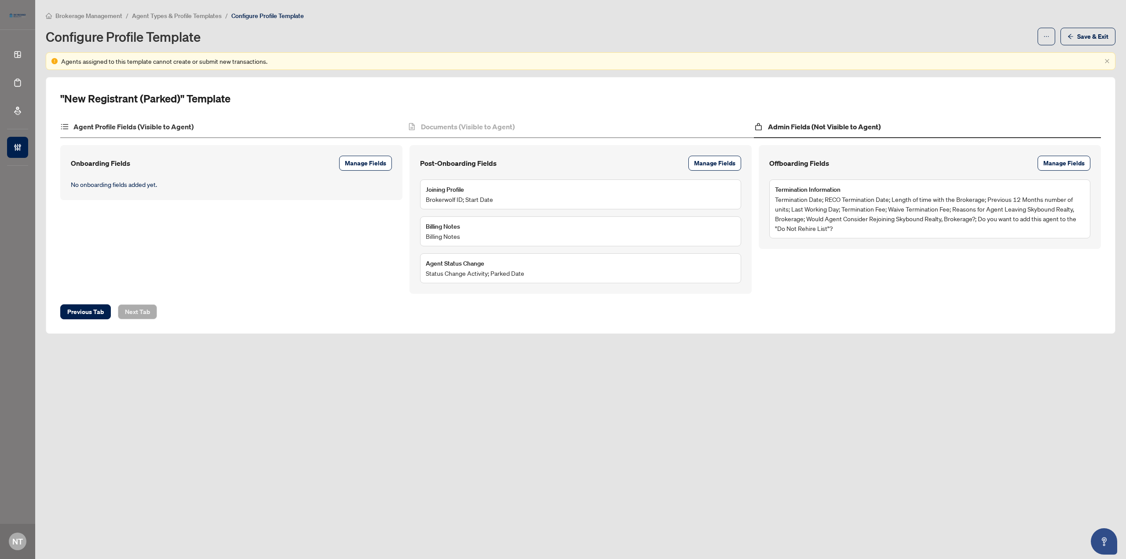
click at [273, 125] on div "Agent Profile Fields (Visible to Agent)" at bounding box center [233, 127] width 347 height 22
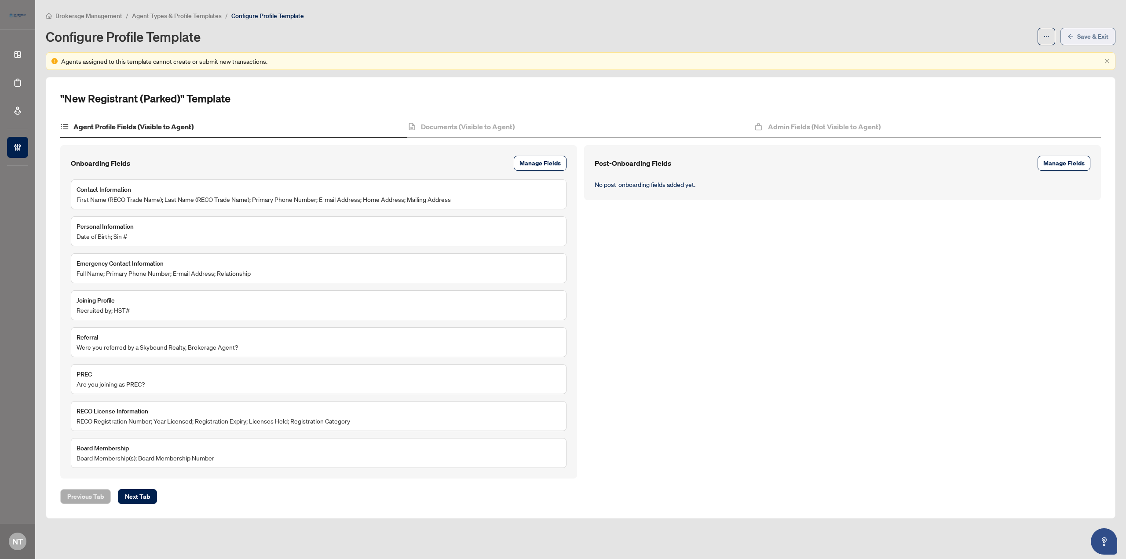
click at [1078, 35] on span "Save & Exit" at bounding box center [1093, 36] width 31 height 14
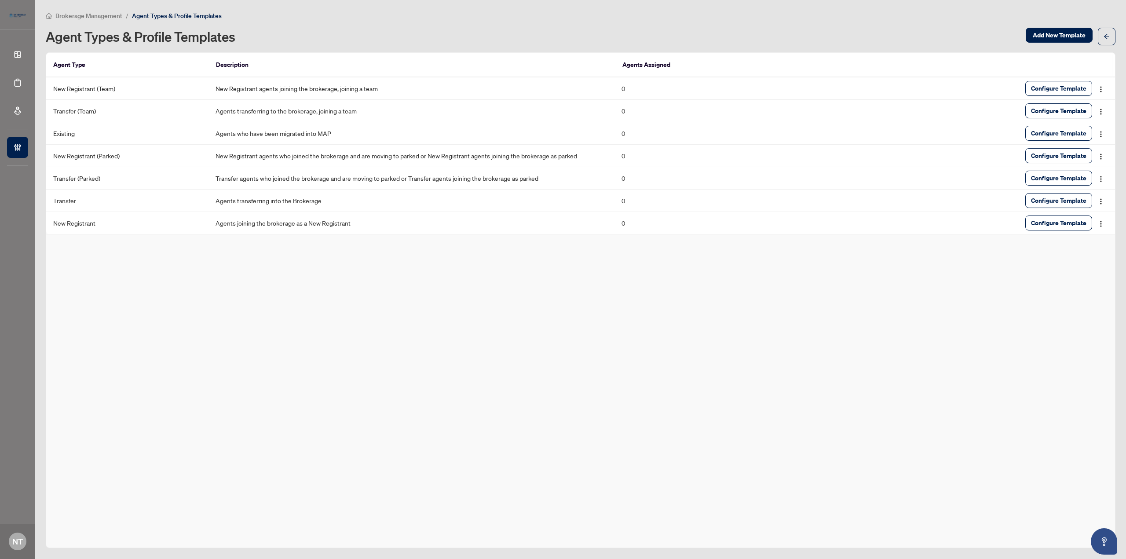
click at [231, 322] on div "Agent Type Description Agents Assigned New Registrant (Team) New Registrant age…" at bounding box center [581, 300] width 1070 height 496
click at [1054, 177] on span "Configure Template" at bounding box center [1058, 178] width 55 height 14
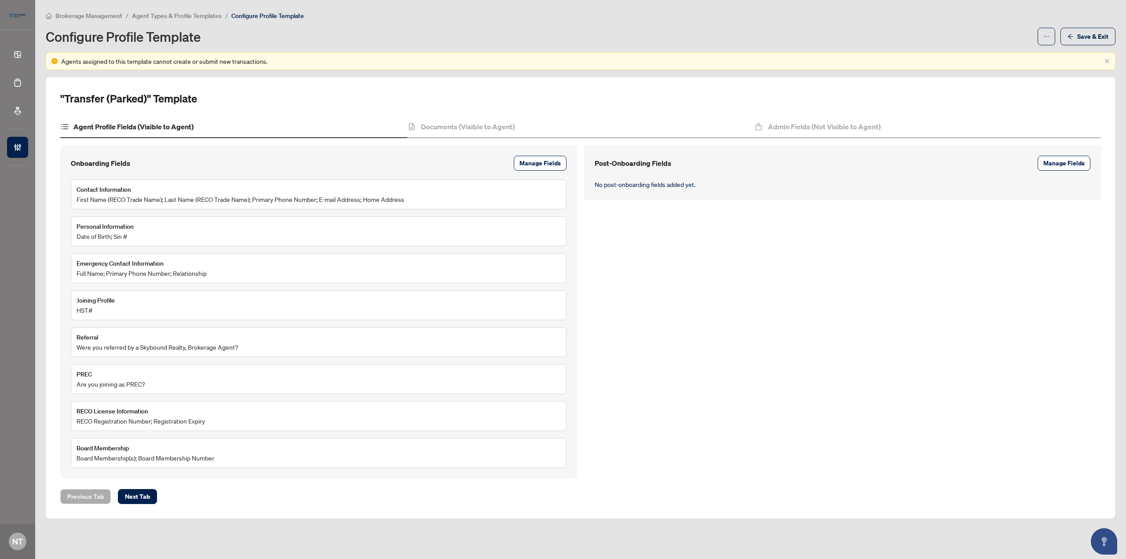
click at [794, 115] on div ""Transfer (Parked)" Template Agent Profile Fields (Visible to Agent) Documents …" at bounding box center [580, 298] width 1041 height 413
click at [794, 121] on h4 "Admin Fields (Not Visible to Agent)" at bounding box center [824, 126] width 113 height 11
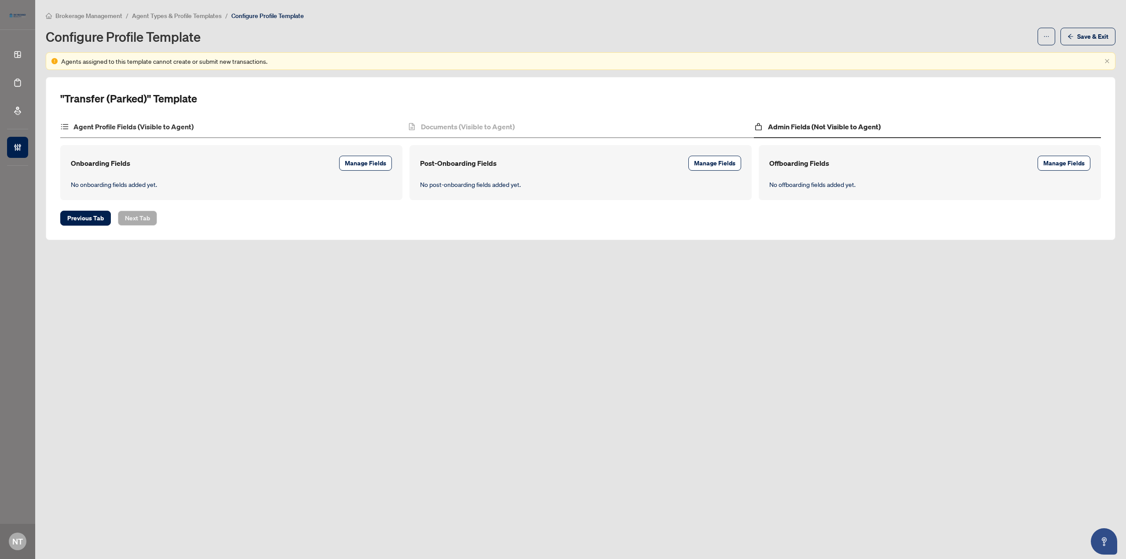
click at [208, 125] on div "Agent Profile Fields (Visible to Agent)" at bounding box center [233, 127] width 347 height 22
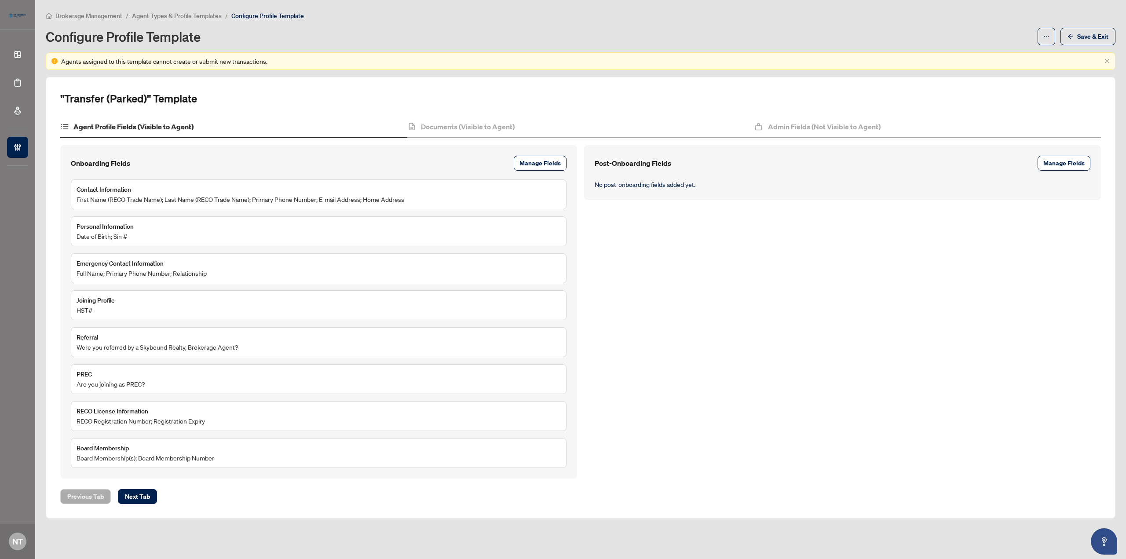
click at [1092, 20] on div "Brokerage Management / Agent Types & Profile Templates / Configure Profile Temp…" at bounding box center [581, 28] width 1070 height 35
click at [1090, 26] on div "Brokerage Management / Agent Types & Profile Templates / Configure Profile Temp…" at bounding box center [581, 28] width 1070 height 35
click at [1088, 34] on span "Save & Exit" at bounding box center [1093, 36] width 31 height 14
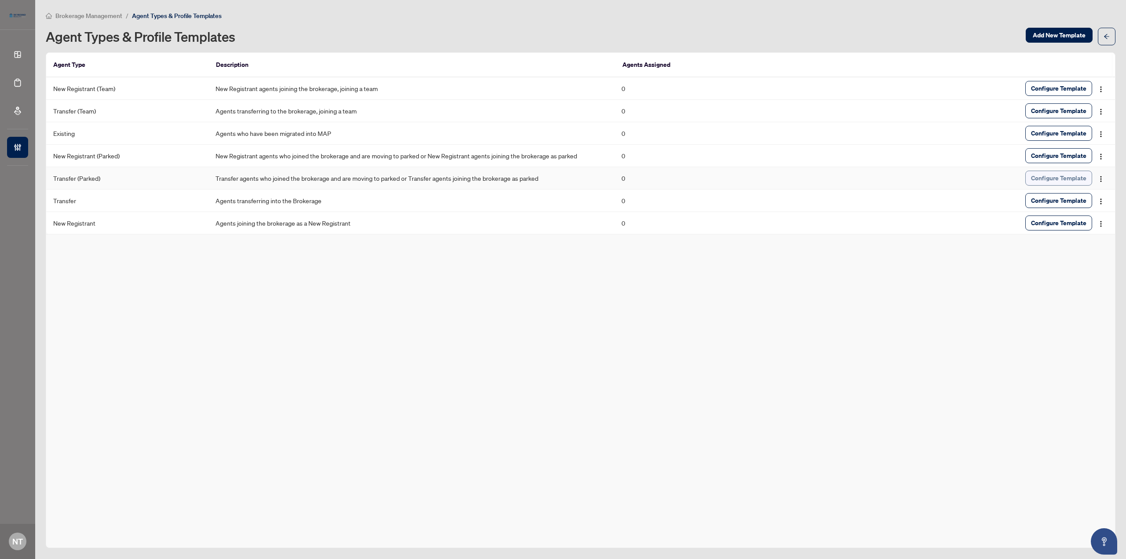
click at [1049, 179] on span "Configure Template" at bounding box center [1058, 178] width 55 height 14
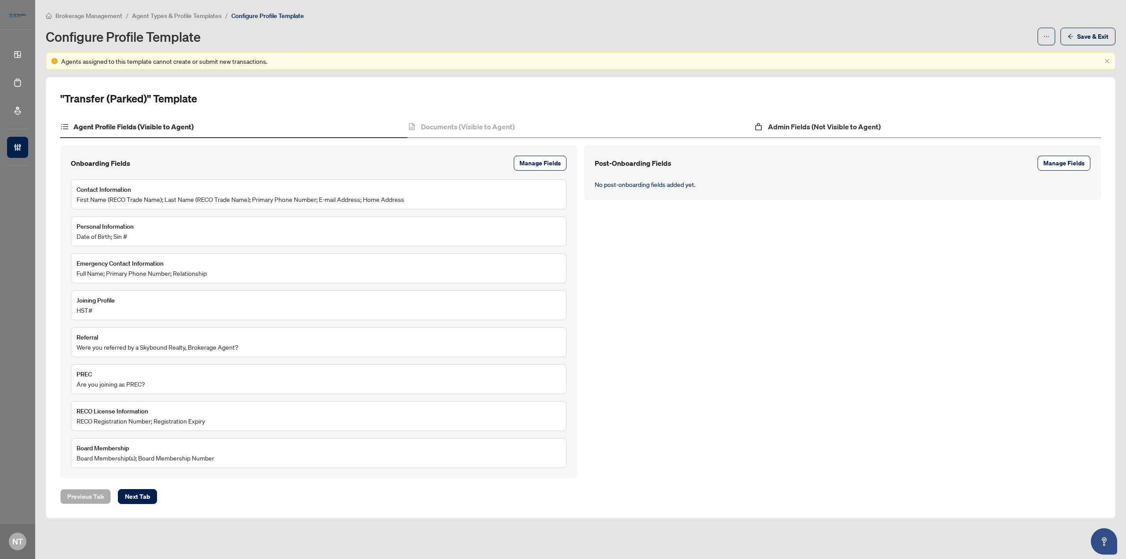
click at [819, 118] on div "Admin Fields (Not Visible to Agent)" at bounding box center [927, 127] width 347 height 22
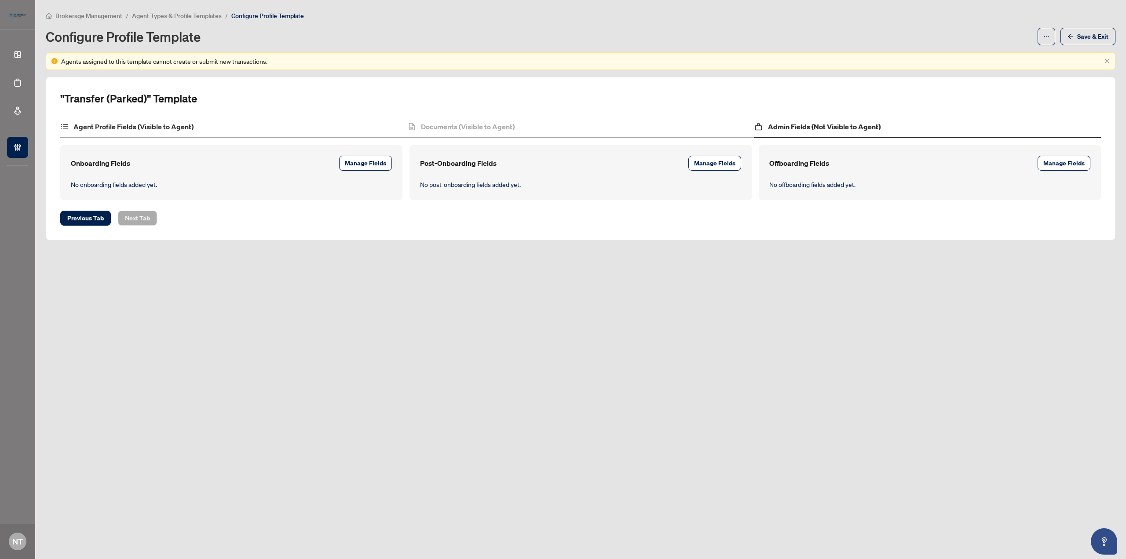
click at [221, 133] on div "Agent Profile Fields (Visible to Agent)" at bounding box center [233, 127] width 347 height 22
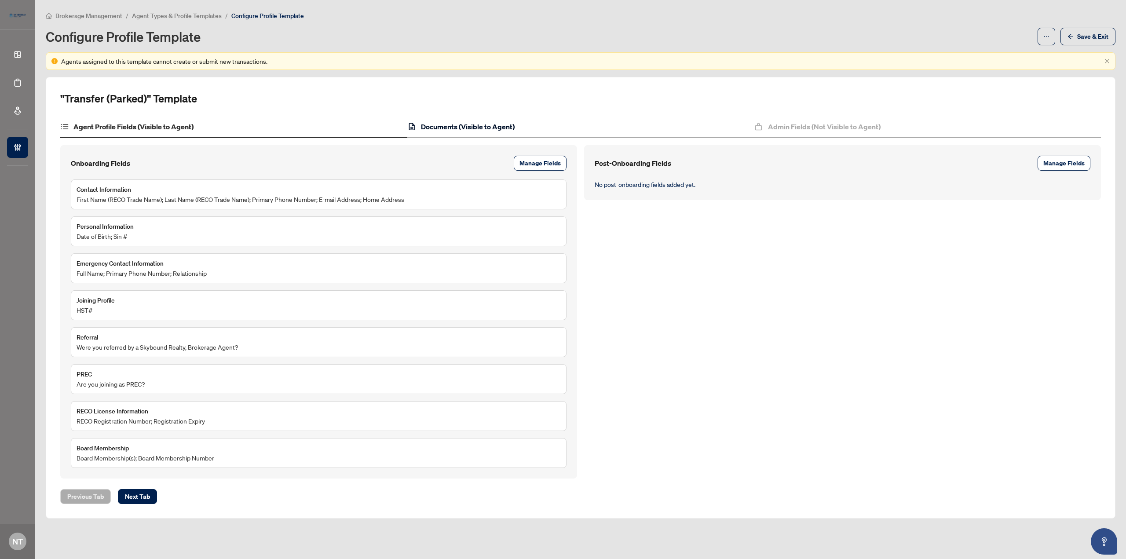
click at [475, 131] on h4 "Documents (Visible to Agent)" at bounding box center [468, 126] width 94 height 11
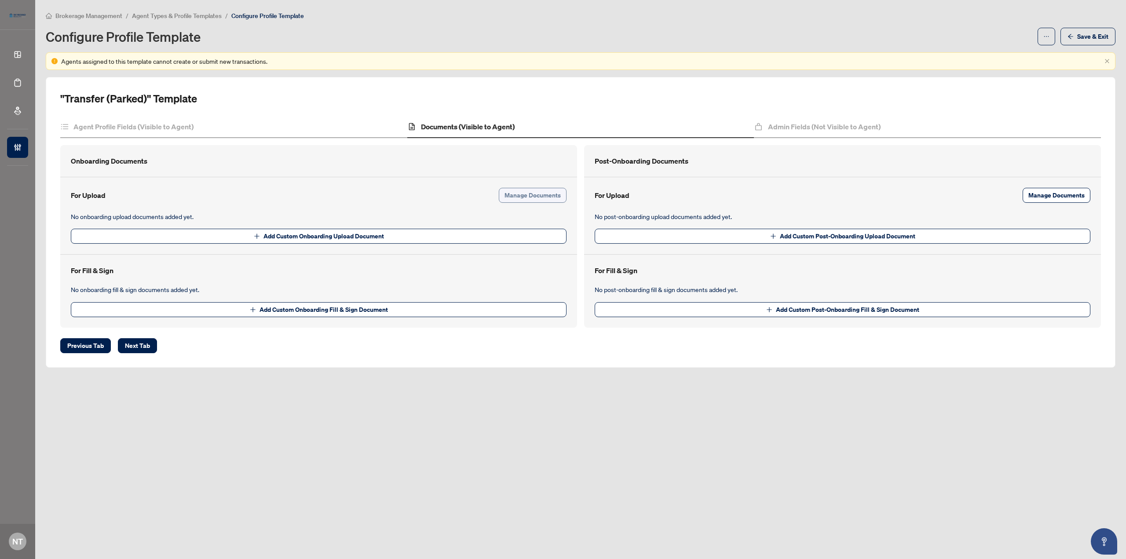
click at [549, 198] on span "Manage Documents" at bounding box center [533, 195] width 56 height 14
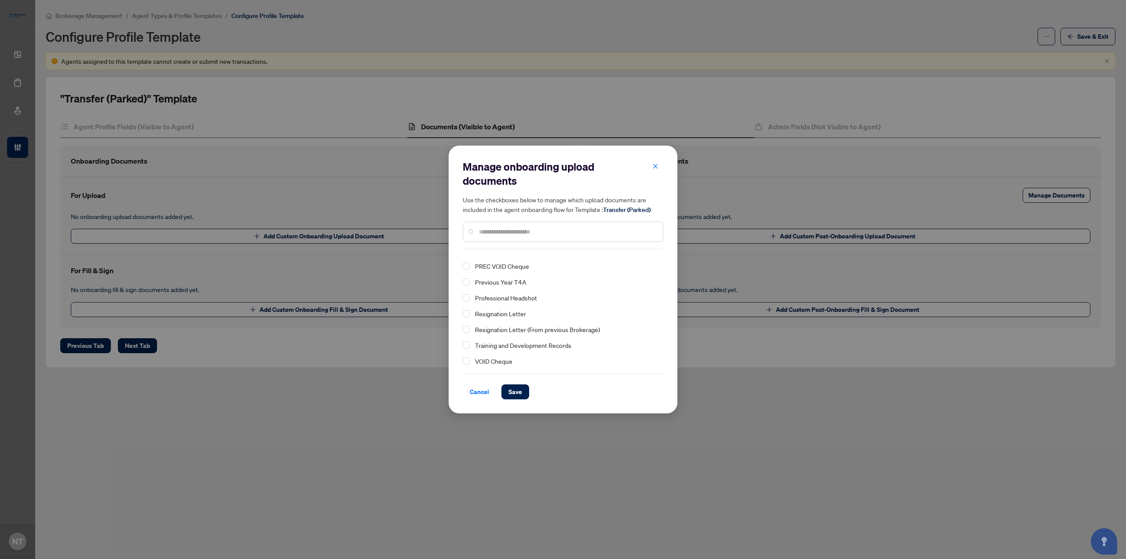
scroll to position [172, 0]
click at [508, 312] on span "Resignation Letter (From previous Brokerage)" at bounding box center [537, 312] width 125 height 8
click at [524, 390] on button "Save" at bounding box center [516, 392] width 28 height 15
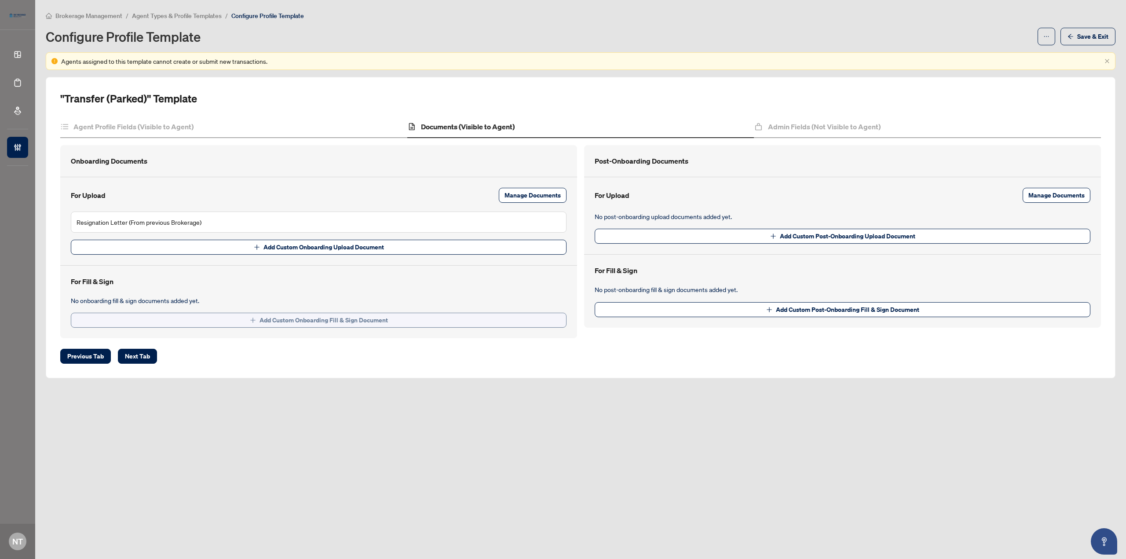
click at [497, 320] on button "Add Custom Onboarding Fill & Sign Document" at bounding box center [319, 320] width 496 height 15
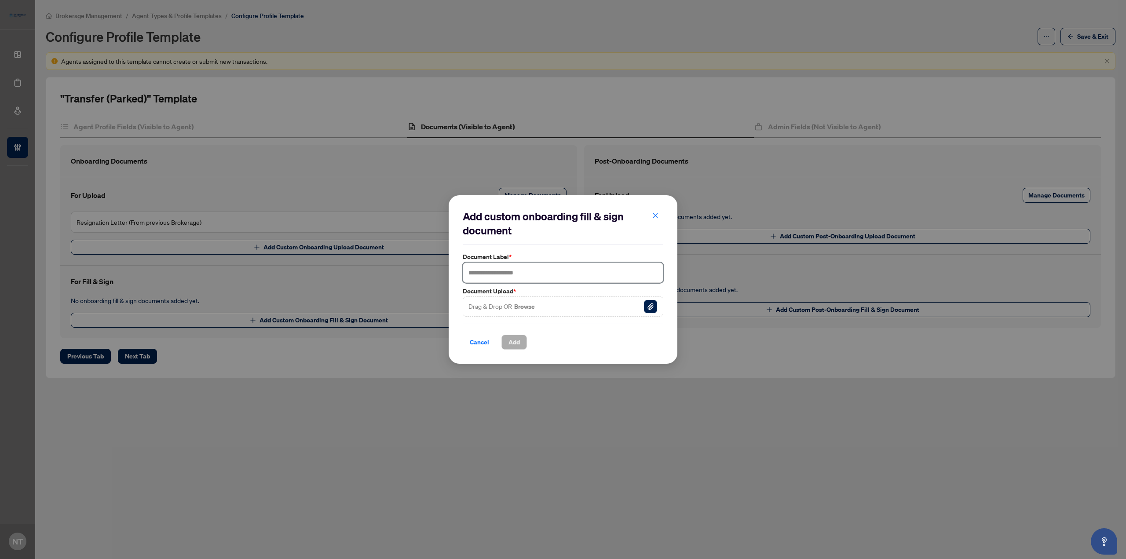
click at [500, 277] on input "text" at bounding box center [563, 273] width 201 height 20
type input "**********"
click at [526, 305] on button "Browse" at bounding box center [524, 306] width 22 height 11
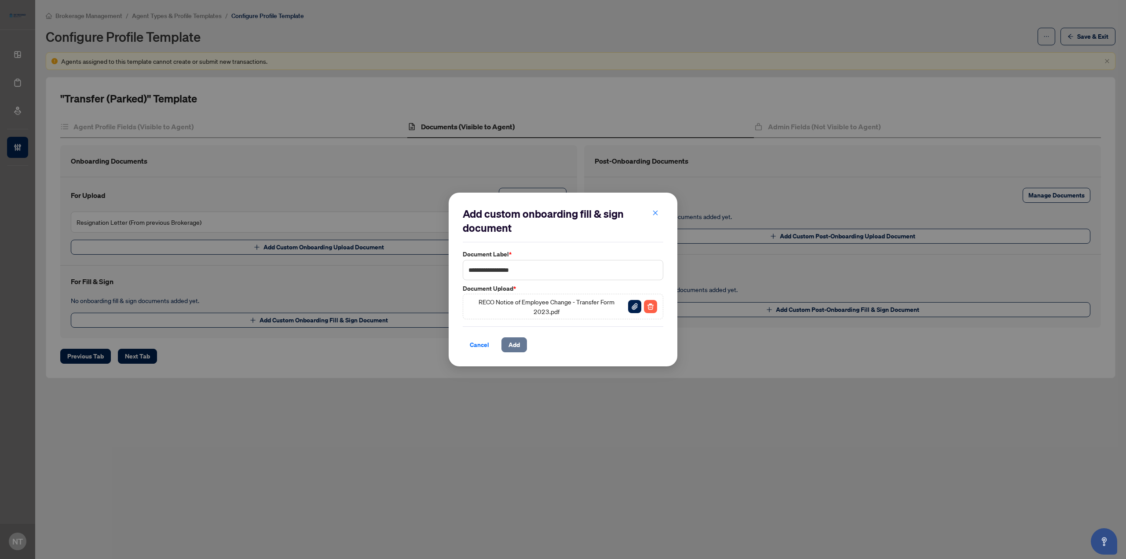
click at [513, 345] on span "Add" at bounding box center [514, 345] width 11 height 14
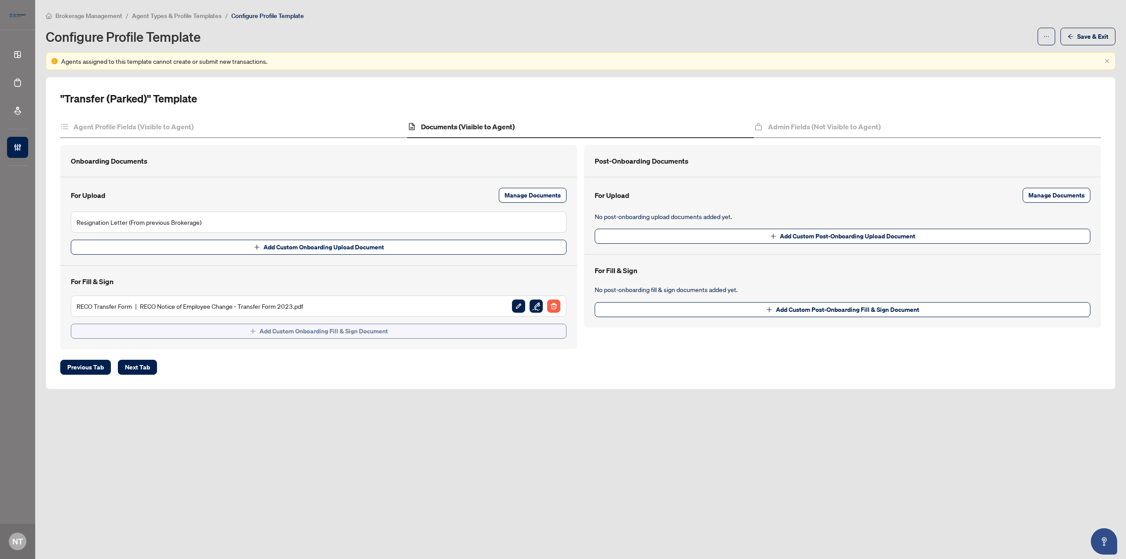
click at [435, 325] on button "Add Custom Onboarding Fill & Sign Document" at bounding box center [319, 331] width 496 height 15
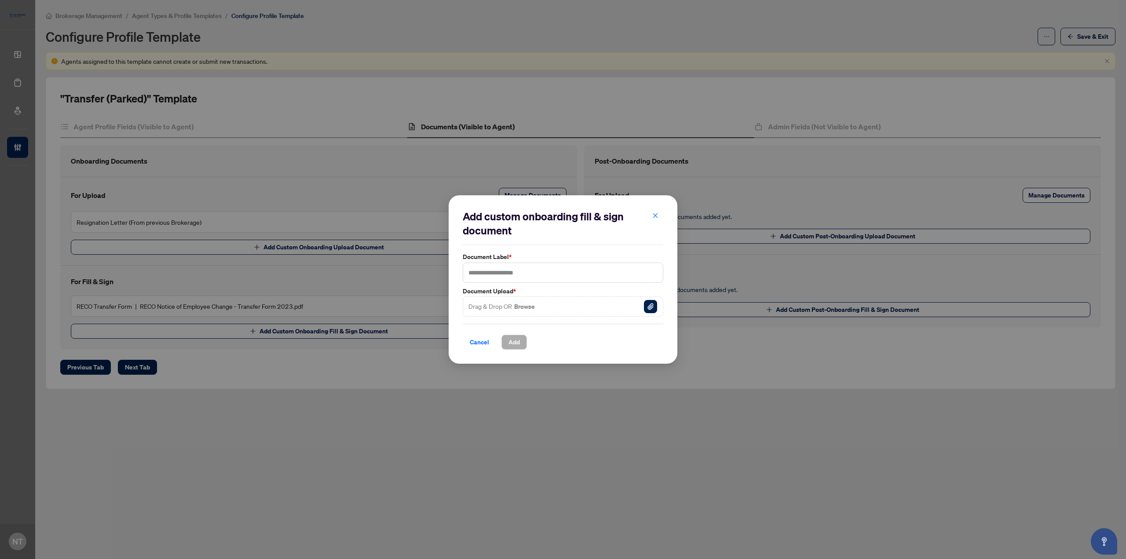
click at [525, 304] on button "Browse" at bounding box center [524, 306] width 22 height 11
click at [500, 275] on input "text" at bounding box center [563, 273] width 201 height 20
type input "**********"
click at [522, 341] on button "Add" at bounding box center [515, 342] width 26 height 15
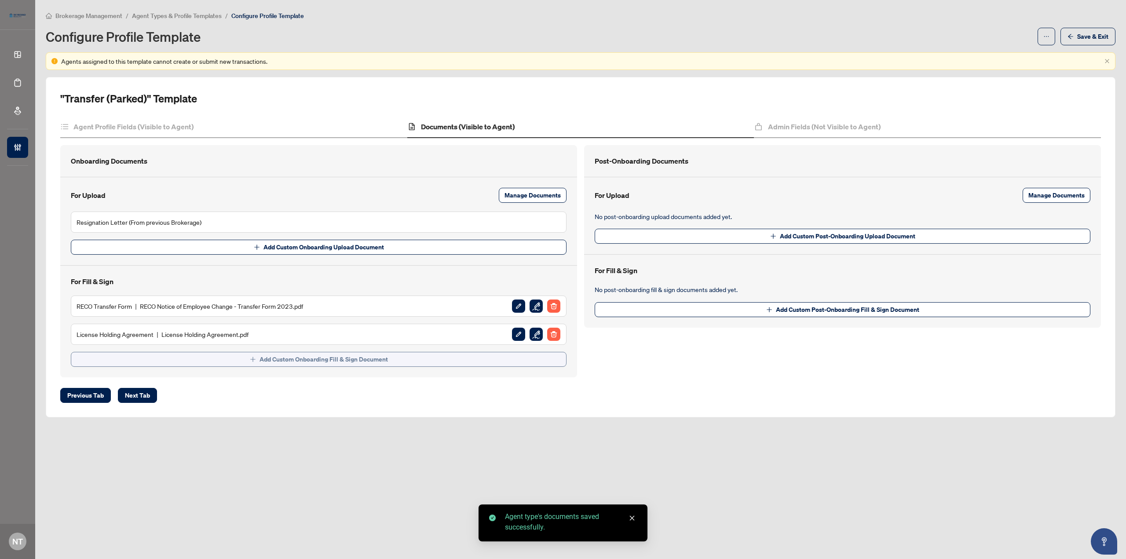
click at [266, 361] on span "Add Custom Onboarding Fill & Sign Document" at bounding box center [324, 359] width 128 height 14
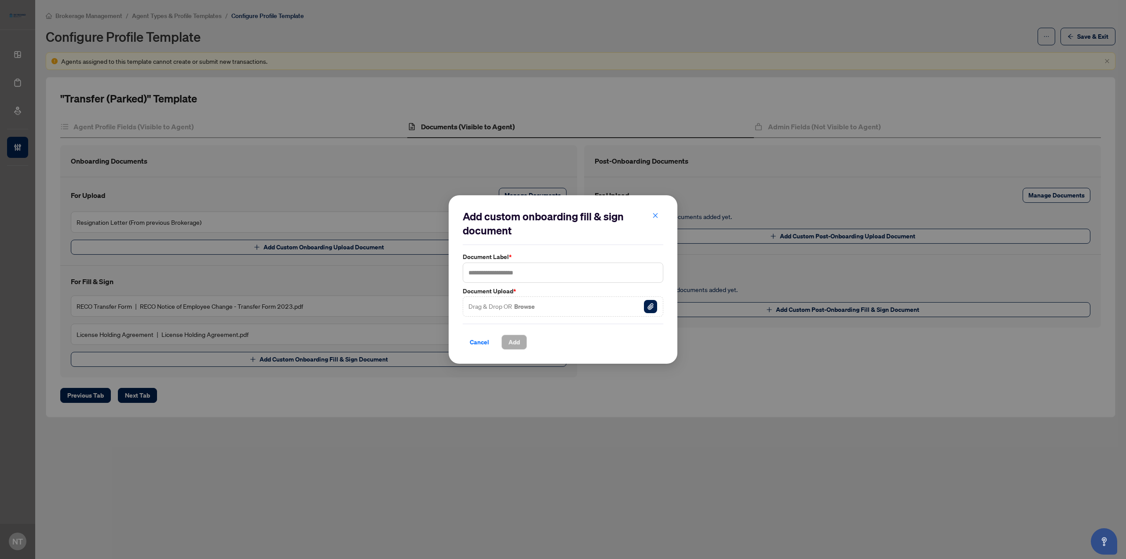
click at [528, 308] on button "Browse" at bounding box center [524, 306] width 22 height 11
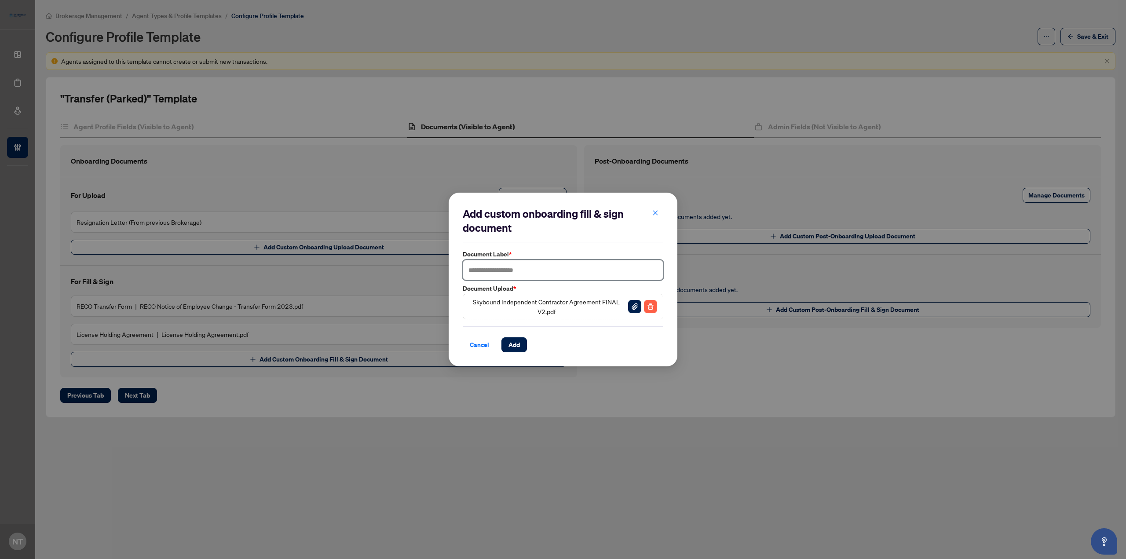
click at [506, 271] on input "text" at bounding box center [563, 270] width 201 height 20
type input "**********"
click at [511, 346] on span "Add" at bounding box center [514, 345] width 11 height 14
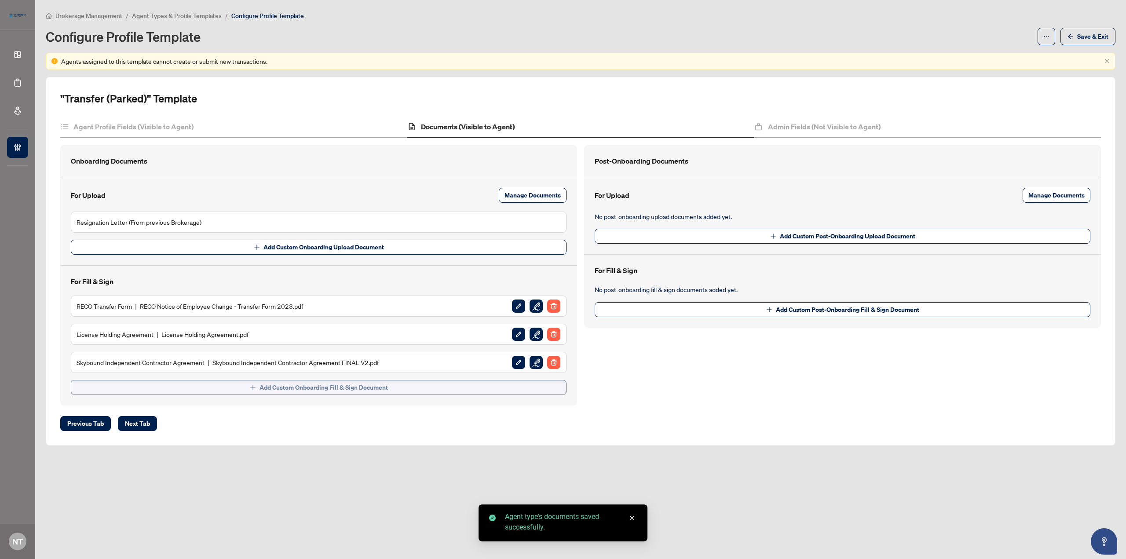
click at [496, 385] on button "Add Custom Onboarding Fill & Sign Document" at bounding box center [319, 387] width 496 height 15
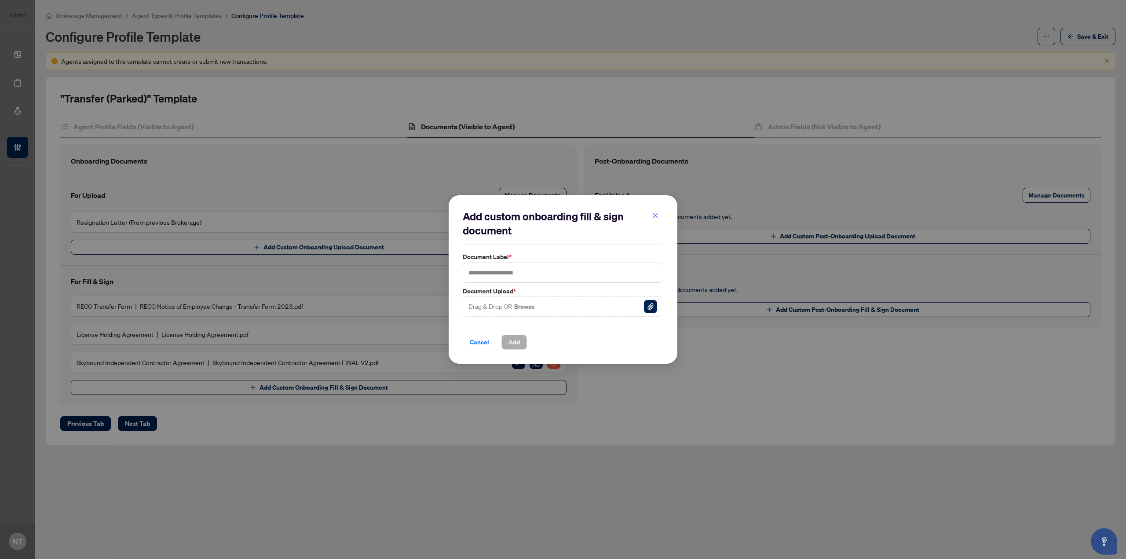
click at [529, 309] on button "Browse" at bounding box center [524, 306] width 22 height 11
click at [500, 277] on input "text" at bounding box center [563, 273] width 201 height 20
type input "**********"
click at [514, 346] on span "Add" at bounding box center [514, 342] width 11 height 14
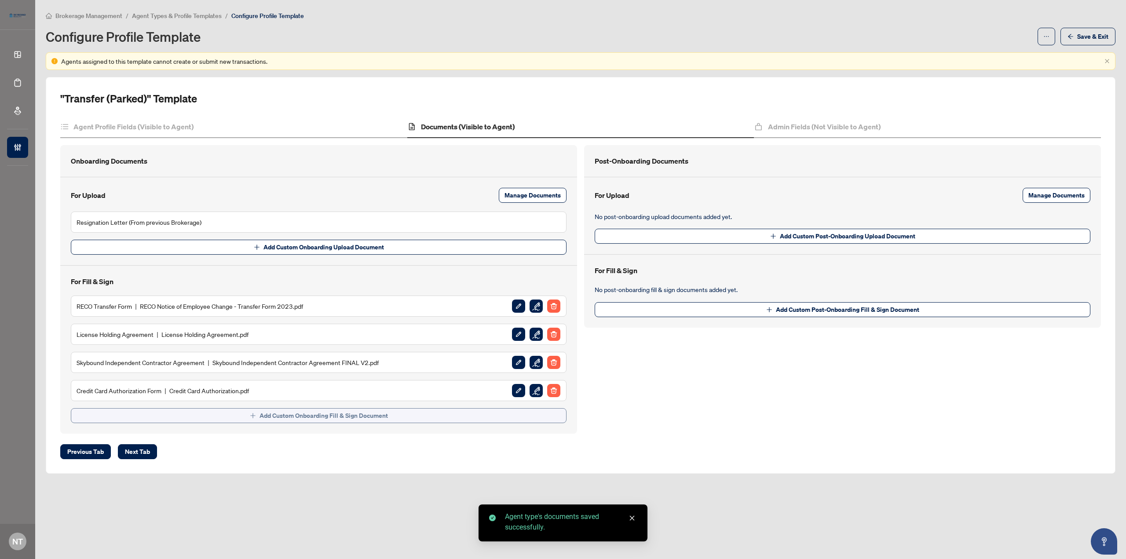
click at [395, 416] on button "Add Custom Onboarding Fill & Sign Document" at bounding box center [319, 415] width 496 height 15
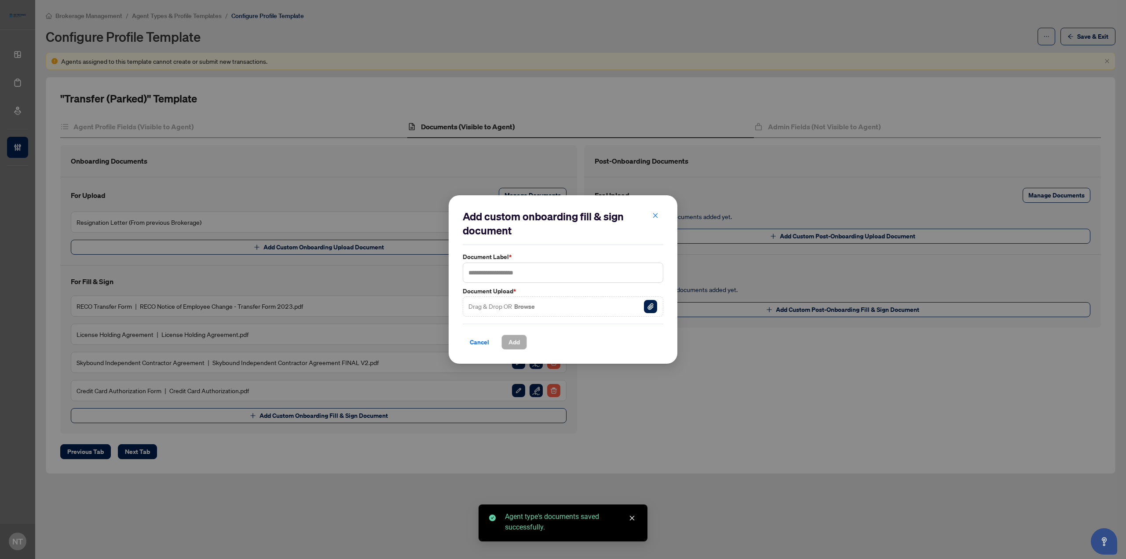
click at [527, 306] on button "Browse" at bounding box center [524, 306] width 22 height 11
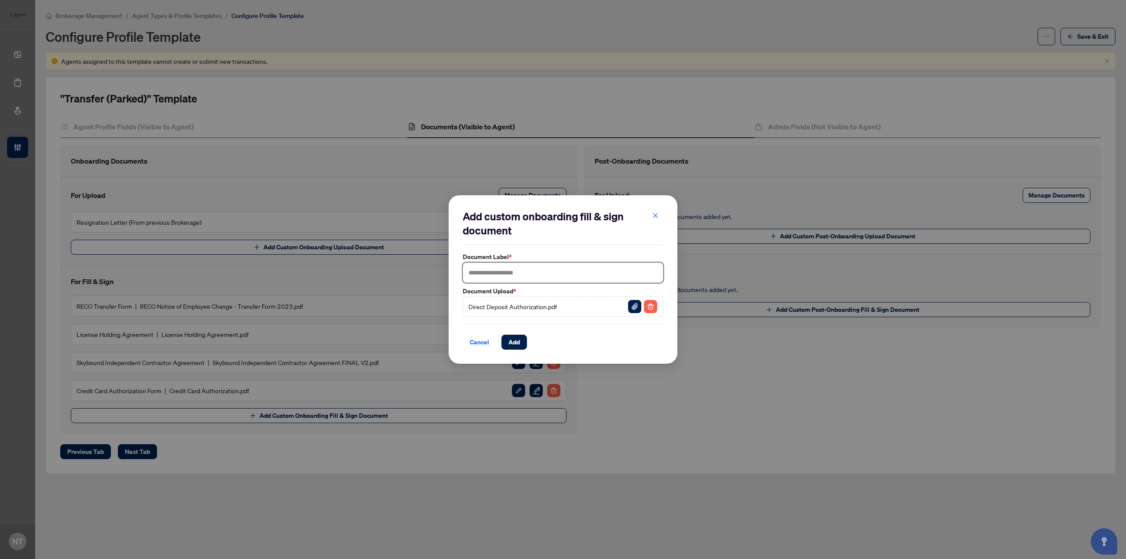
click at [482, 270] on input "text" at bounding box center [563, 273] width 201 height 20
type input "**********"
click at [520, 341] on span "Add" at bounding box center [514, 342] width 11 height 14
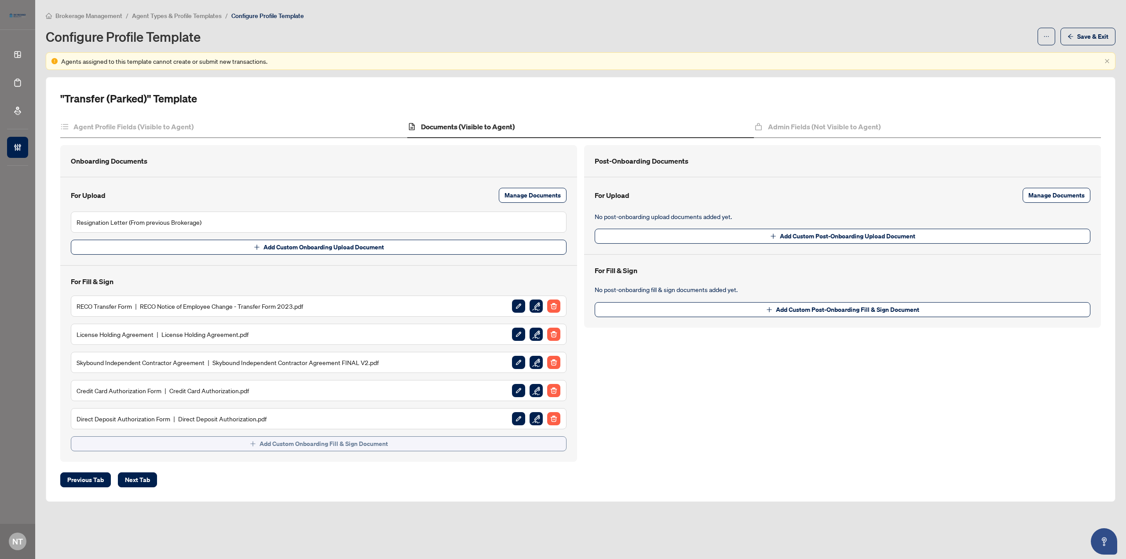
click at [370, 440] on span "Add Custom Onboarding Fill & Sign Document" at bounding box center [324, 444] width 128 height 14
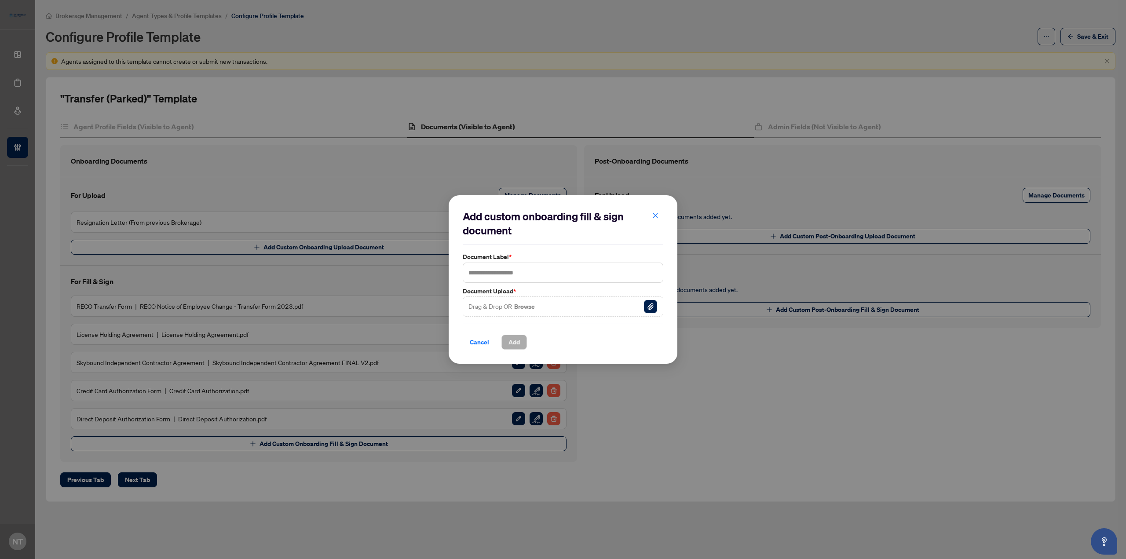
click at [522, 303] on button "Browse" at bounding box center [524, 306] width 22 height 11
click at [527, 268] on input "text" at bounding box center [563, 273] width 201 height 20
click at [498, 275] on input "**********" at bounding box center [563, 273] width 201 height 20
type input "**********"
click at [516, 337] on span "Add" at bounding box center [514, 342] width 11 height 14
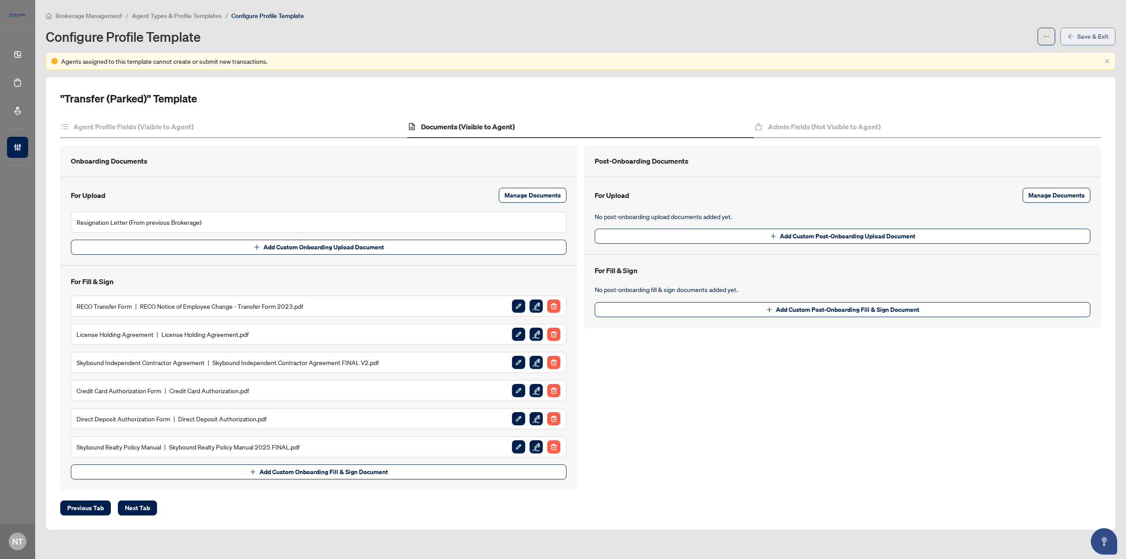
click at [1090, 37] on span "Save & Exit" at bounding box center [1093, 36] width 31 height 14
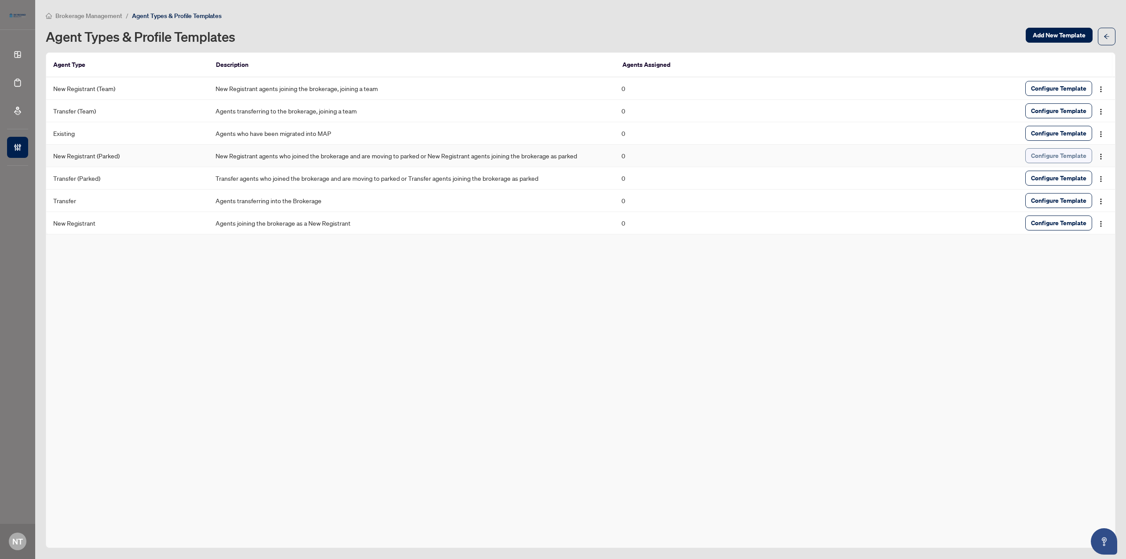
click at [1046, 162] on span "Configure Template" at bounding box center [1058, 156] width 55 height 14
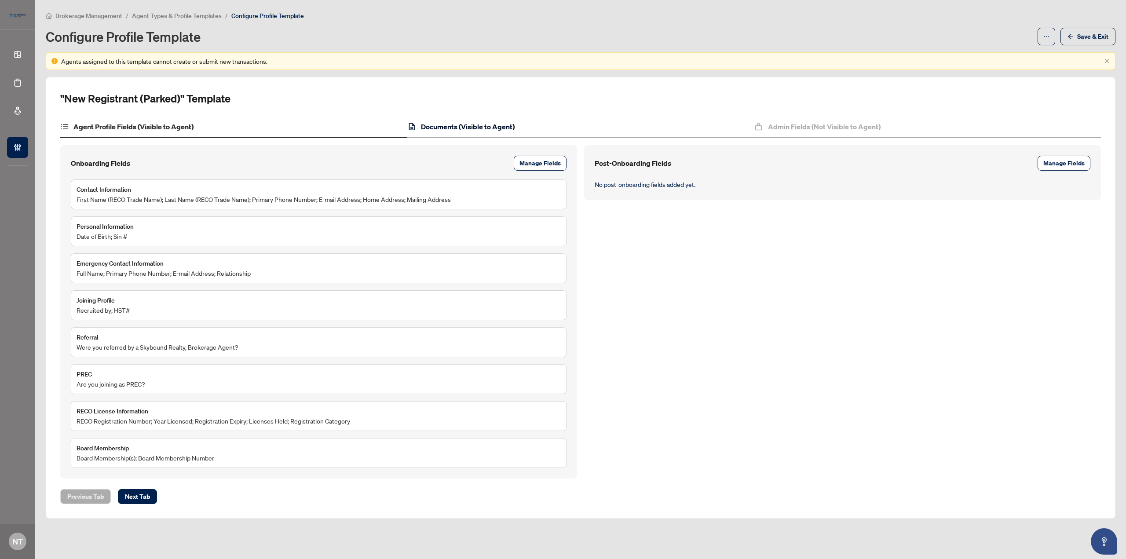
click at [491, 128] on h4 "Documents (Visible to Agent)" at bounding box center [468, 126] width 94 height 11
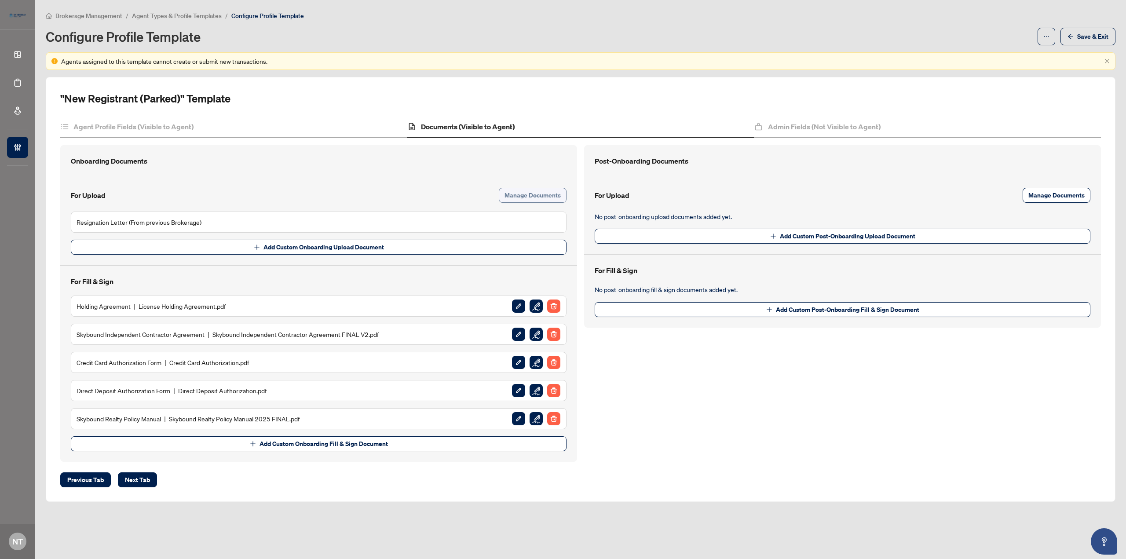
click at [532, 189] on span "Manage Documents" at bounding box center [533, 195] width 56 height 14
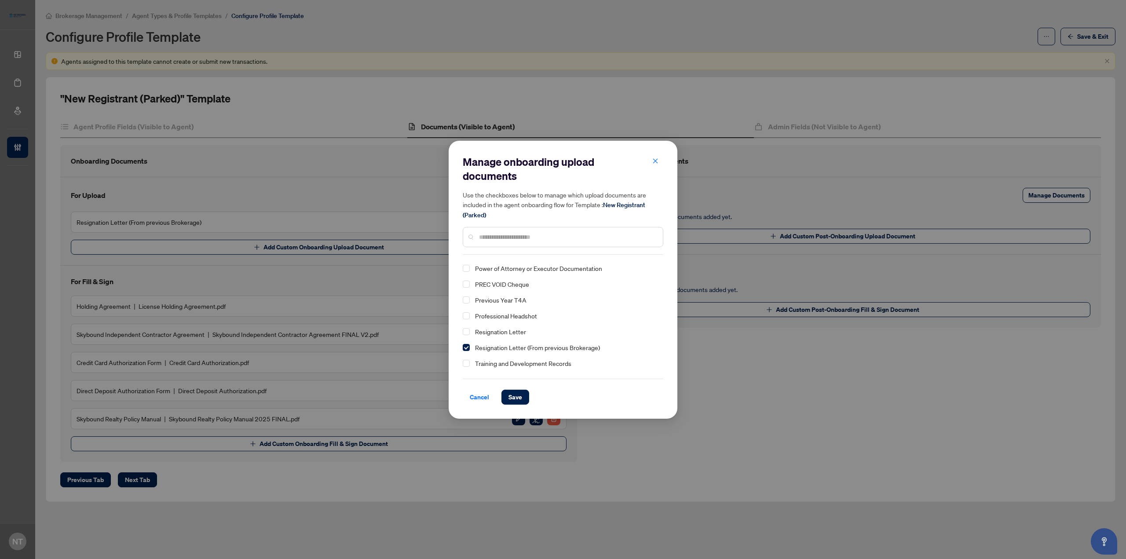
scroll to position [172, 0]
click at [469, 315] on span "Select Resignation Letter (From previous Brokerage)" at bounding box center [466, 317] width 7 height 7
click at [515, 390] on span "Save" at bounding box center [516, 397] width 14 height 14
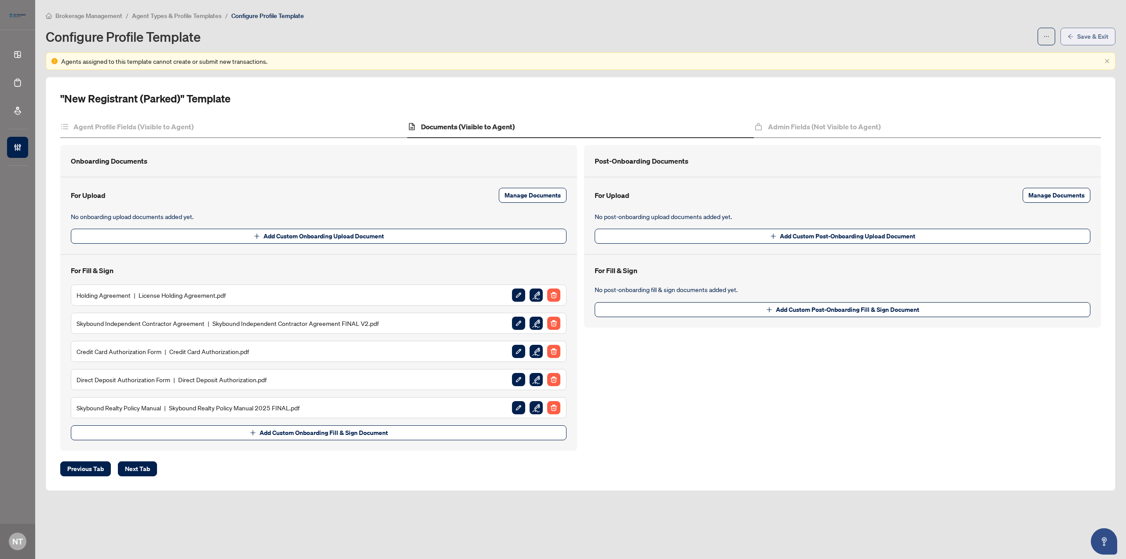
click at [1082, 41] on span "Save & Exit" at bounding box center [1093, 36] width 31 height 14
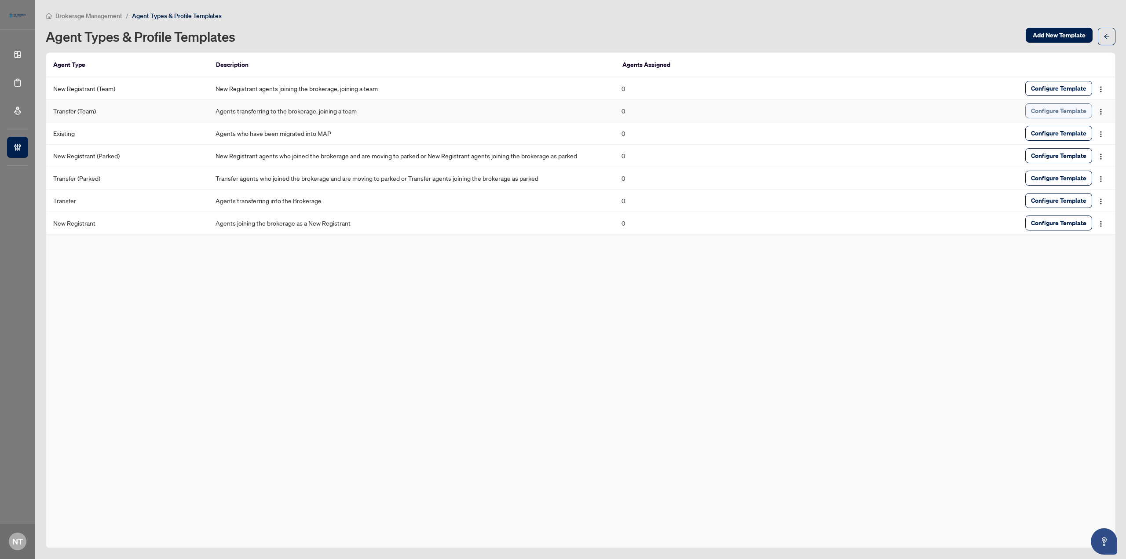
click at [1053, 112] on span "Configure Template" at bounding box center [1058, 111] width 55 height 14
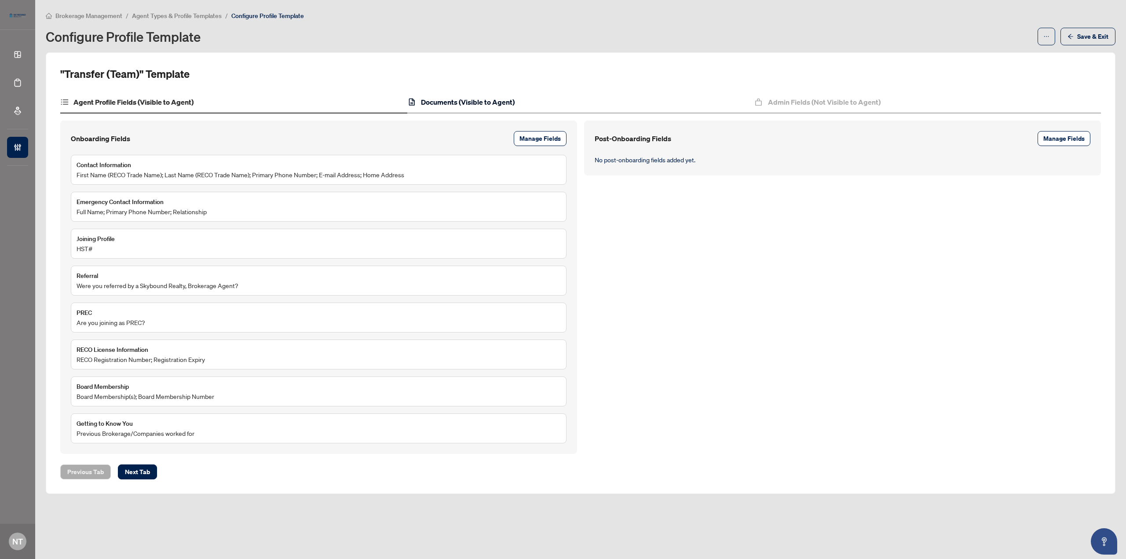
click at [487, 99] on h4 "Documents (Visible to Agent)" at bounding box center [468, 102] width 94 height 11
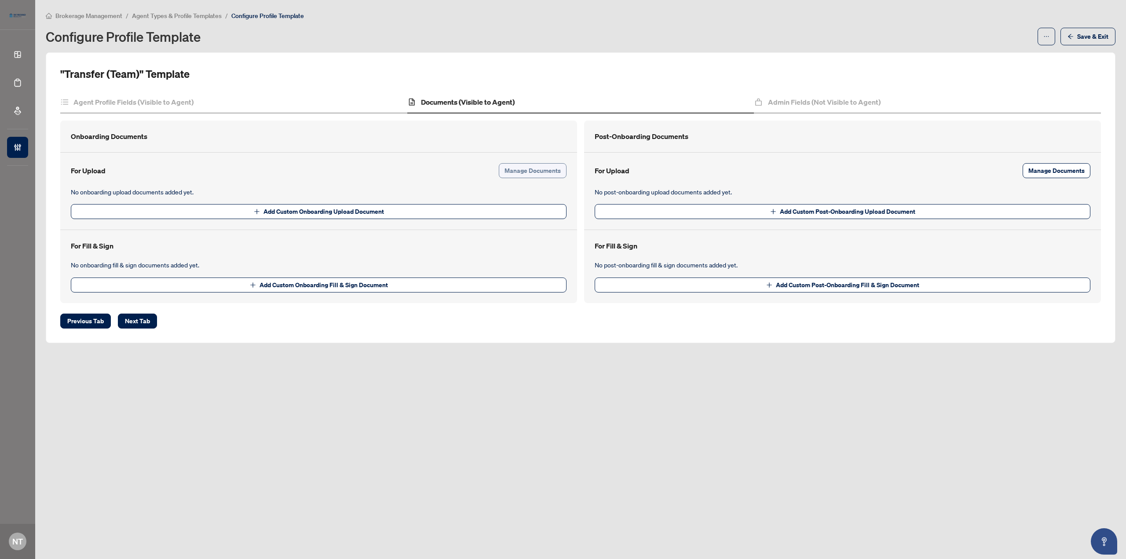
click at [533, 177] on span "Manage Documents" at bounding box center [533, 171] width 56 height 14
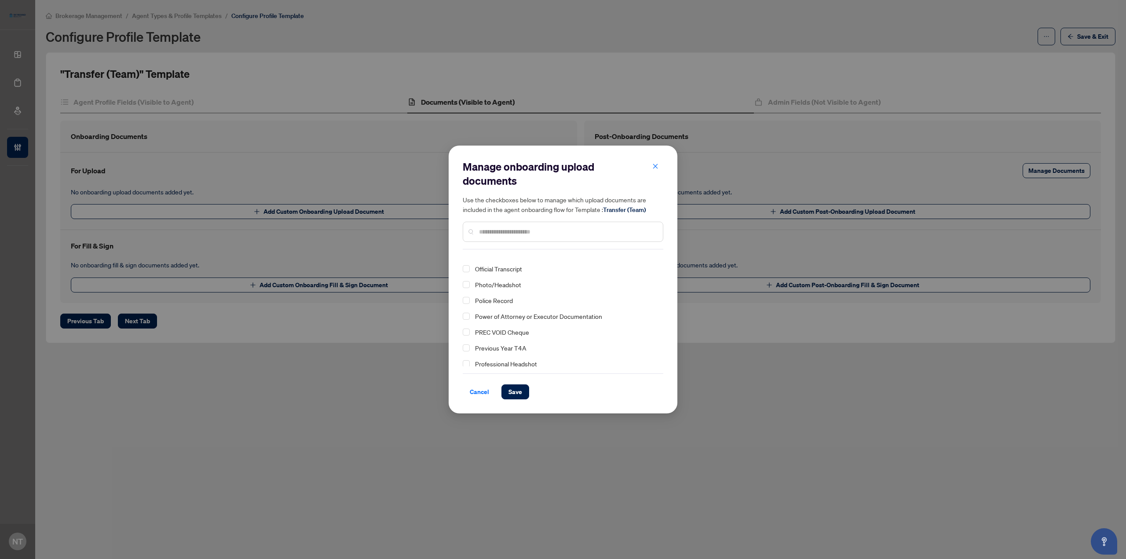
scroll to position [132, 0]
click at [464, 352] on span "Select Resignation Letter (From previous Brokerage)" at bounding box center [466, 351] width 7 height 7
click at [515, 396] on span "Save" at bounding box center [516, 392] width 14 height 14
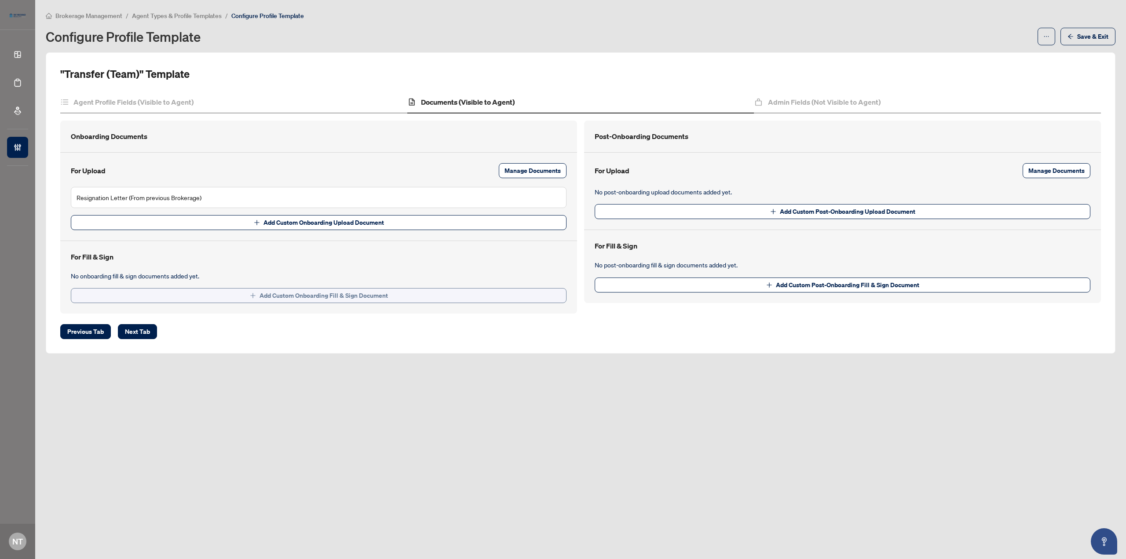
click at [391, 295] on button "Add Custom Onboarding Fill & Sign Document" at bounding box center [319, 295] width 496 height 15
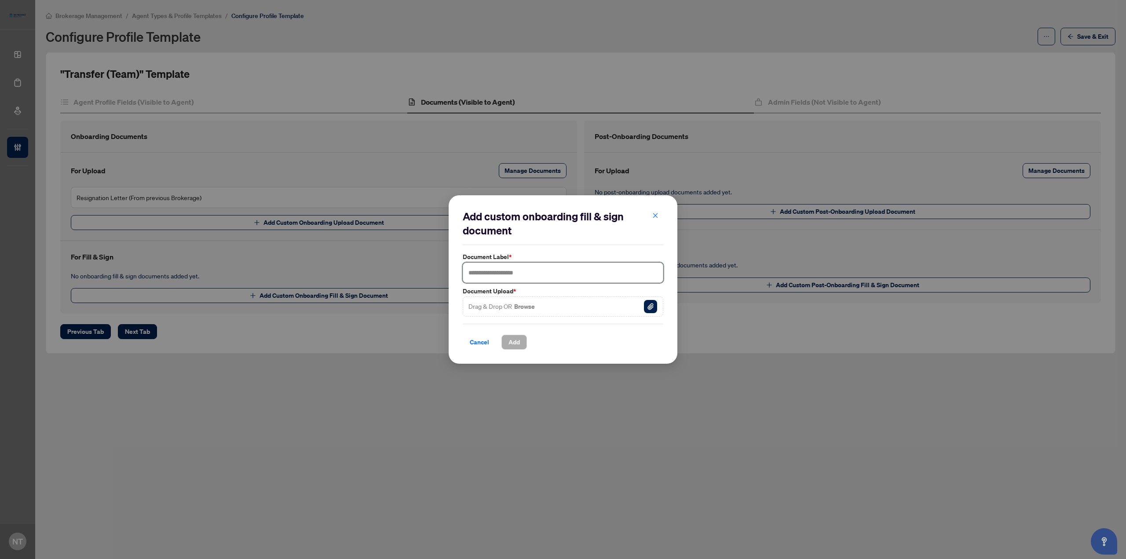
click at [491, 274] on input "text" at bounding box center [563, 273] width 201 height 20
type input "**********"
click at [524, 307] on button "Browse" at bounding box center [524, 306] width 22 height 11
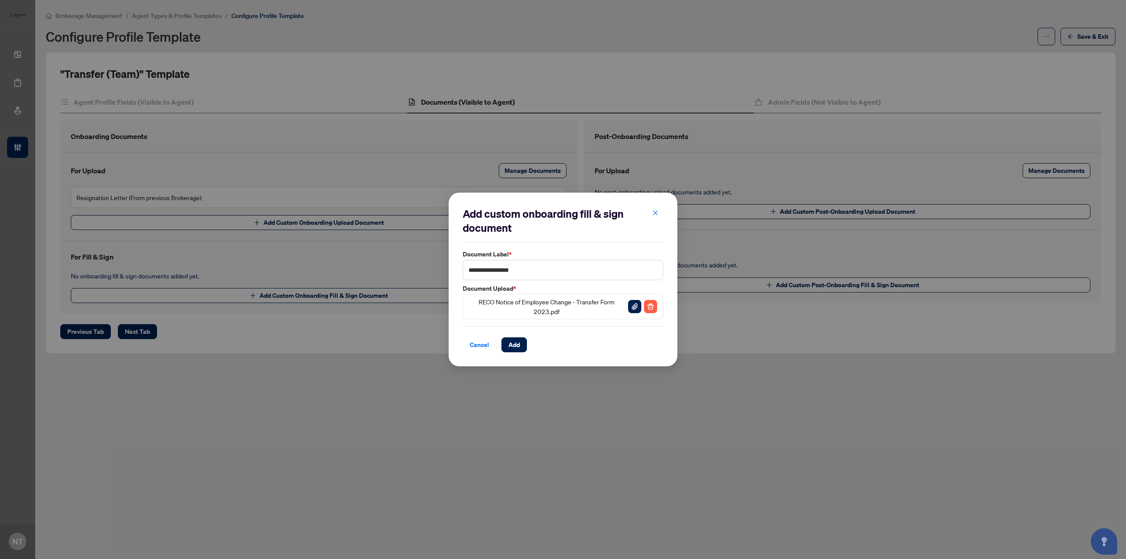
click at [521, 341] on button "Add" at bounding box center [515, 344] width 26 height 15
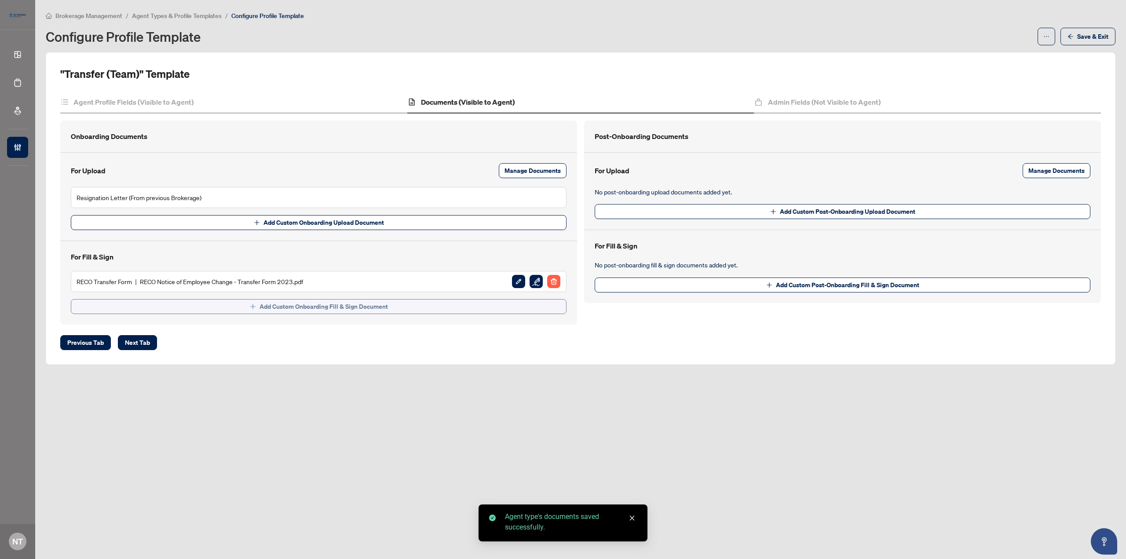
click at [396, 305] on button "Add Custom Onboarding Fill & Sign Document" at bounding box center [319, 306] width 496 height 15
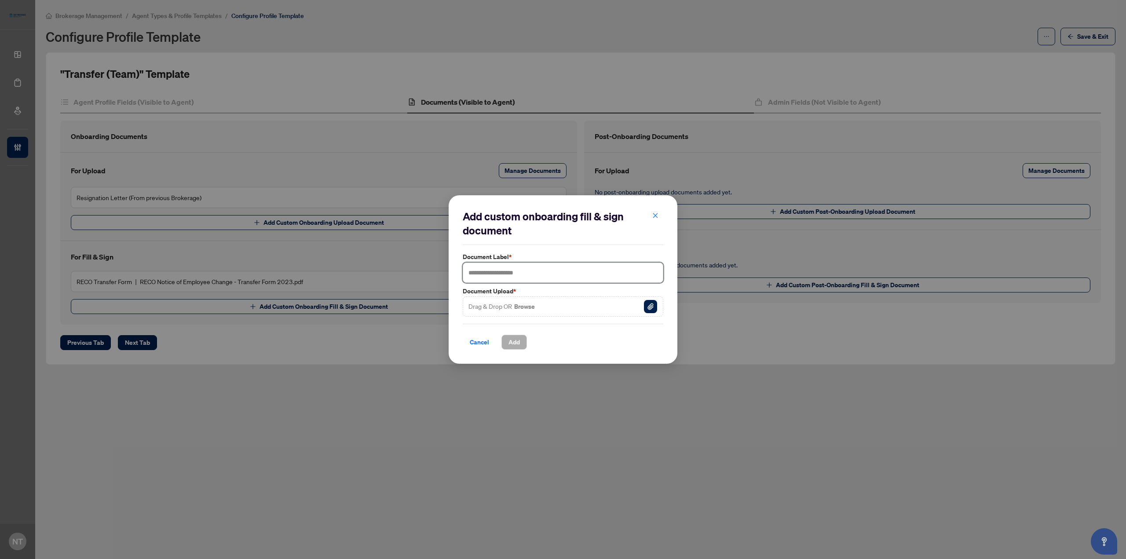
click at [510, 273] on input "text" at bounding box center [563, 273] width 201 height 20
type input "**********"
click at [522, 301] on div "Drag & Drop OR Browse" at bounding box center [563, 307] width 201 height 20
click at [522, 303] on button "Browse" at bounding box center [524, 306] width 22 height 11
click at [520, 344] on span "Add" at bounding box center [514, 342] width 11 height 14
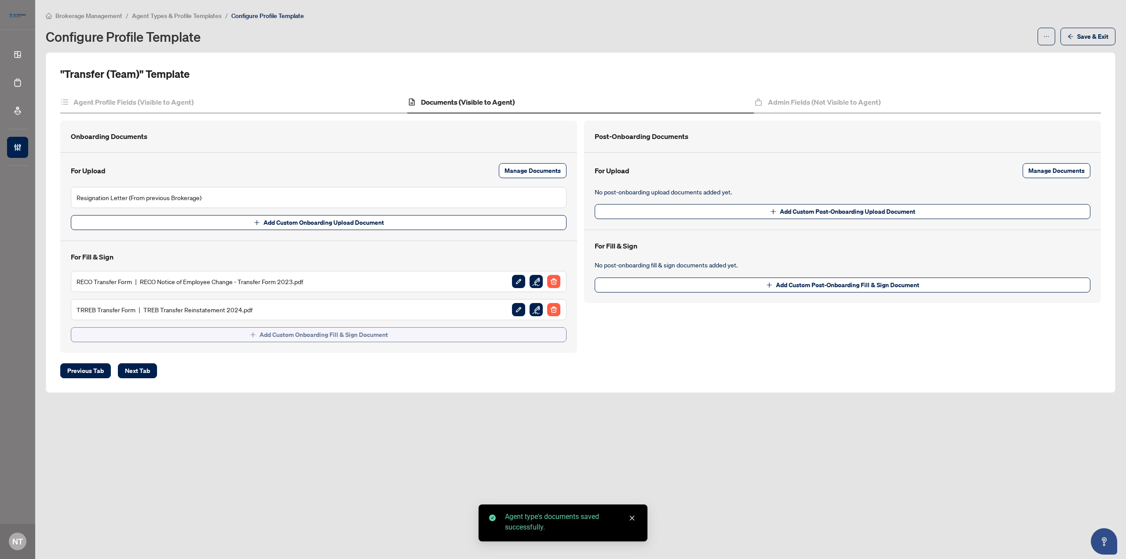
click at [343, 336] on span "Add Custom Onboarding Fill & Sign Document" at bounding box center [324, 335] width 128 height 14
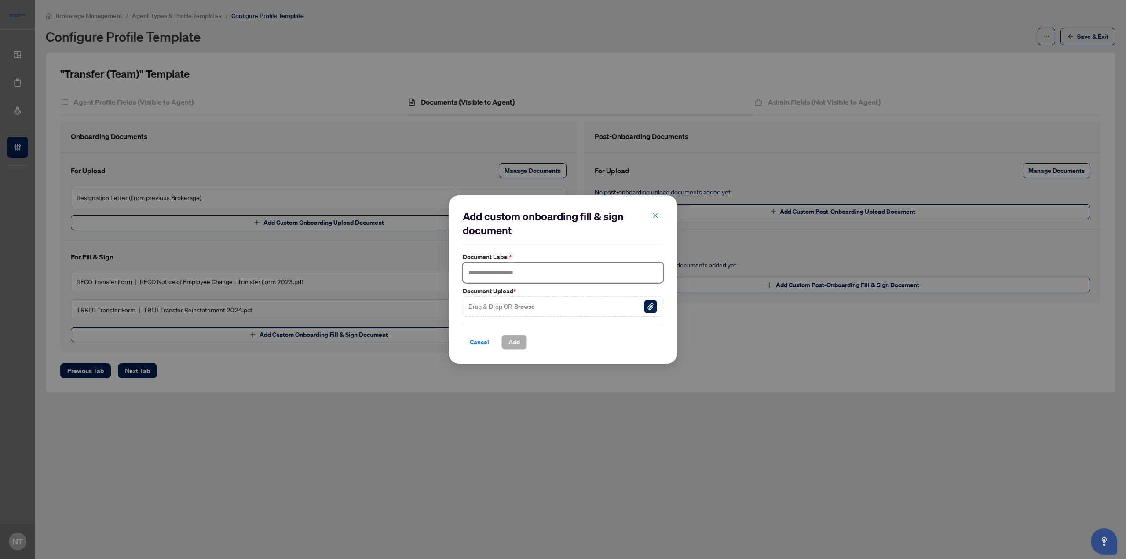
click at [525, 275] on input "text" at bounding box center [563, 273] width 201 height 20
type input "**********"
click at [524, 304] on button "Browse" at bounding box center [524, 306] width 22 height 11
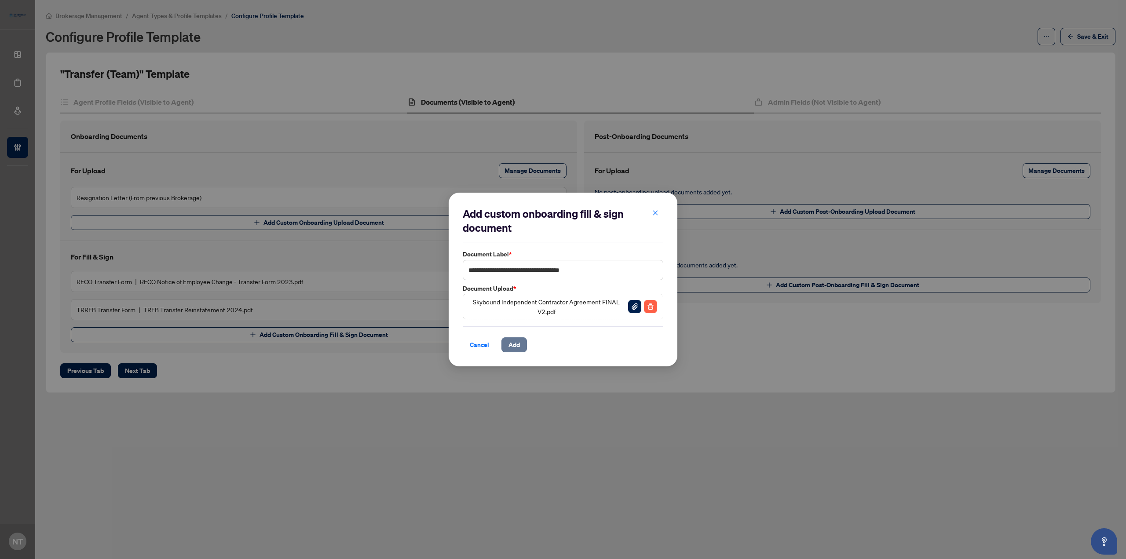
click at [520, 341] on span "Add" at bounding box center [514, 345] width 11 height 14
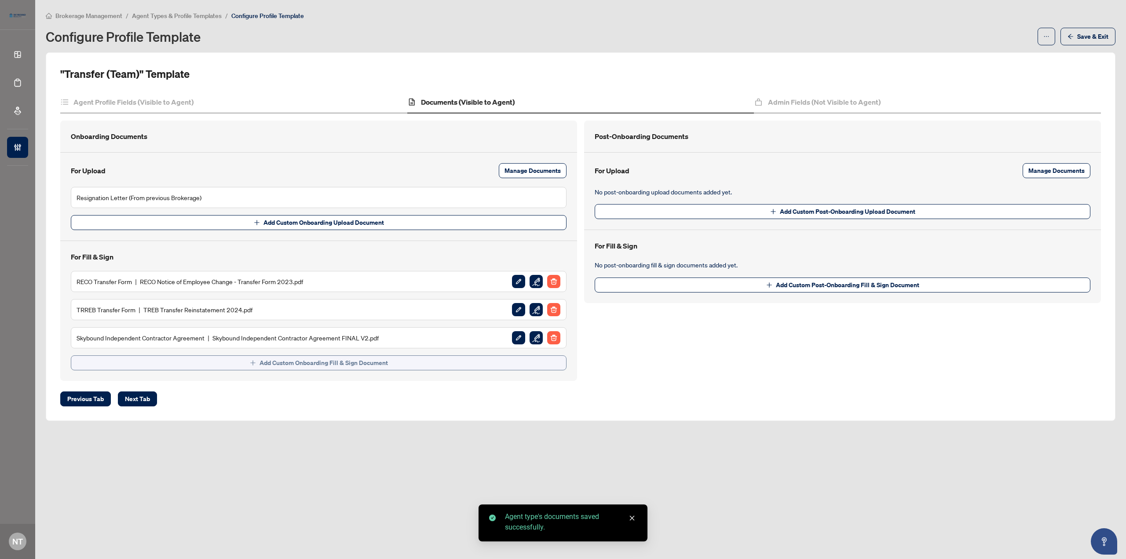
click at [350, 363] on span "Add Custom Onboarding Fill & Sign Document" at bounding box center [324, 363] width 128 height 14
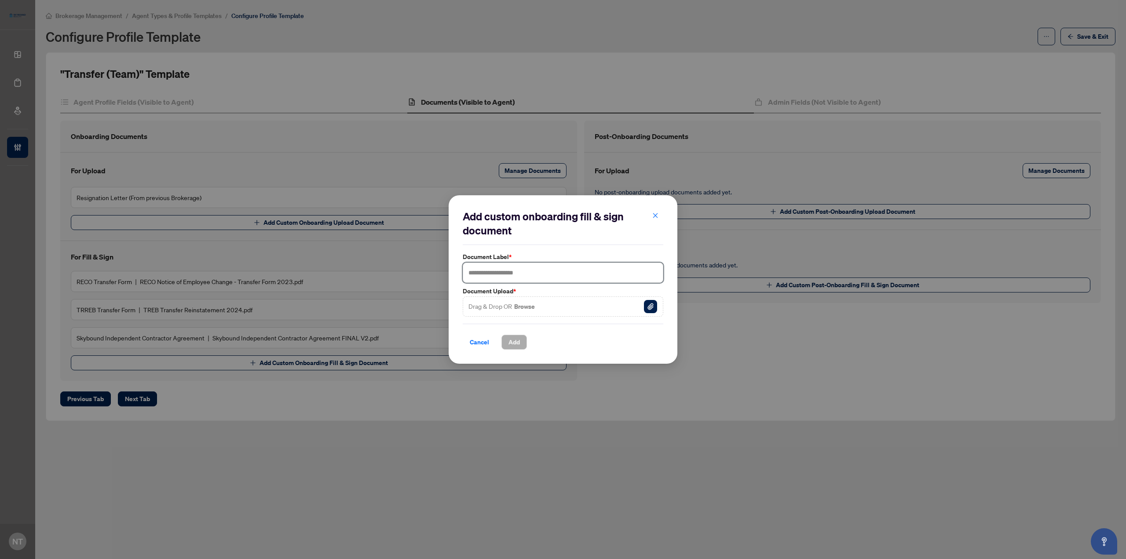
click at [508, 275] on input "text" at bounding box center [563, 273] width 201 height 20
type input "**********"
click at [529, 301] on div "Drag & Drop OR Browse" at bounding box center [563, 307] width 201 height 20
click at [529, 302] on button "Browse" at bounding box center [524, 306] width 22 height 11
click at [521, 341] on button "Add" at bounding box center [515, 342] width 26 height 15
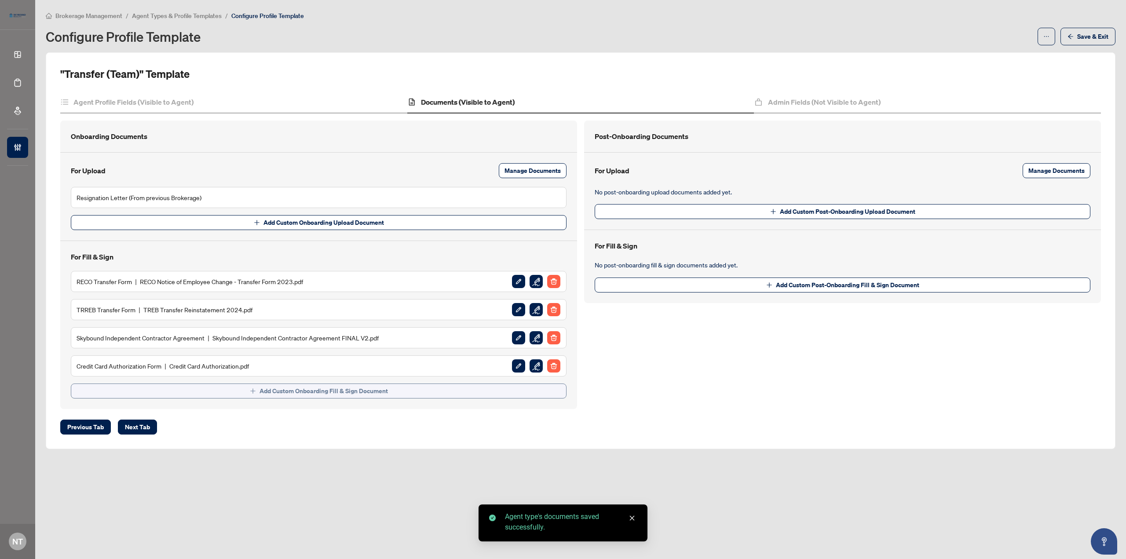
click at [322, 389] on span "Add Custom Onboarding Fill & Sign Document" at bounding box center [324, 391] width 128 height 14
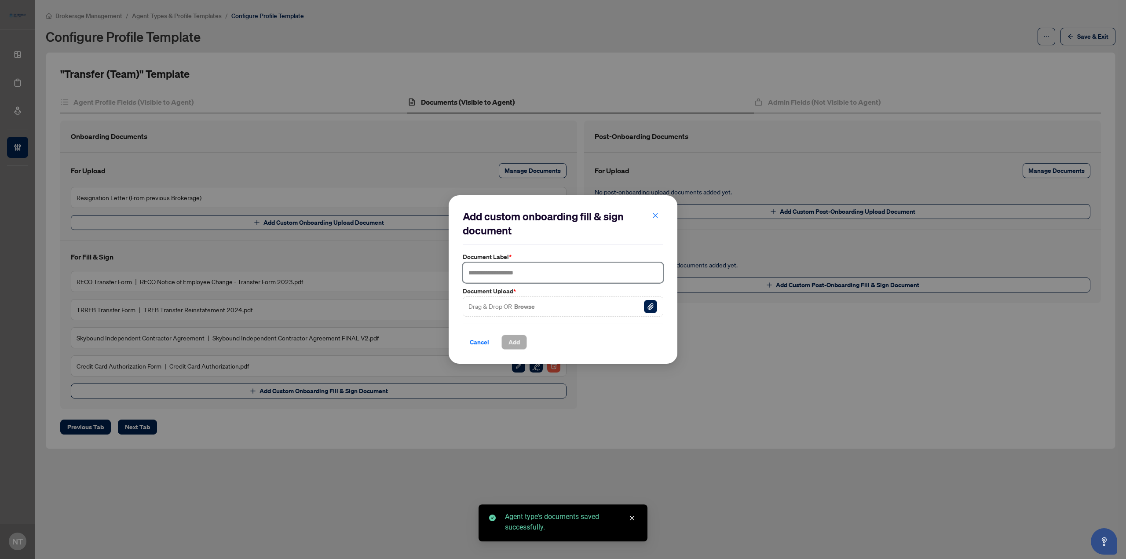
click at [506, 270] on input "text" at bounding box center [563, 273] width 201 height 20
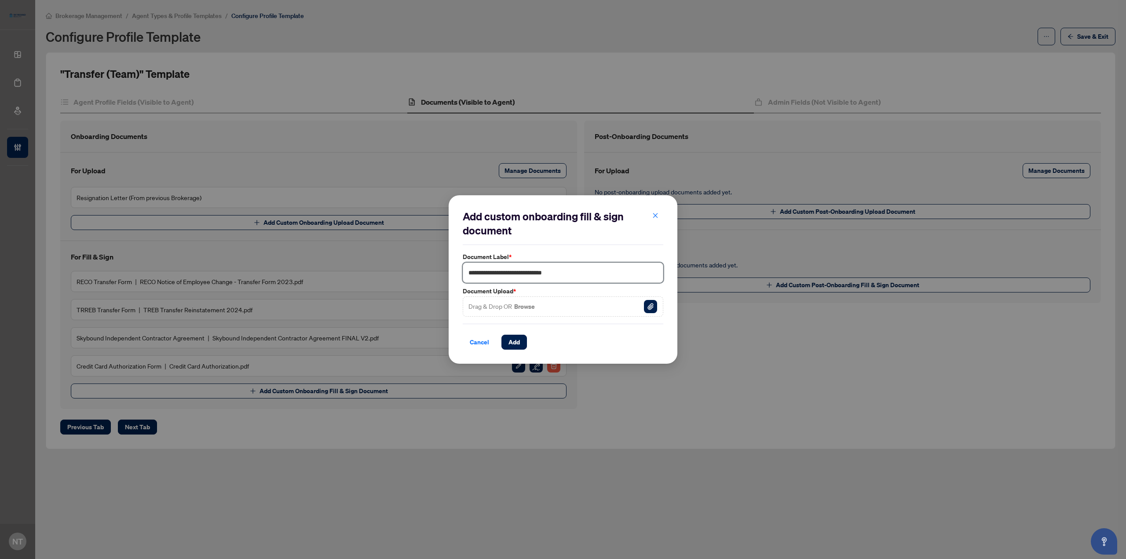
type input "**********"
click at [521, 308] on button "Browse" at bounding box center [524, 306] width 22 height 11
click at [518, 342] on span "Add" at bounding box center [514, 342] width 11 height 14
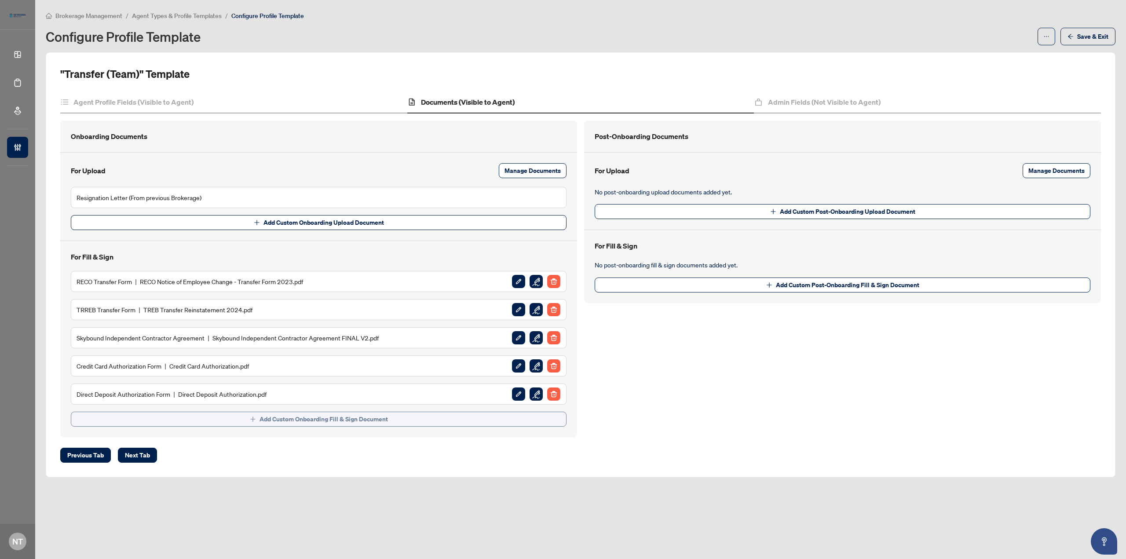
click at [296, 416] on span "Add Custom Onboarding Fill & Sign Document" at bounding box center [324, 419] width 128 height 14
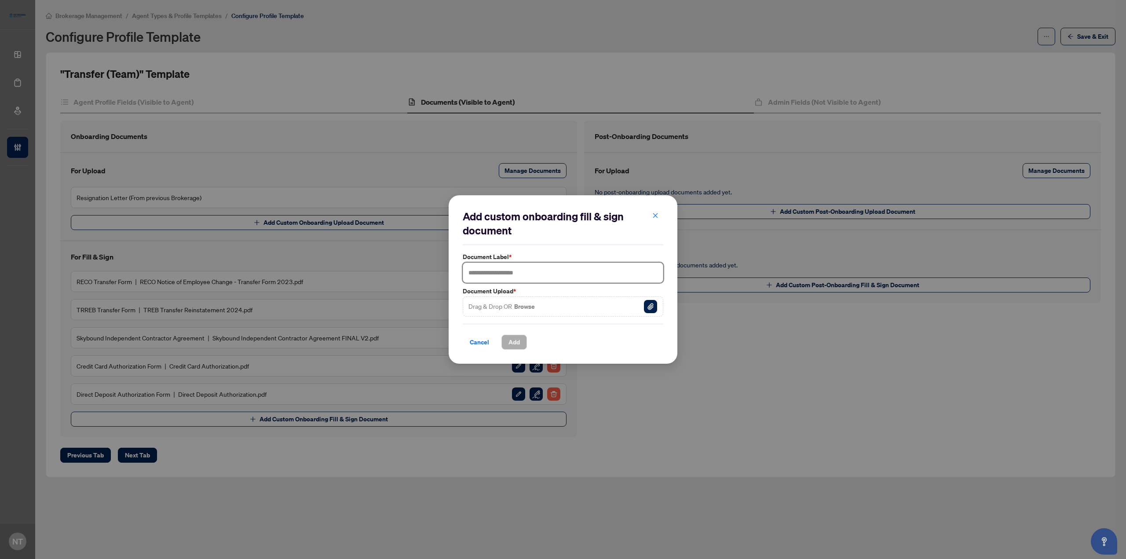
click at [510, 274] on input "text" at bounding box center [563, 273] width 201 height 20
type input "**********"
click at [523, 302] on button "Browse" at bounding box center [524, 306] width 22 height 11
click at [515, 344] on span "Add" at bounding box center [514, 342] width 11 height 14
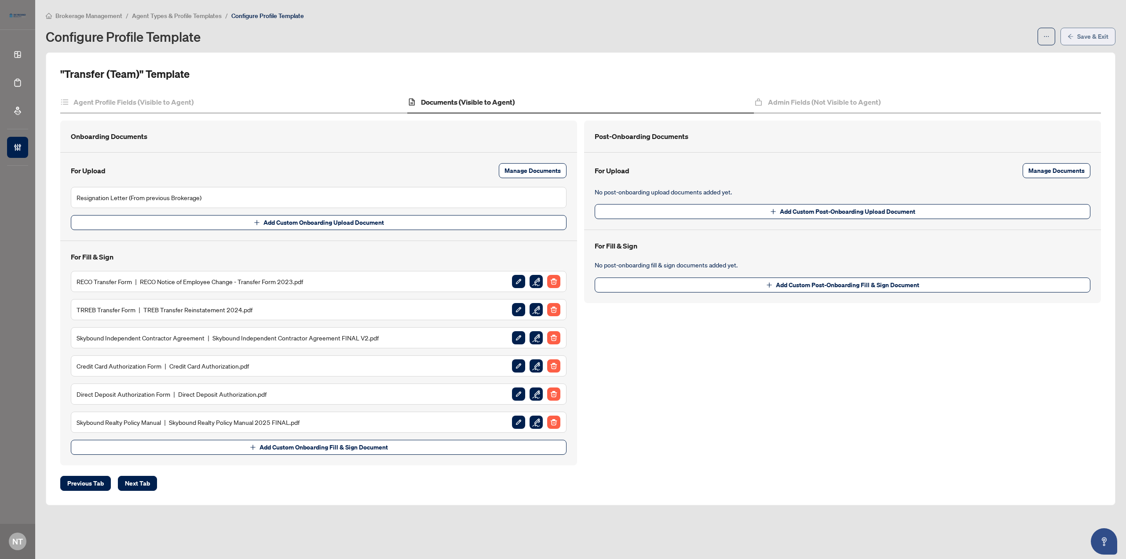
click at [1076, 36] on button "Save & Exit" at bounding box center [1088, 37] width 55 height 18
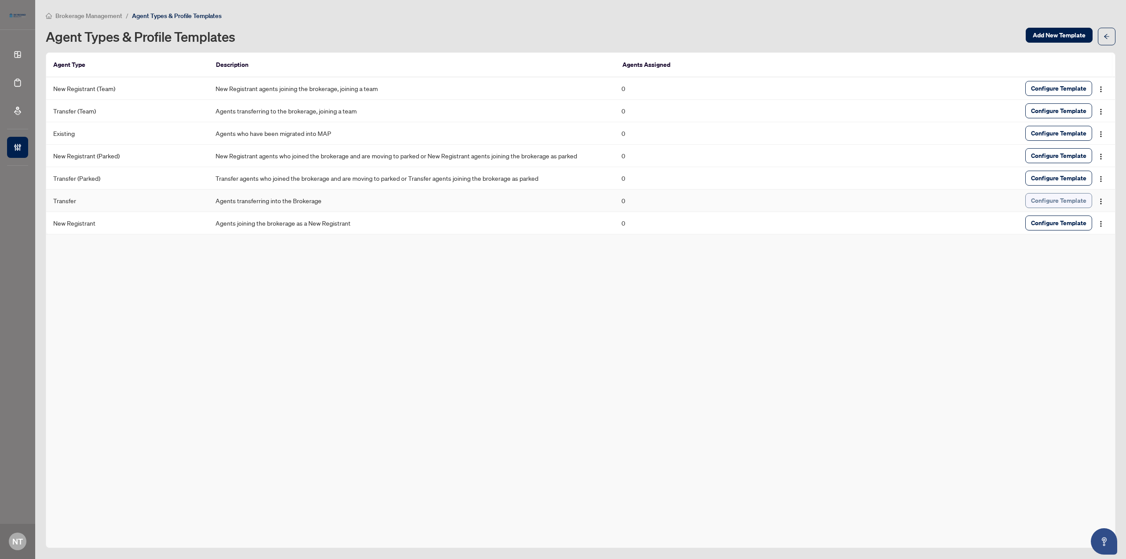
click at [1046, 203] on span "Configure Template" at bounding box center [1058, 201] width 55 height 14
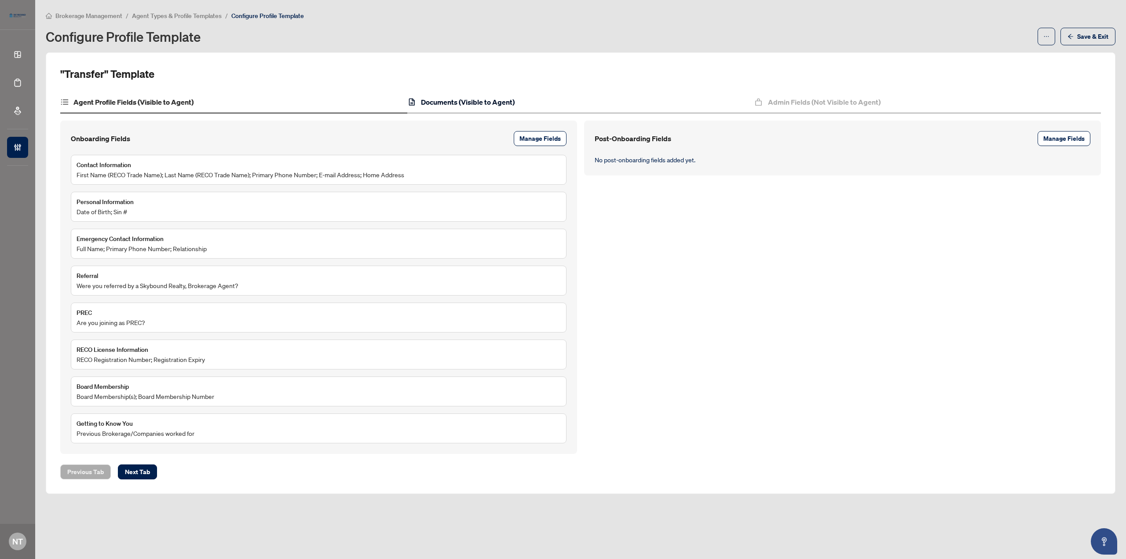
click at [471, 103] on h4 "Documents (Visible to Agent)" at bounding box center [468, 102] width 94 height 11
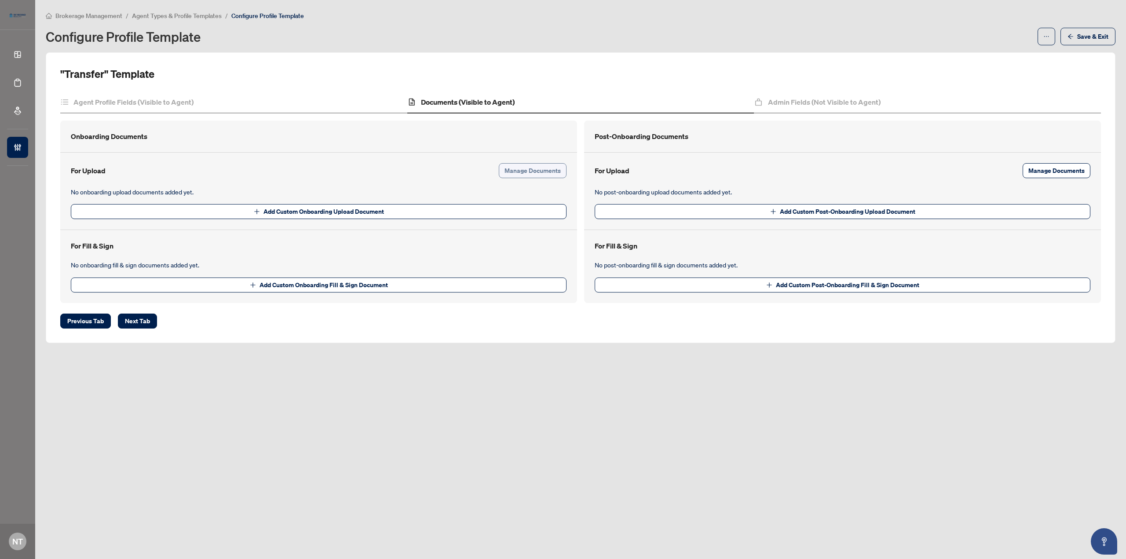
click at [532, 165] on span "Manage Documents" at bounding box center [533, 171] width 56 height 14
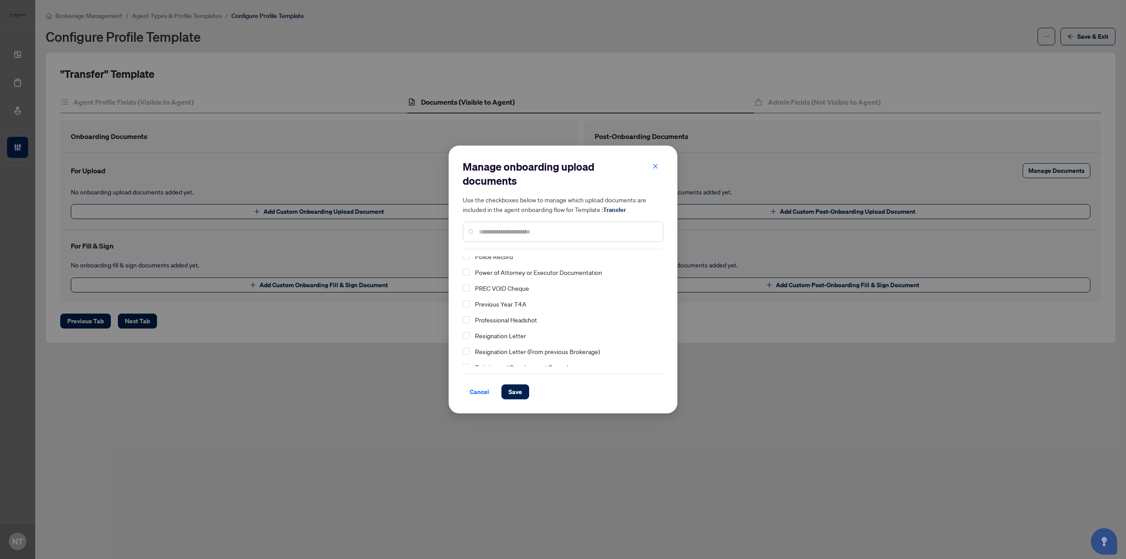
scroll to position [172, 0]
click at [469, 297] on span "Select Resignation Letter" at bounding box center [466, 296] width 7 height 7
click at [521, 392] on span "Save" at bounding box center [516, 392] width 14 height 14
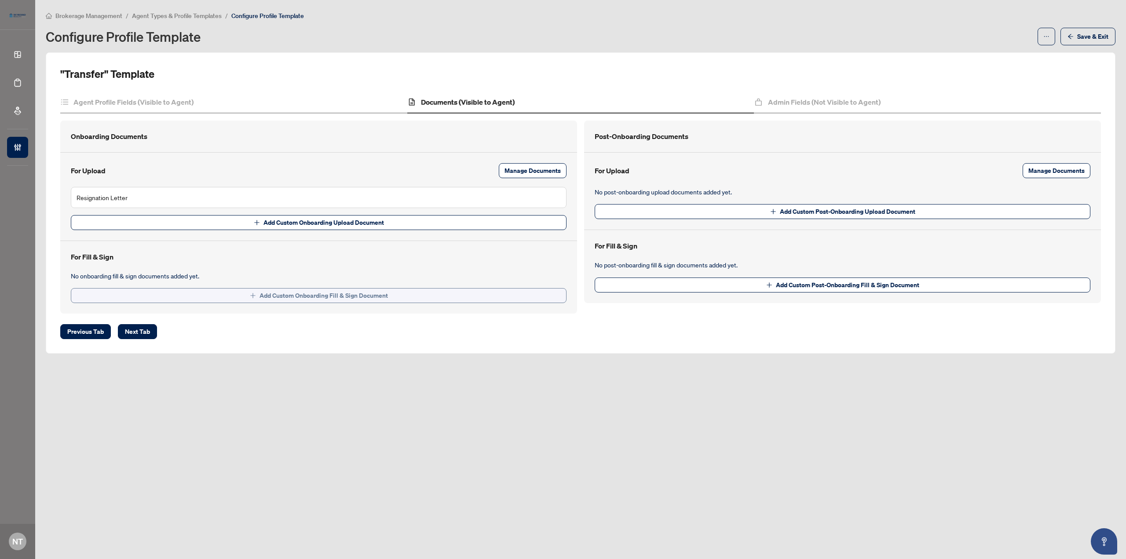
click at [462, 302] on button "Add Custom Onboarding Fill & Sign Document" at bounding box center [319, 295] width 496 height 15
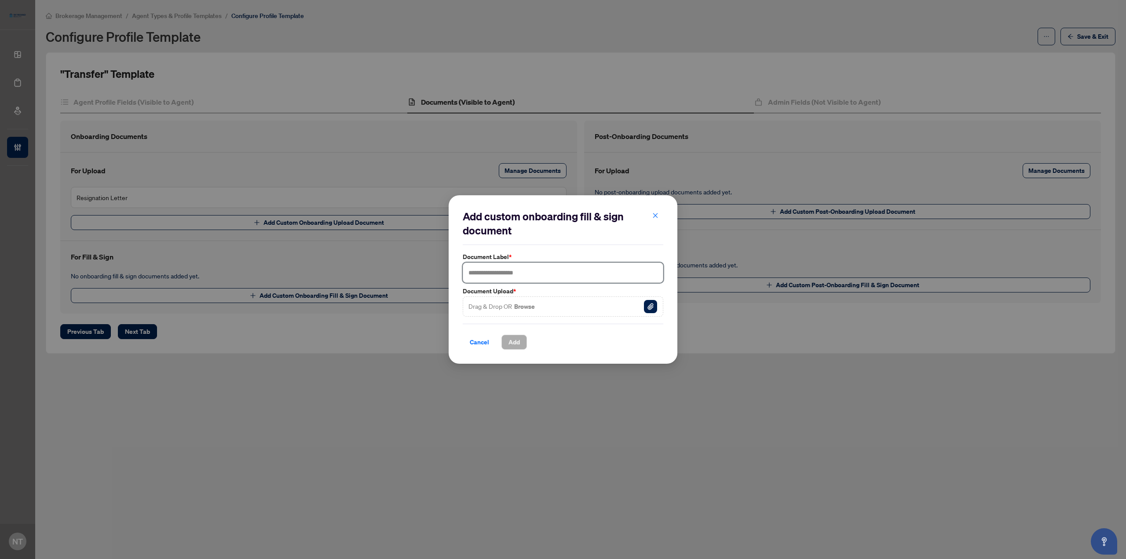
click at [535, 273] on input "text" at bounding box center [563, 273] width 201 height 20
type input "**********"
click at [526, 303] on button "Browse" at bounding box center [524, 306] width 22 height 11
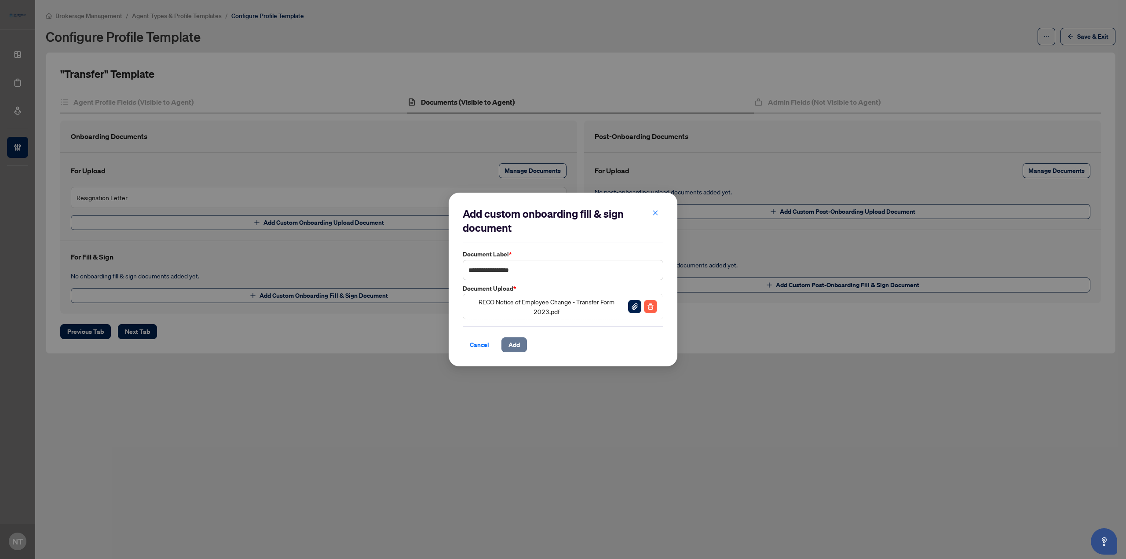
click at [519, 343] on span "Add" at bounding box center [514, 345] width 11 height 14
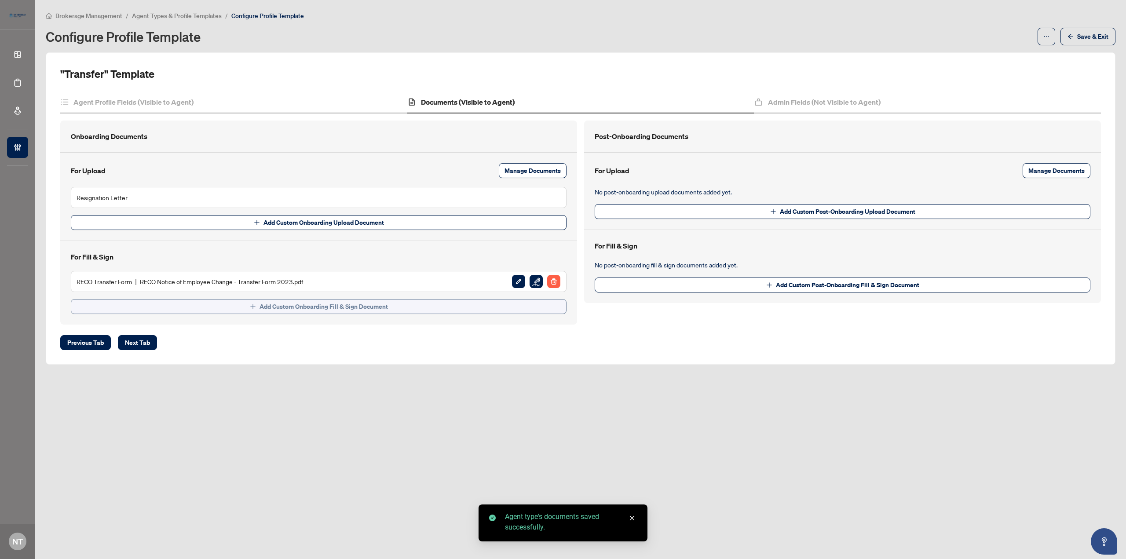
click at [453, 299] on button "Add Custom Onboarding Fill & Sign Document" at bounding box center [319, 306] width 496 height 15
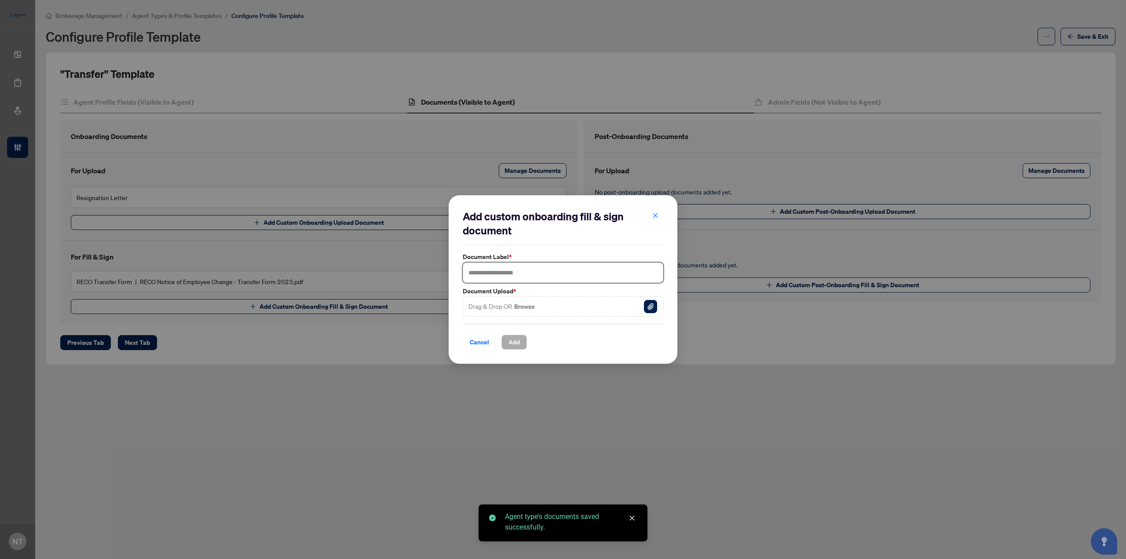
click at [496, 278] on input "text" at bounding box center [563, 273] width 201 height 20
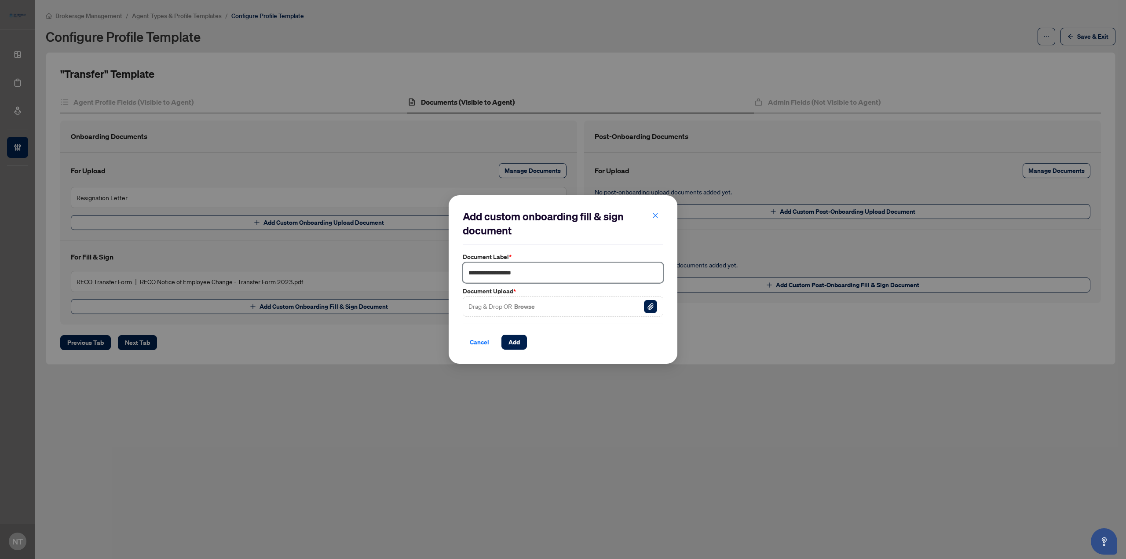
type input "**********"
click at [524, 304] on button "Browse" at bounding box center [524, 306] width 22 height 11
click at [512, 339] on span "Add" at bounding box center [514, 342] width 11 height 14
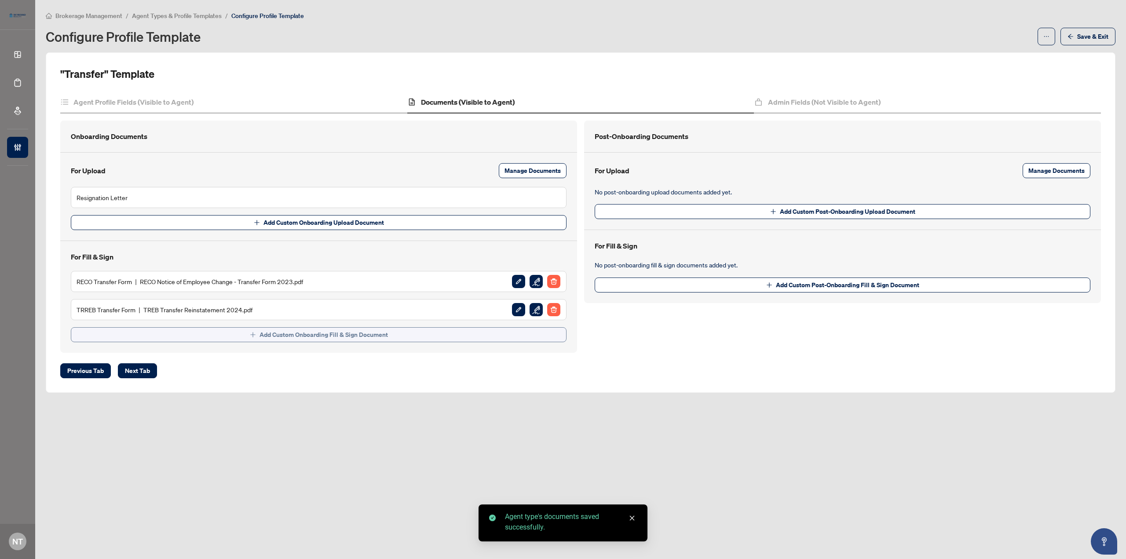
click at [483, 334] on button "Add Custom Onboarding Fill & Sign Document" at bounding box center [319, 334] width 496 height 15
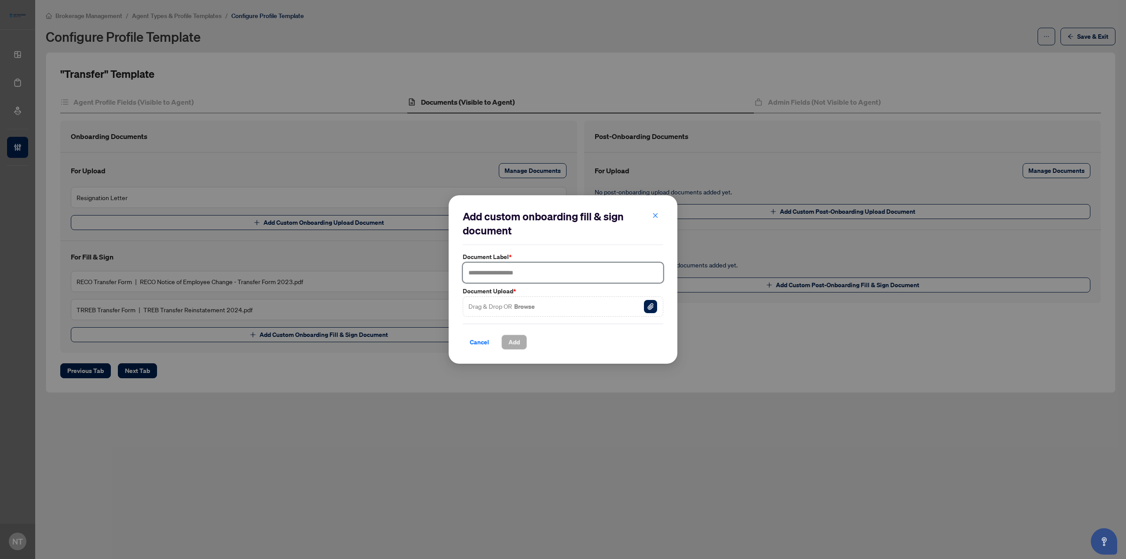
click at [521, 275] on input "text" at bounding box center [563, 273] width 201 height 20
type input "**********"
click at [526, 306] on button "Browse" at bounding box center [524, 306] width 22 height 11
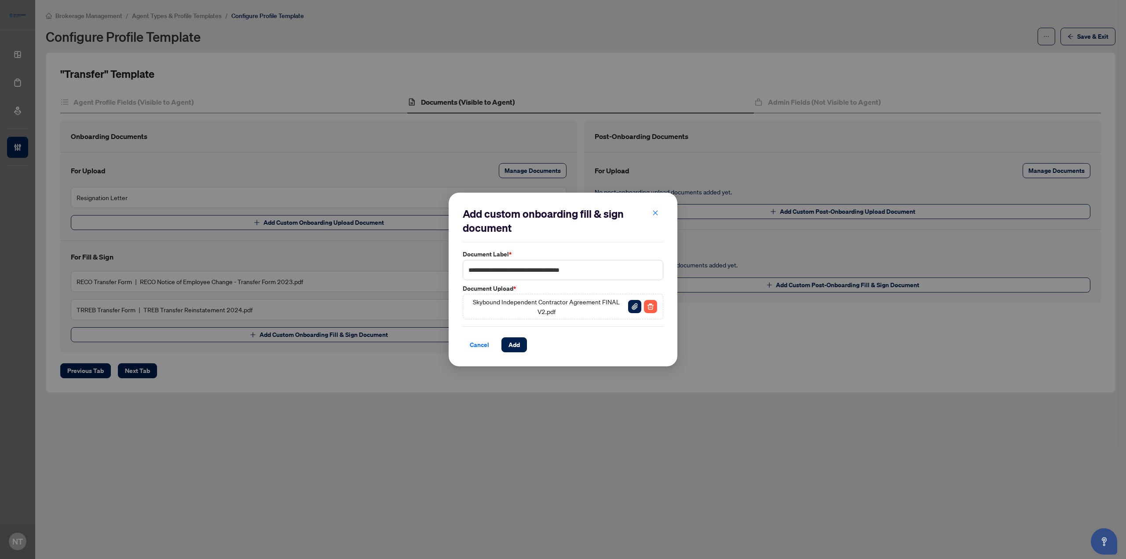
click at [518, 344] on span "Add" at bounding box center [514, 345] width 11 height 14
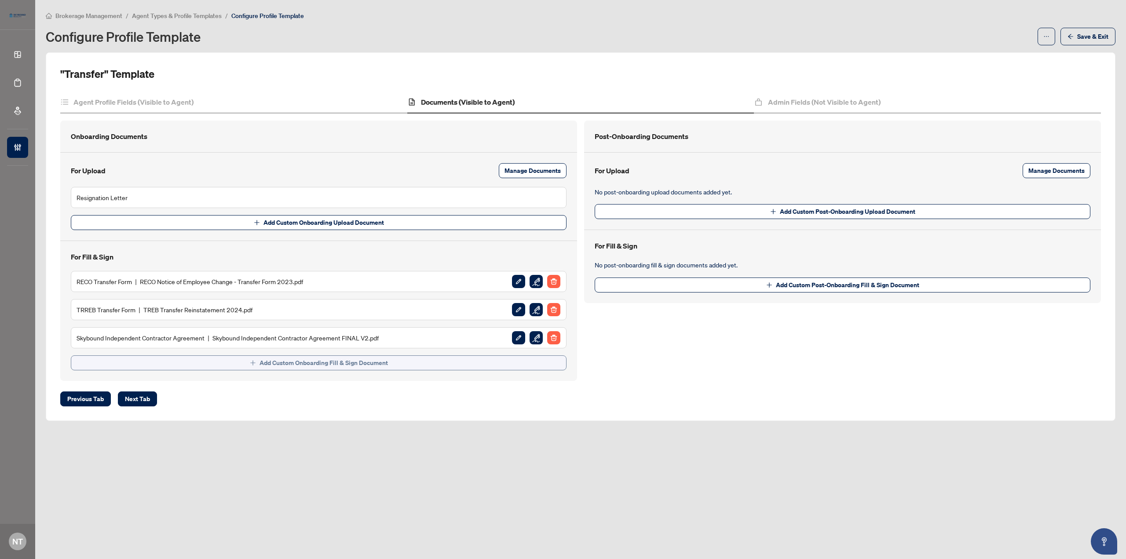
click at [312, 366] on span "Add Custom Onboarding Fill & Sign Document" at bounding box center [324, 363] width 128 height 14
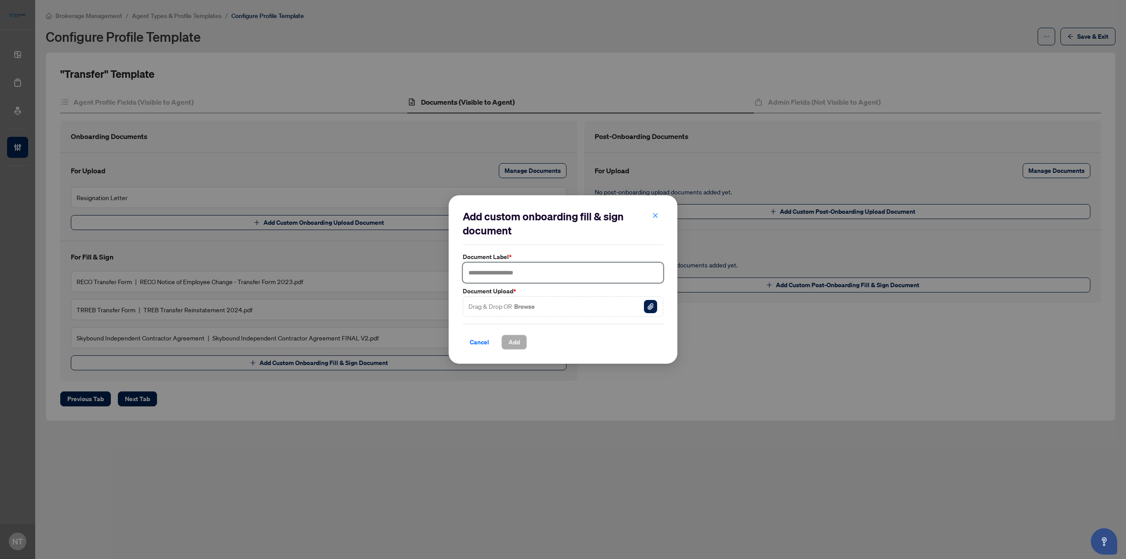
click at [497, 279] on input "text" at bounding box center [563, 273] width 201 height 20
type input "**********"
click at [518, 303] on button "Browse" at bounding box center [524, 306] width 22 height 11
click at [516, 345] on span "Add" at bounding box center [514, 342] width 11 height 14
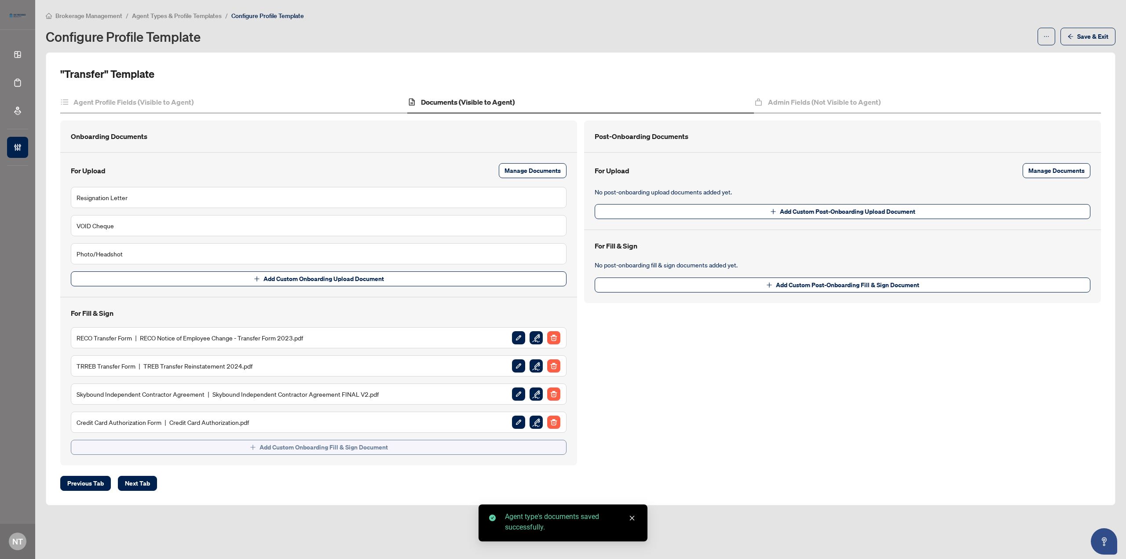
click at [270, 453] on span "Add Custom Onboarding Fill & Sign Document" at bounding box center [324, 447] width 128 height 14
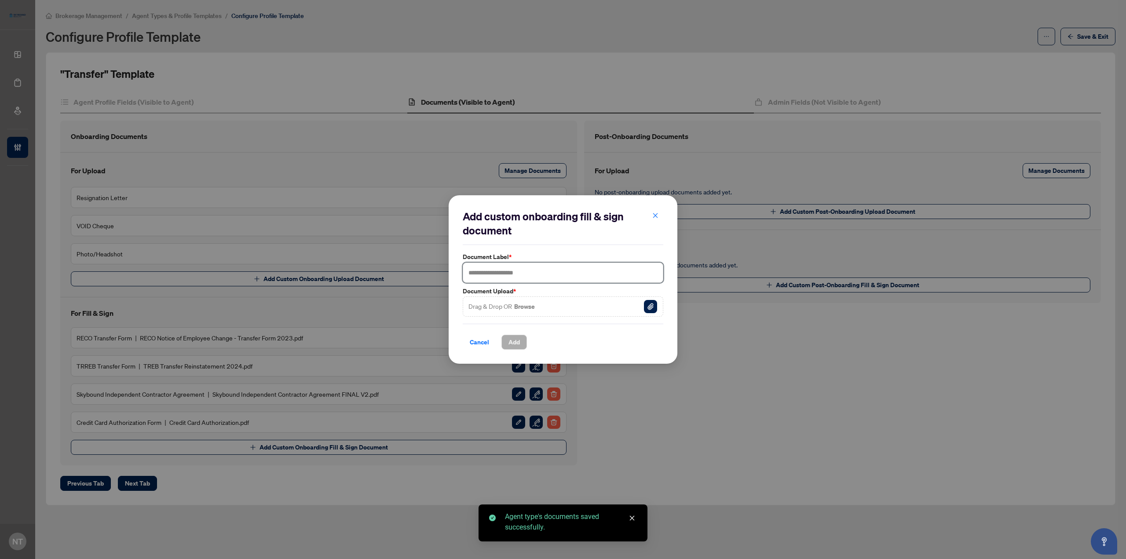
click at [494, 275] on input "text" at bounding box center [563, 273] width 201 height 20
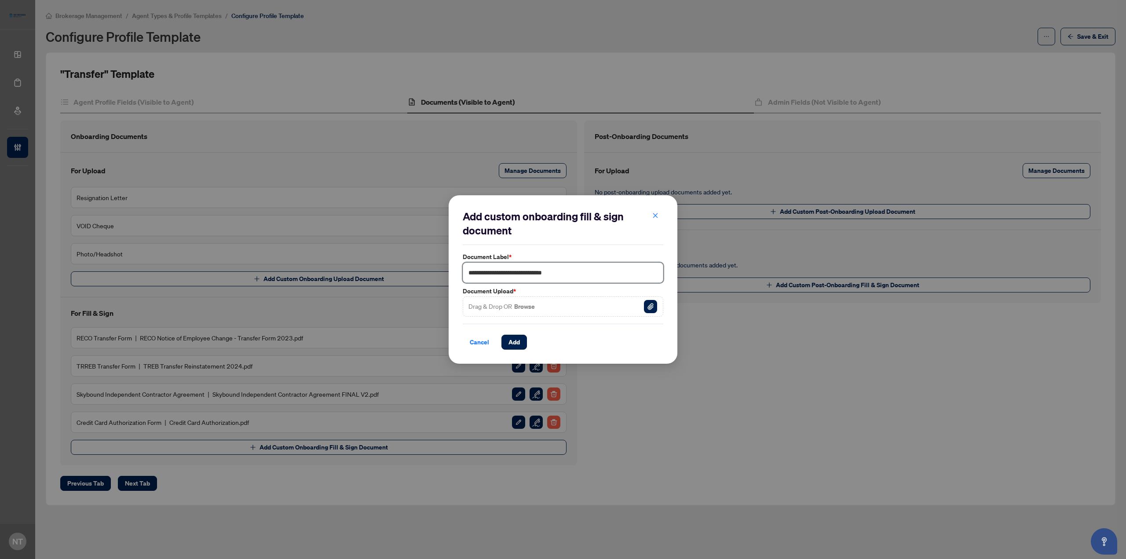
type input "**********"
click at [525, 308] on button "Browse" at bounding box center [524, 306] width 22 height 11
click at [519, 344] on span "Add" at bounding box center [514, 342] width 11 height 14
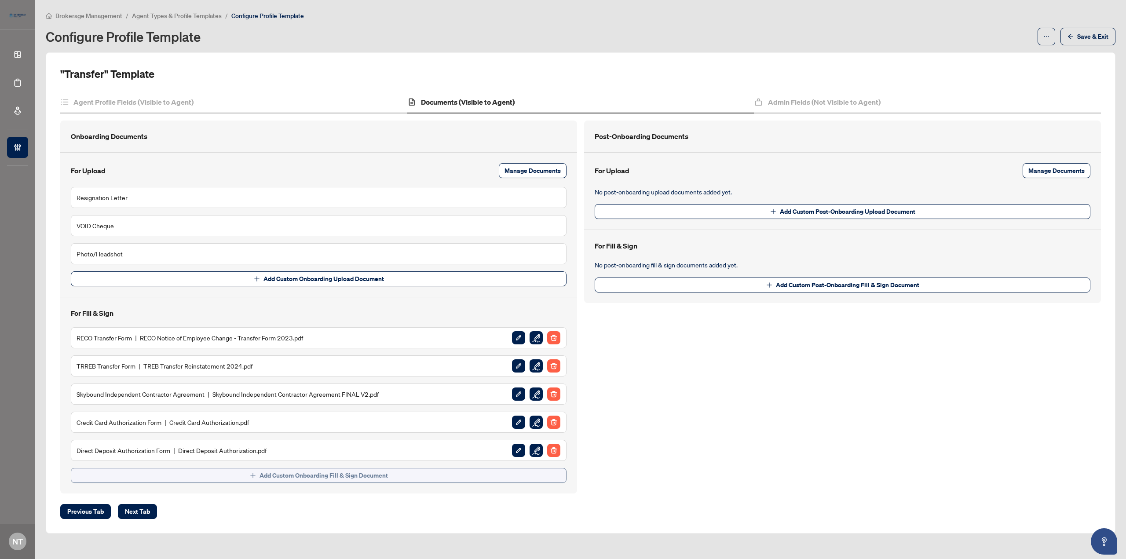
click at [442, 477] on button "Add Custom Onboarding Fill & Sign Document" at bounding box center [319, 475] width 496 height 15
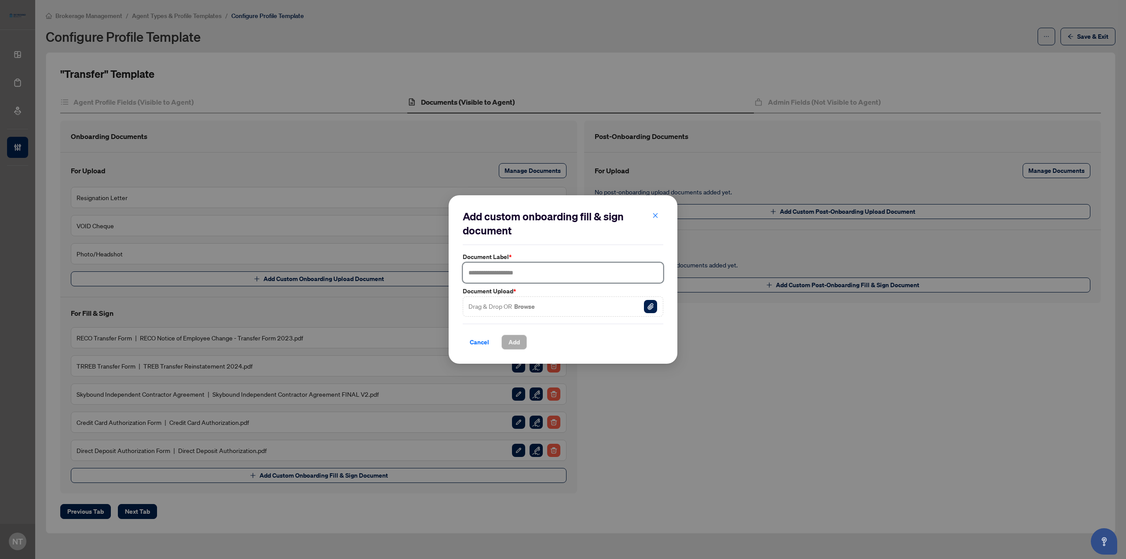
click at [499, 282] on input "text" at bounding box center [563, 273] width 201 height 20
type input "**********"
click at [529, 304] on button "Browse" at bounding box center [524, 306] width 22 height 11
click at [519, 345] on span "Add" at bounding box center [514, 342] width 11 height 14
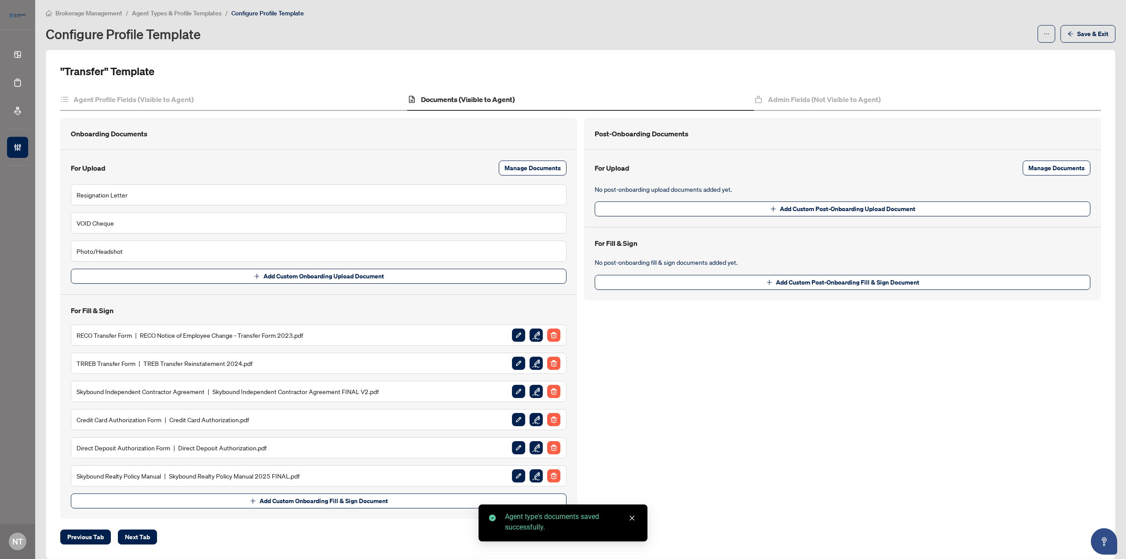
scroll to position [0, 0]
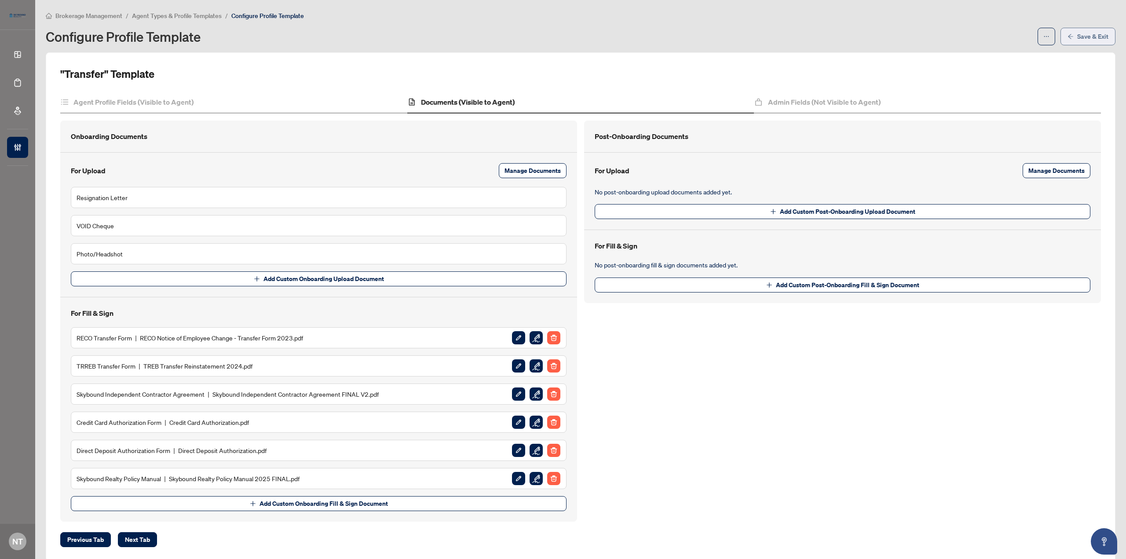
click at [1088, 32] on span "Save & Exit" at bounding box center [1093, 36] width 31 height 14
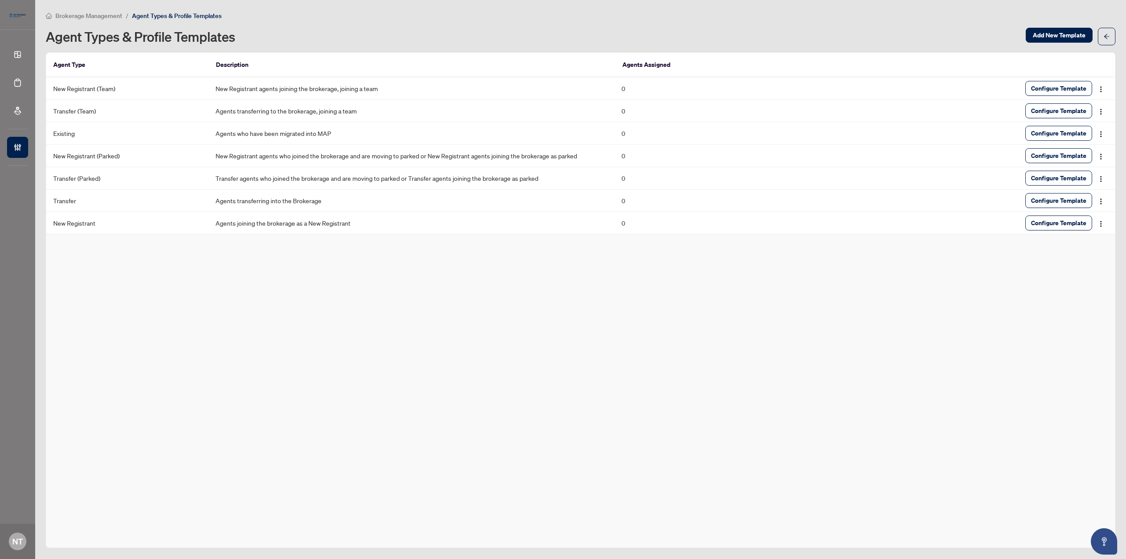
click at [333, 319] on div "Agent Type Description Agents Assigned New Registrant (Team) New Registrant age…" at bounding box center [581, 300] width 1070 height 496
click at [359, 325] on div "Agent Type Description Agents Assigned New Registrant (Team) New Registrant age…" at bounding box center [581, 300] width 1070 height 496
click at [250, 334] on div "Agent Type Description Agents Assigned New Registrant (Team) New Registrant age…" at bounding box center [581, 300] width 1070 height 496
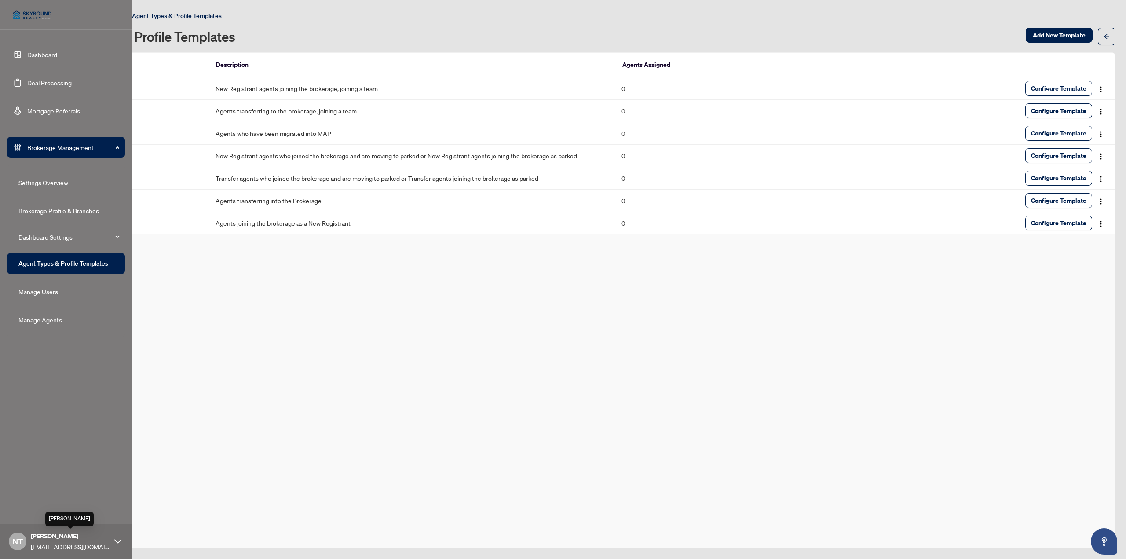
click at [56, 539] on span "Nicoletta Tompros" at bounding box center [70, 537] width 79 height 10
click at [33, 508] on span "Logout" at bounding box center [36, 508] width 20 height 14
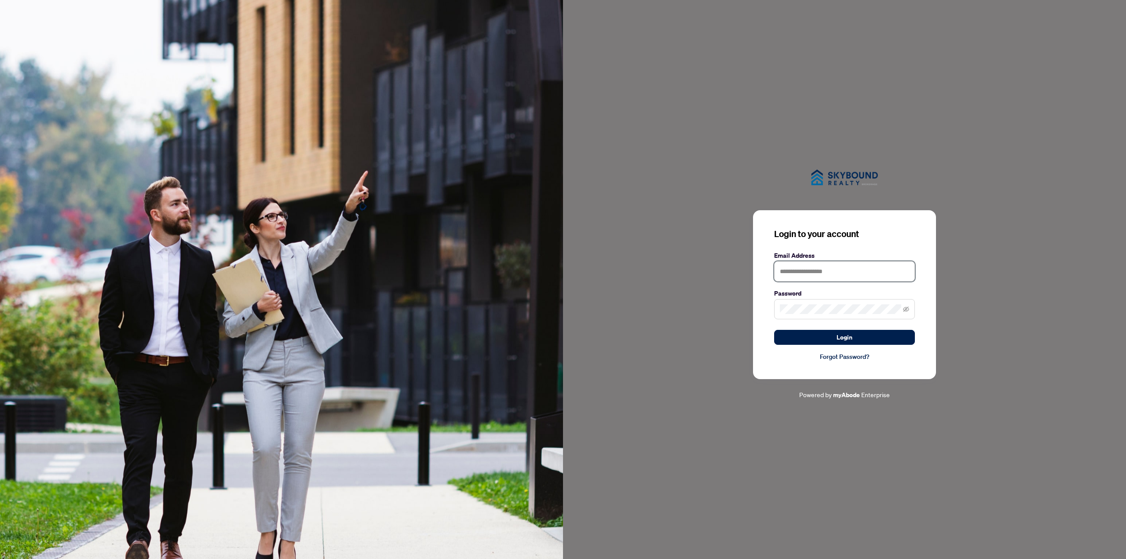
click at [799, 266] on input "text" at bounding box center [844, 271] width 141 height 20
